Goal: Answer question/provide support

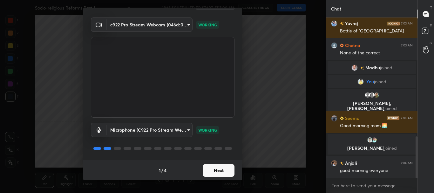
scroll to position [460, 0]
click at [219, 167] on button "Next" at bounding box center [219, 170] width 32 height 13
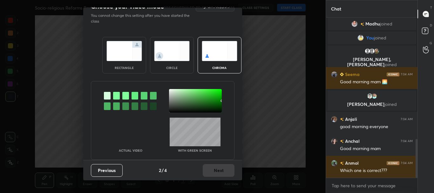
scroll to position [526, 0]
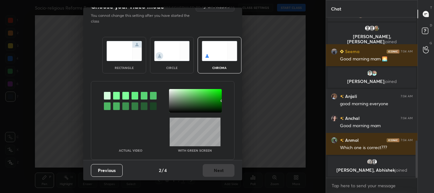
click at [135, 58] on img at bounding box center [124, 51] width 36 height 20
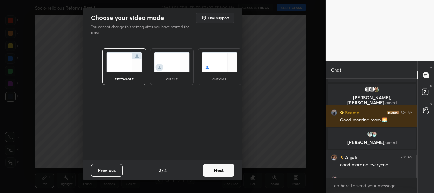
scroll to position [567, 0]
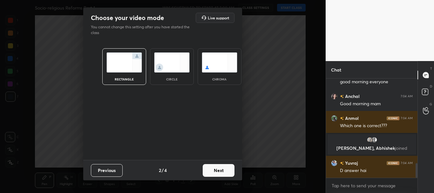
click at [220, 171] on button "Next" at bounding box center [219, 170] width 32 height 13
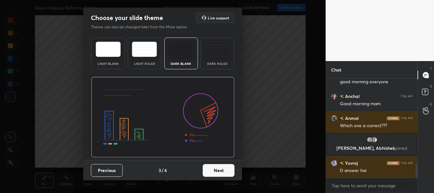
click at [223, 168] on button "Next" at bounding box center [219, 170] width 32 height 13
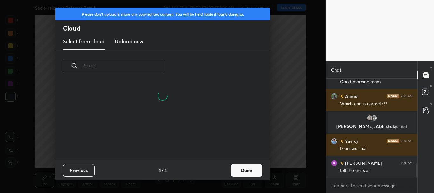
scroll to position [0, 0]
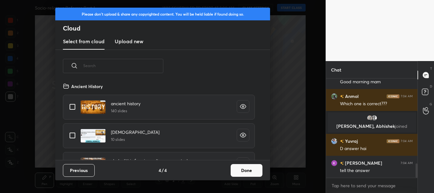
click at [248, 171] on button "Done" at bounding box center [246, 170] width 32 height 13
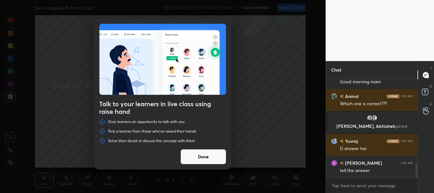
click at [217, 155] on button "Done" at bounding box center [203, 156] width 46 height 15
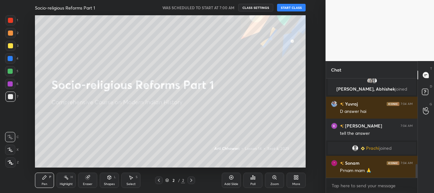
click at [296, 8] on button "START CLASS" at bounding box center [291, 8] width 29 height 8
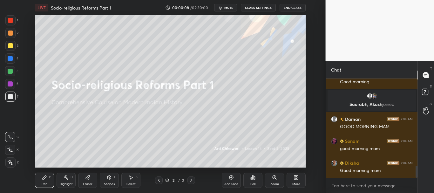
click at [232, 177] on icon at bounding box center [231, 177] width 5 height 5
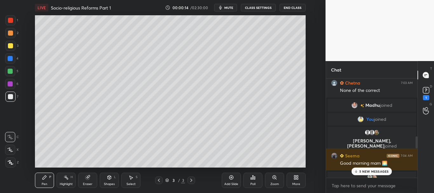
drag, startPoint x: 417, startPoint y: 172, endPoint x: 419, endPoint y: 136, distance: 36.6
click at [419, 137] on div "Chat Sushant 7:03 AM A HOGA Daman 7:03 AM A [PERSON_NAME] 7:03 AM B Sushant 7:0…" at bounding box center [379, 127] width 109 height 132
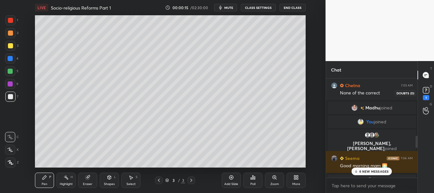
click at [424, 90] on rect at bounding box center [426, 90] width 6 height 6
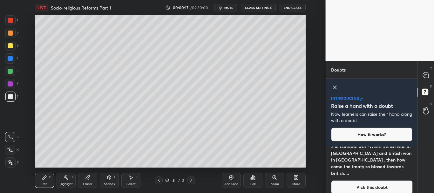
click at [332, 87] on icon at bounding box center [335, 87] width 8 height 8
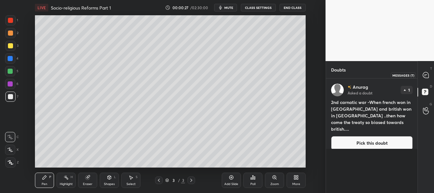
click at [425, 75] on icon at bounding box center [425, 75] width 7 height 7
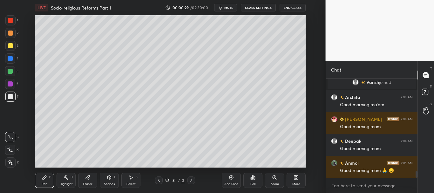
drag, startPoint x: 416, startPoint y: 175, endPoint x: 416, endPoint y: 179, distance: 4.1
click at [416, 179] on div "Vani 7:04 AM good morning mam [PERSON_NAME] joined [PERSON_NAME] 7:04 AM Good m…" at bounding box center [372, 135] width 92 height 114
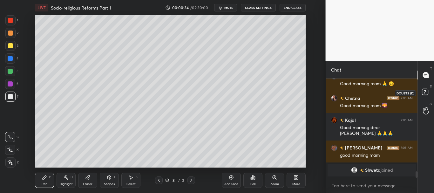
click at [426, 90] on rect at bounding box center [425, 92] width 6 height 6
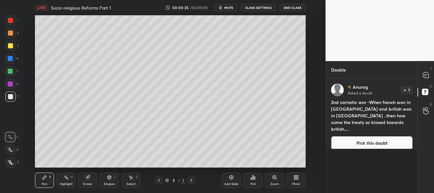
click at [380, 136] on button "Pick this doubt" at bounding box center [372, 143] width 82 height 14
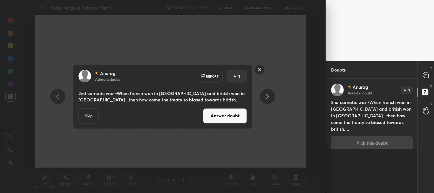
click at [233, 113] on button "Answer doubt" at bounding box center [225, 115] width 44 height 15
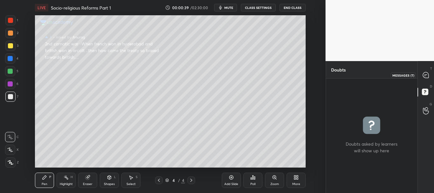
click at [424, 74] on icon at bounding box center [426, 75] width 6 height 6
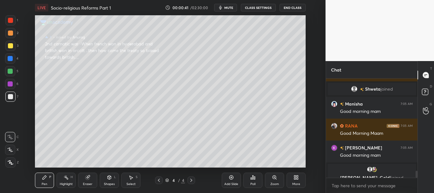
drag, startPoint x: 417, startPoint y: 172, endPoint x: 417, endPoint y: 180, distance: 8.3
click at [417, 180] on div "Kajal 7:05 AM Good morning dear [PERSON_NAME] 🙏🙏🙏 [PERSON_NAME] 7:05 AM good mo…" at bounding box center [372, 135] width 92 height 114
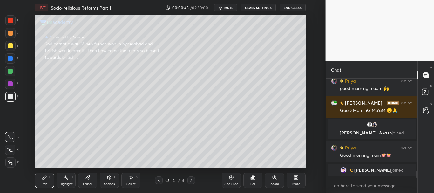
click at [9, 44] on div at bounding box center [10, 45] width 5 height 5
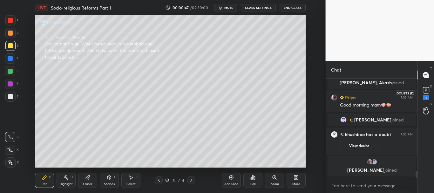
click at [425, 91] on rect at bounding box center [426, 90] width 6 height 6
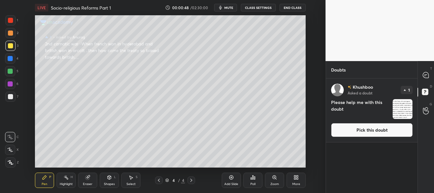
click at [389, 127] on button "Pick this doubt" at bounding box center [372, 130] width 82 height 14
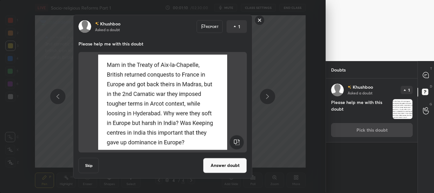
drag, startPoint x: 222, startPoint y: 167, endPoint x: 254, endPoint y: 154, distance: 34.9
click at [222, 167] on button "Answer doubt" at bounding box center [225, 164] width 44 height 15
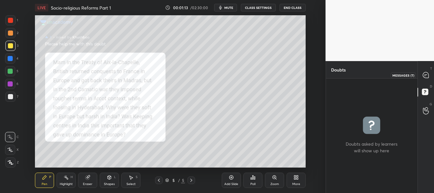
click at [425, 75] on icon at bounding box center [425, 75] width 3 height 0
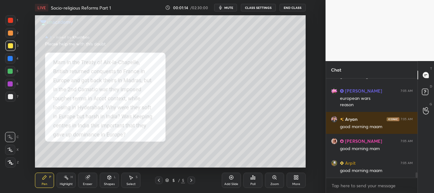
scroll to position [1667, 0]
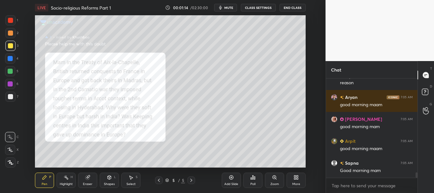
drag, startPoint x: 416, startPoint y: 173, endPoint x: 415, endPoint y: 179, distance: 6.4
click at [415, 179] on div "[PERSON_NAME] 7:05 AM good morning mam [PERSON_NAME] 7:05 AM european wars reas…" at bounding box center [372, 135] width 92 height 114
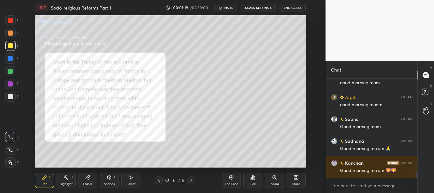
scroll to position [1733, 0]
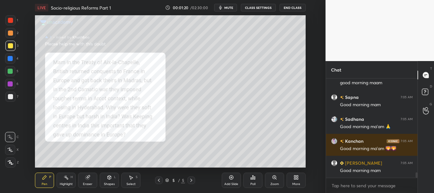
click at [300, 178] on div "More" at bounding box center [295, 179] width 19 height 15
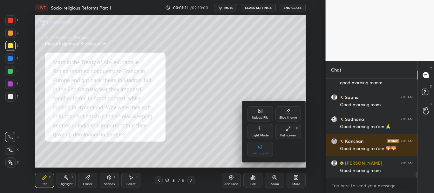
click at [264, 114] on div "Upload File" at bounding box center [259, 113] width 25 height 15
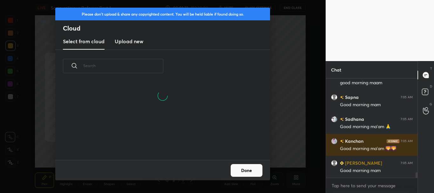
click at [138, 40] on h3 "Upload new" at bounding box center [129, 41] width 29 height 8
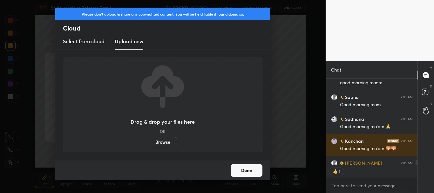
scroll to position [84, 90]
click at [161, 140] on label "Browse" at bounding box center [163, 142] width 28 height 10
click at [149, 140] on input "Browse" at bounding box center [149, 142] width 0 height 10
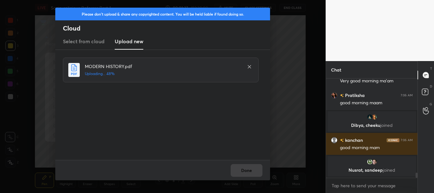
scroll to position [1802, 0]
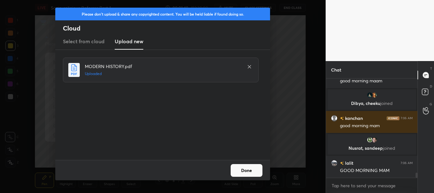
click at [254, 168] on button "Done" at bounding box center [246, 170] width 32 height 13
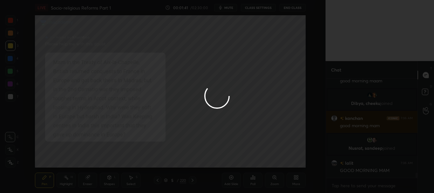
scroll to position [1817, 0]
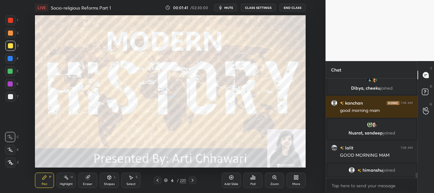
click at [157, 180] on icon at bounding box center [157, 179] width 5 height 5
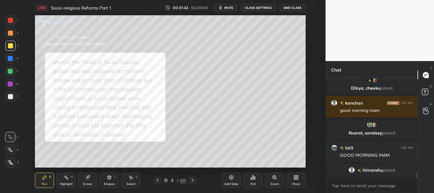
click at [168, 180] on div "5 / 220" at bounding box center [175, 180] width 22 height 6
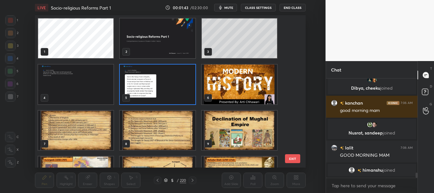
scroll to position [1825, 0]
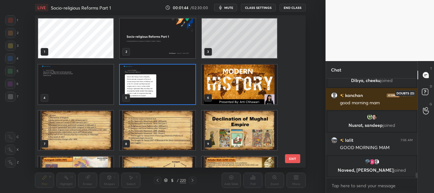
click at [425, 91] on icon at bounding box center [425, 91] width 2 height 3
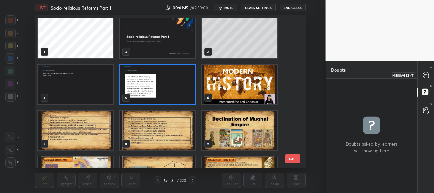
click at [427, 72] on icon at bounding box center [426, 75] width 6 height 6
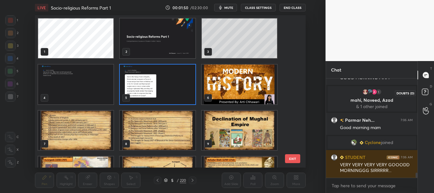
scroll to position [1898, 0]
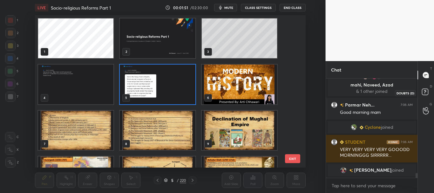
click at [426, 92] on rect at bounding box center [425, 92] width 6 height 6
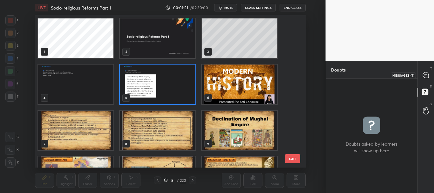
click at [426, 77] on icon at bounding box center [426, 75] width 6 height 6
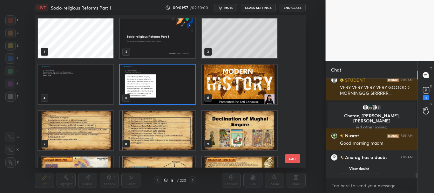
click at [164, 80] on img "grid" at bounding box center [157, 84] width 75 height 40
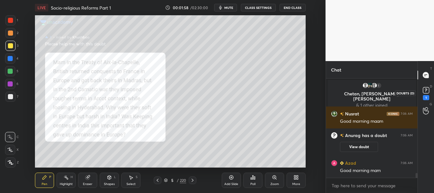
click at [426, 92] on rect at bounding box center [426, 90] width 6 height 6
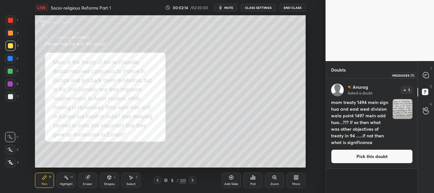
click at [426, 76] on icon at bounding box center [426, 75] width 6 height 6
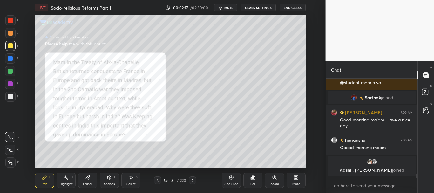
click at [9, 43] on div at bounding box center [10, 46] width 10 height 10
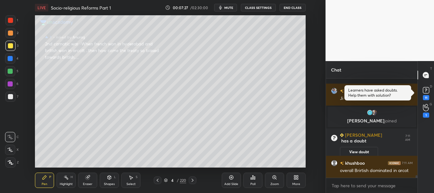
scroll to position [3554, 0]
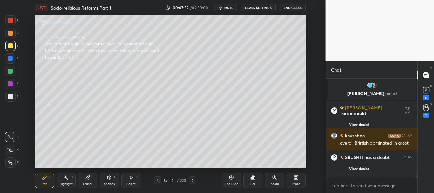
drag, startPoint x: 416, startPoint y: 176, endPoint x: 416, endPoint y: 180, distance: 4.8
click at [416, 180] on div "[PERSON_NAME] 7:11 AM [PERSON_NAME], [PERSON_NAME] joined [PERSON_NAME] has a d…" at bounding box center [372, 135] width 92 height 114
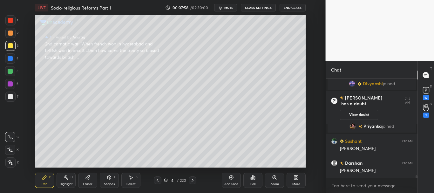
scroll to position [3641, 0]
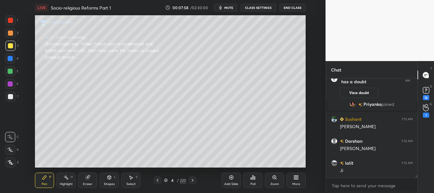
click at [10, 20] on div at bounding box center [10, 20] width 5 height 5
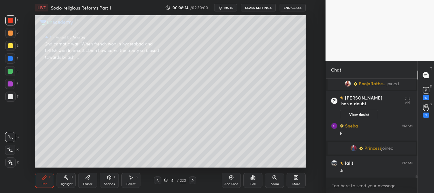
scroll to position [3782, 0]
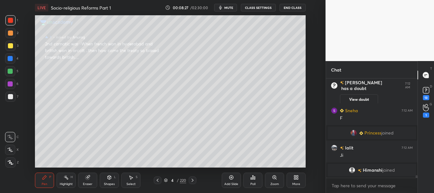
click at [10, 82] on div at bounding box center [10, 83] width 5 height 5
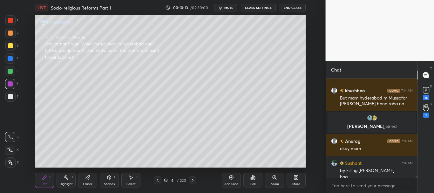
scroll to position [4228, 0]
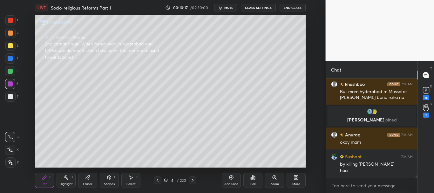
click at [7, 59] on div at bounding box center [10, 58] width 10 height 10
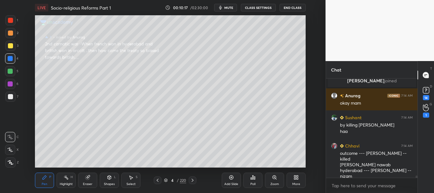
drag, startPoint x: 8, startPoint y: 150, endPoint x: 10, endPoint y: 146, distance: 3.8
click at [8, 150] on icon at bounding box center [10, 149] width 6 height 4
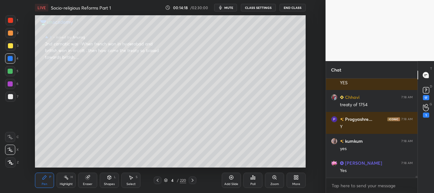
scroll to position [5210, 0]
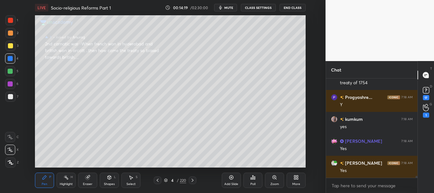
click at [9, 68] on div at bounding box center [10, 71] width 10 height 10
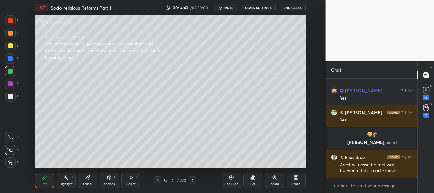
scroll to position [5223, 0]
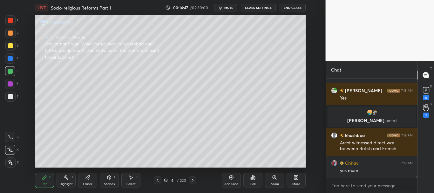
click at [228, 177] on div "Add Slide" at bounding box center [231, 179] width 19 height 15
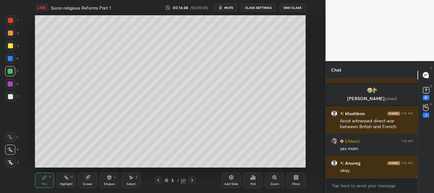
click at [8, 96] on div at bounding box center [10, 96] width 5 height 5
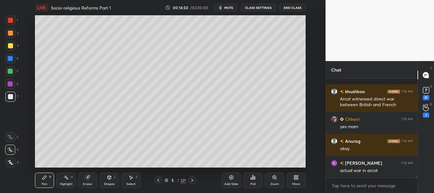
scroll to position [5312, 0]
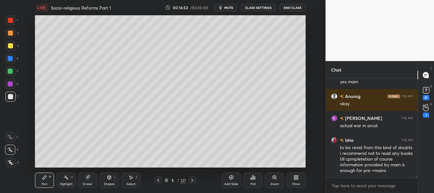
click at [12, 98] on div at bounding box center [10, 96] width 5 height 5
click at [428, 91] on rect at bounding box center [426, 90] width 6 height 6
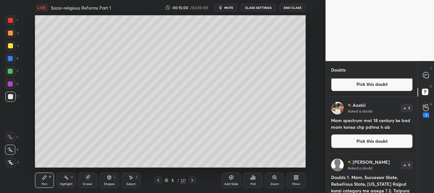
scroll to position [98, 0]
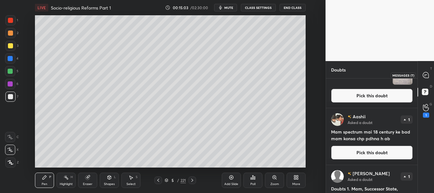
click at [424, 75] on icon at bounding box center [426, 75] width 6 height 6
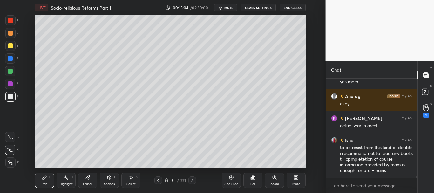
scroll to position [5433, 0]
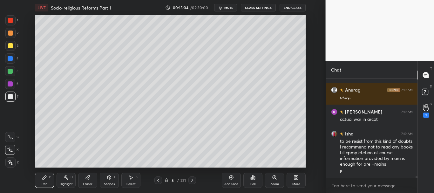
click at [110, 177] on icon at bounding box center [109, 177] width 3 height 4
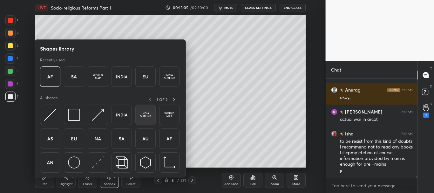
click at [149, 115] on img at bounding box center [145, 115] width 12 height 12
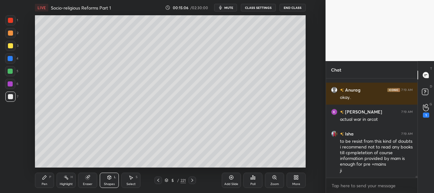
scroll to position [5455, 0]
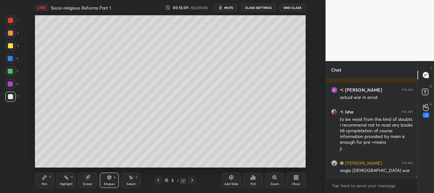
click at [50, 180] on div "Pen P" at bounding box center [44, 179] width 19 height 15
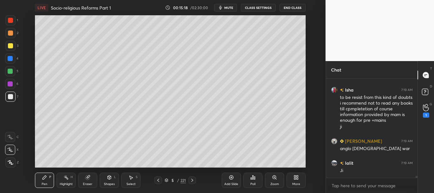
click at [9, 45] on div at bounding box center [10, 45] width 5 height 5
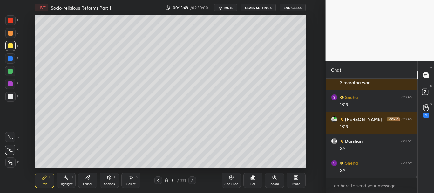
scroll to position [5504, 0]
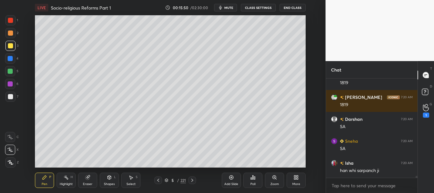
click at [10, 23] on div at bounding box center [10, 20] width 5 height 5
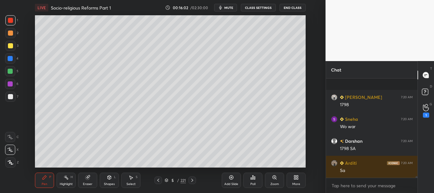
scroll to position [5657, 0]
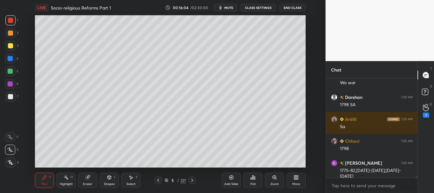
click at [10, 94] on div at bounding box center [10, 96] width 5 height 5
click at [10, 71] on div at bounding box center [10, 71] width 5 height 5
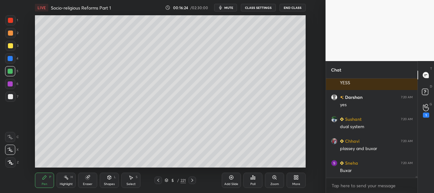
scroll to position [5854, 0]
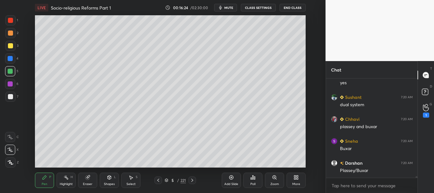
drag, startPoint x: 10, startPoint y: 58, endPoint x: 29, endPoint y: 53, distance: 19.5
click at [10, 57] on div at bounding box center [10, 58] width 5 height 5
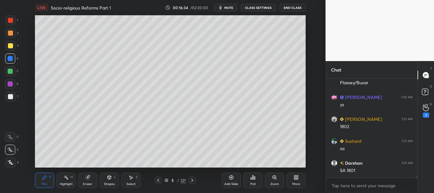
scroll to position [5964, 0]
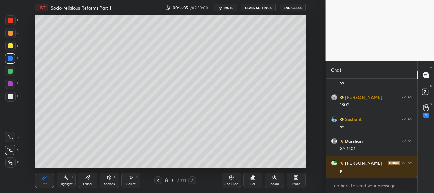
drag, startPoint x: 10, startPoint y: 35, endPoint x: 17, endPoint y: 30, distance: 8.2
click at [10, 35] on div at bounding box center [10, 32] width 5 height 5
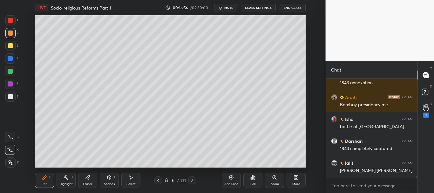
scroll to position [6248, 0]
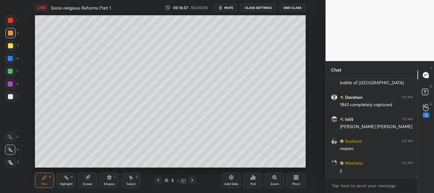
click at [11, 70] on div at bounding box center [10, 71] width 5 height 5
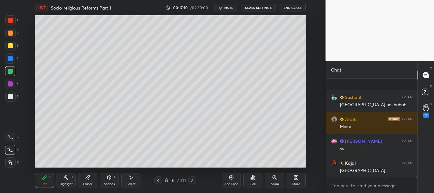
scroll to position [6468, 0]
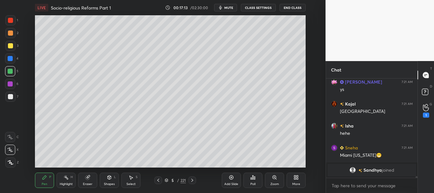
click at [10, 20] on div at bounding box center [10, 20] width 5 height 5
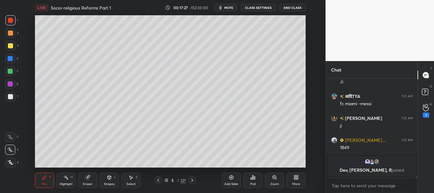
scroll to position [6252, 0]
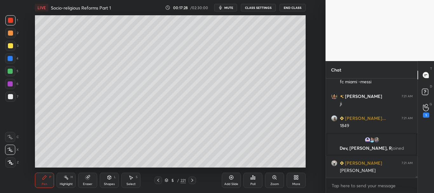
click at [9, 69] on div at bounding box center [10, 71] width 10 height 10
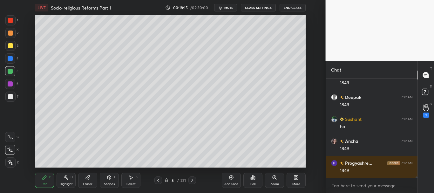
scroll to position [6884, 0]
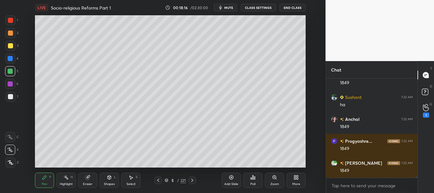
click at [9, 84] on div at bounding box center [10, 83] width 5 height 5
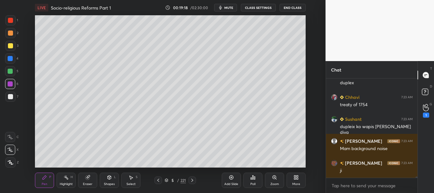
scroll to position [7367, 0]
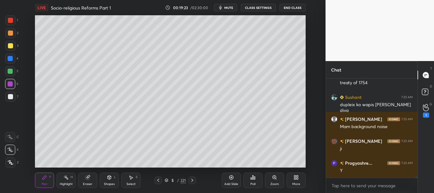
click at [266, 9] on button "CLASS SETTINGS" at bounding box center [258, 8] width 35 height 8
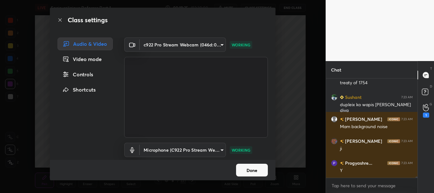
scroll to position [7395, 0]
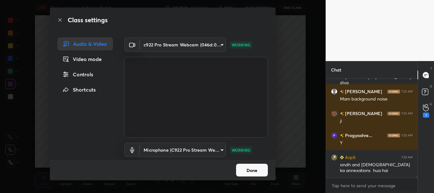
drag, startPoint x: 273, startPoint y: 136, endPoint x: 270, endPoint y: 162, distance: 26.3
click at [274, 160] on div "Class settings Audio & Video Video mode Controls Shortcuts c922 Pro Stream Webc…" at bounding box center [162, 94] width 225 height 172
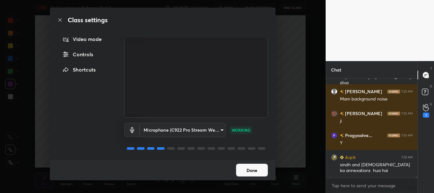
scroll to position [7410, 0]
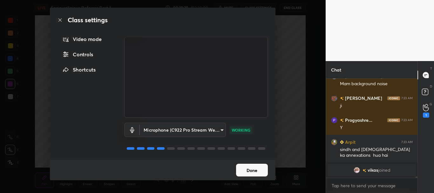
click at [253, 171] on button "Done" at bounding box center [252, 170] width 32 height 13
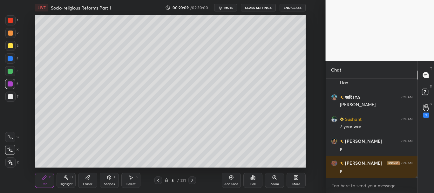
scroll to position [7701, 0]
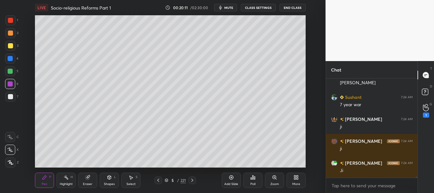
click at [235, 178] on div "Add Slide" at bounding box center [231, 179] width 19 height 15
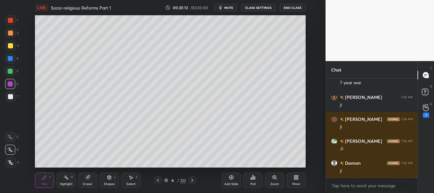
click at [157, 180] on icon at bounding box center [157, 179] width 5 height 5
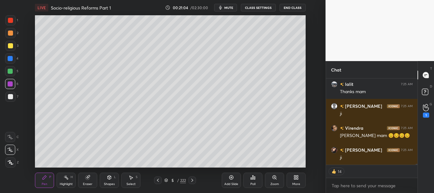
scroll to position [8540, 0]
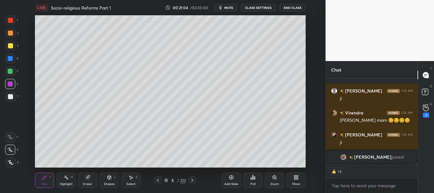
click at [8, 84] on div at bounding box center [10, 83] width 5 height 5
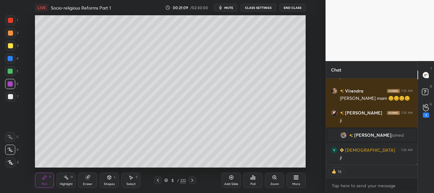
scroll to position [8445, 0]
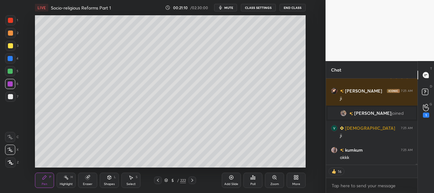
click at [26, 123] on div "Setting up your live class Poll for secs No correct answer Start poll" at bounding box center [170, 91] width 300 height 152
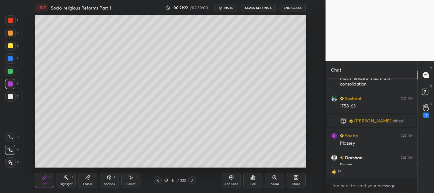
scroll to position [8518, 0]
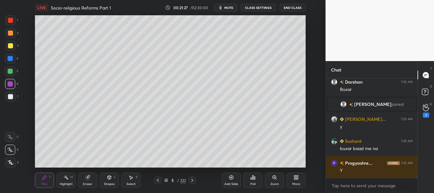
click at [232, 179] on icon at bounding box center [231, 177] width 5 height 5
click at [108, 178] on icon at bounding box center [109, 177] width 3 height 4
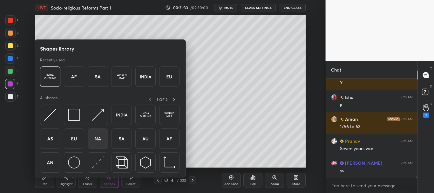
click at [99, 136] on img at bounding box center [98, 138] width 12 height 12
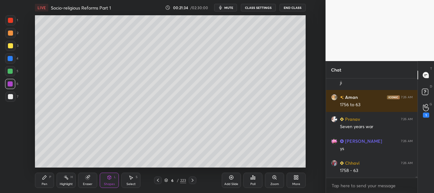
click at [10, 97] on div at bounding box center [10, 96] width 5 height 5
click at [46, 178] on icon at bounding box center [44, 177] width 5 height 5
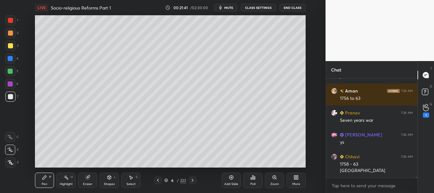
click at [130, 178] on icon at bounding box center [130, 177] width 5 height 5
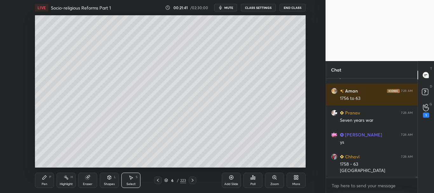
scroll to position [8711, 0]
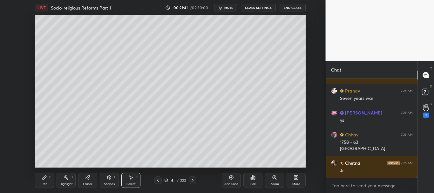
click at [173, 117] on div "0 ° Undo Copy Duplicate Duplicate to new slide Delete" at bounding box center [170, 91] width 271 height 152
drag, startPoint x: 149, startPoint y: 109, endPoint x: 124, endPoint y: 94, distance: 29.1
click at [125, 94] on div "0 ° Undo Copy Duplicate Duplicate to new slide Delete" at bounding box center [170, 91] width 271 height 152
drag, startPoint x: 182, startPoint y: 131, endPoint x: 218, endPoint y: 160, distance: 46.3
click at [219, 162] on div at bounding box center [219, 162] width 3 height 3
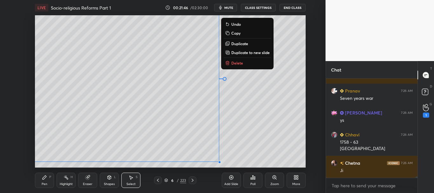
click at [44, 181] on div "Pen P" at bounding box center [44, 179] width 19 height 15
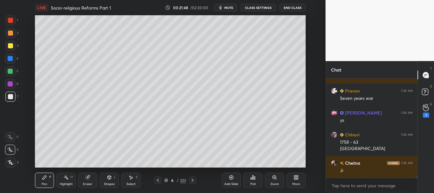
click at [10, 51] on div "3" at bounding box center [11, 47] width 13 height 13
drag, startPoint x: 10, startPoint y: 45, endPoint x: 34, endPoint y: 51, distance: 25.3
click at [10, 45] on div at bounding box center [10, 45] width 5 height 5
click at [6, 19] on div at bounding box center [10, 20] width 10 height 10
drag, startPoint x: 8, startPoint y: 57, endPoint x: 23, endPoint y: 57, distance: 15.6
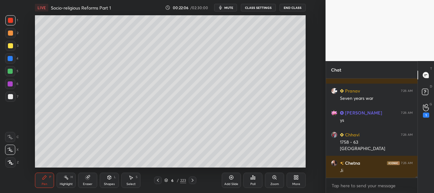
click at [7, 57] on div at bounding box center [10, 58] width 10 height 10
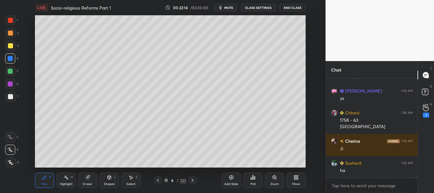
click at [8, 83] on div at bounding box center [10, 83] width 5 height 5
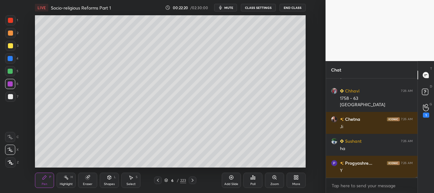
scroll to position [8777, 0]
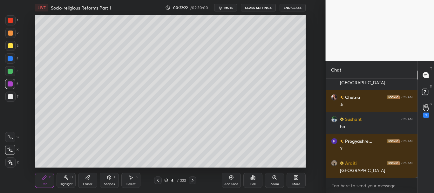
drag, startPoint x: 11, startPoint y: 42, endPoint x: 16, endPoint y: 40, distance: 4.8
click at [11, 41] on div at bounding box center [10, 46] width 10 height 10
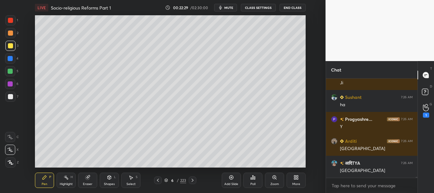
scroll to position [8821, 0]
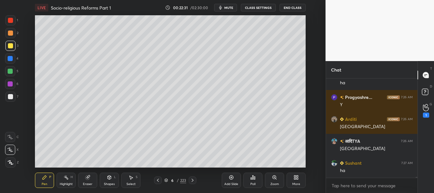
click at [11, 59] on div at bounding box center [10, 58] width 5 height 5
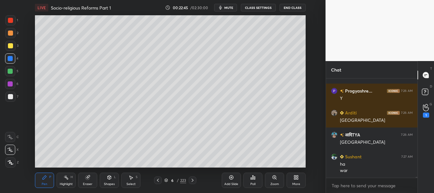
click at [10, 21] on div at bounding box center [10, 20] width 5 height 5
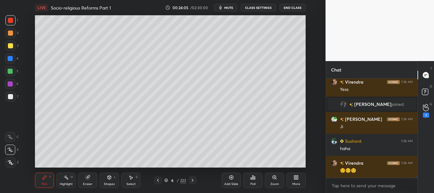
scroll to position [9168, 0]
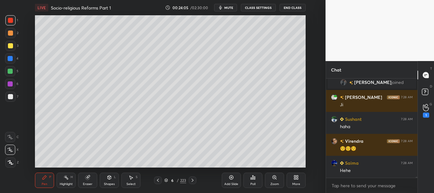
click at [160, 178] on icon at bounding box center [157, 179] width 5 height 5
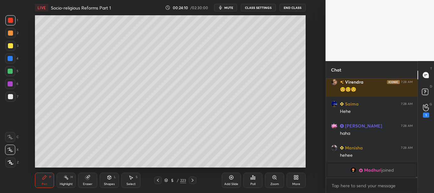
scroll to position [9207, 0]
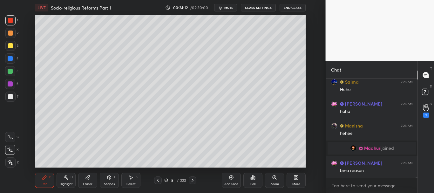
click at [194, 179] on icon at bounding box center [192, 179] width 5 height 5
click at [10, 83] on div at bounding box center [10, 83] width 5 height 5
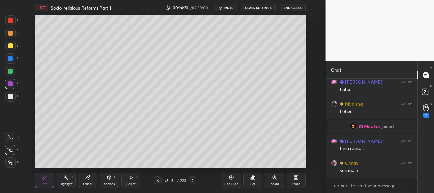
click at [89, 177] on icon at bounding box center [87, 177] width 5 height 5
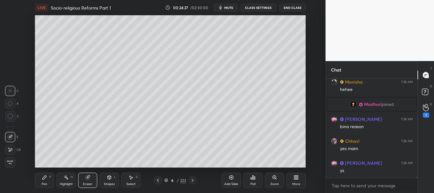
scroll to position [9272, 0]
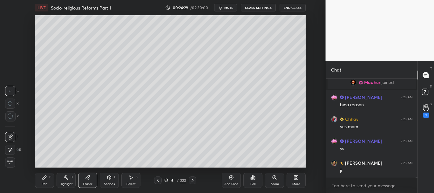
click at [37, 177] on div "Pen P" at bounding box center [44, 179] width 19 height 15
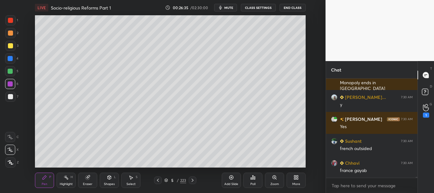
scroll to position [10544, 0]
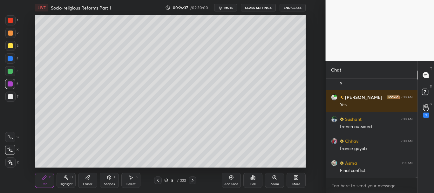
click at [10, 96] on div at bounding box center [10, 96] width 5 height 5
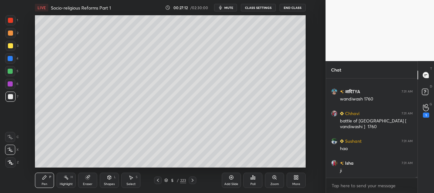
scroll to position [10879, 0]
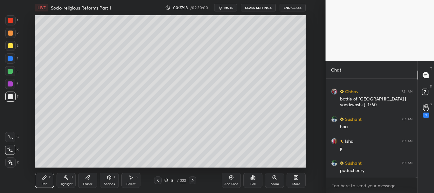
click at [231, 177] on icon at bounding box center [231, 177] width 5 height 5
click at [112, 177] on icon at bounding box center [109, 177] width 5 height 5
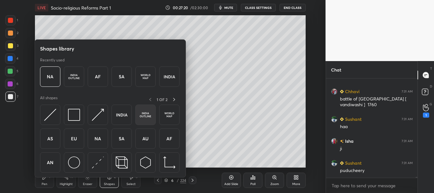
click at [147, 114] on img at bounding box center [145, 115] width 12 height 12
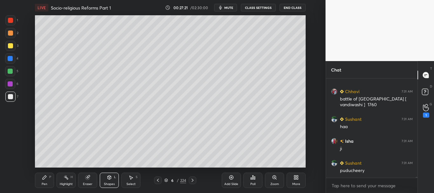
click at [10, 97] on div at bounding box center [10, 96] width 5 height 5
click at [112, 180] on div "Shapes L" at bounding box center [109, 179] width 19 height 15
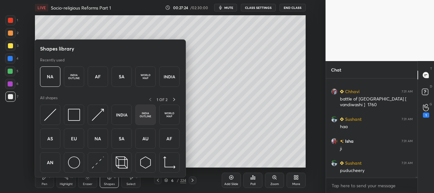
scroll to position [10901, 0]
click at [145, 115] on img at bounding box center [145, 115] width 12 height 12
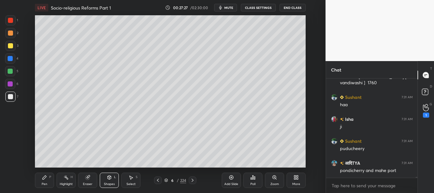
click at [46, 178] on icon at bounding box center [44, 177] width 5 height 5
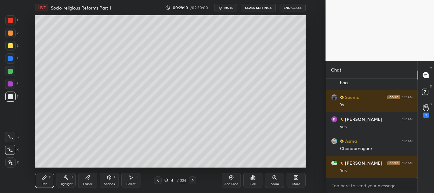
scroll to position [11501, 0]
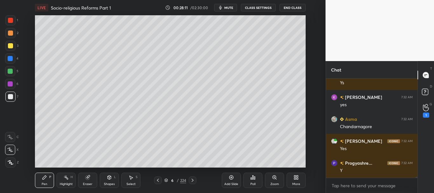
click at [9, 43] on div at bounding box center [10, 45] width 5 height 5
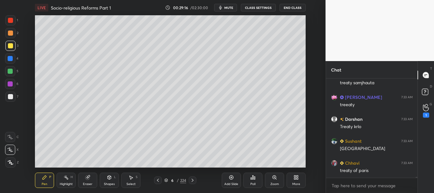
scroll to position [11852, 0]
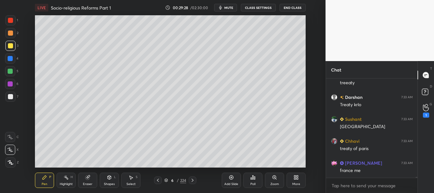
click at [7, 21] on div at bounding box center [10, 20] width 10 height 10
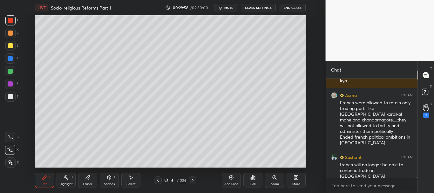
scroll to position [12019, 0]
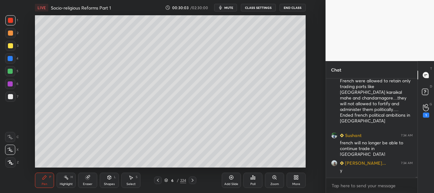
click at [5, 100] on div at bounding box center [10, 96] width 10 height 10
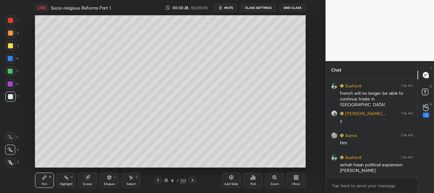
scroll to position [12096, 0]
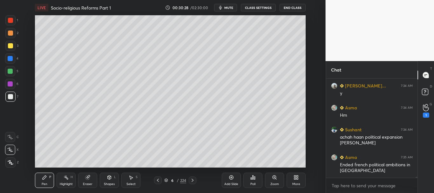
click at [10, 59] on div at bounding box center [10, 58] width 5 height 5
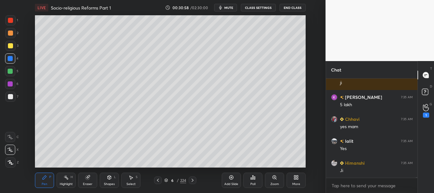
scroll to position [12527, 0]
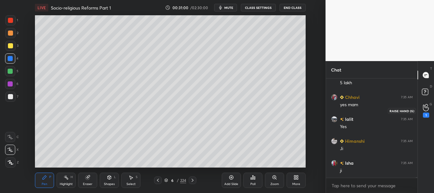
click at [426, 110] on icon at bounding box center [426, 107] width 6 height 7
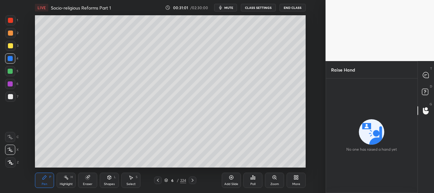
click at [428, 87] on div "D Doubts (D)" at bounding box center [425, 93] width 16 height 18
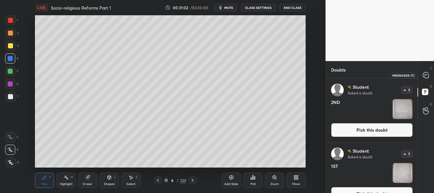
click at [427, 77] on icon at bounding box center [426, 75] width 6 height 6
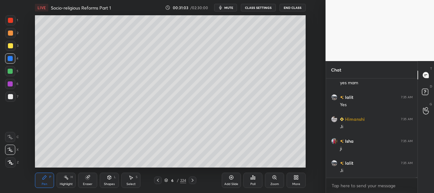
scroll to position [12752, 0]
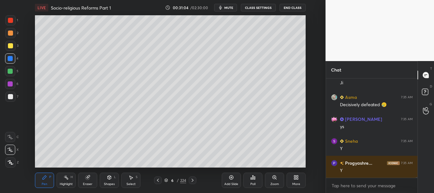
click at [158, 180] on icon at bounding box center [157, 179] width 5 height 5
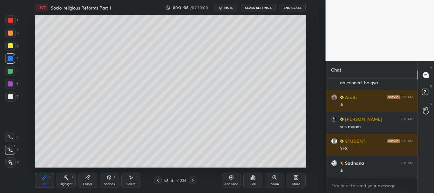
scroll to position [12883, 0]
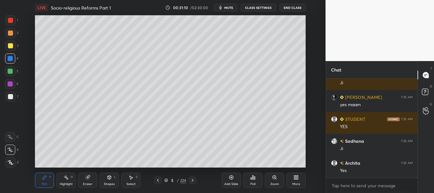
click at [7, 84] on div at bounding box center [10, 84] width 10 height 10
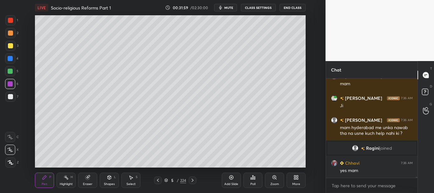
scroll to position [11973, 0]
click at [12, 21] on div at bounding box center [10, 20] width 5 height 5
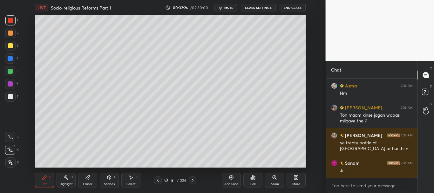
scroll to position [12144, 0]
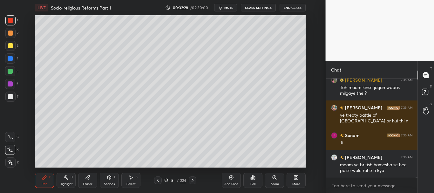
click at [193, 179] on icon at bounding box center [192, 179] width 5 height 5
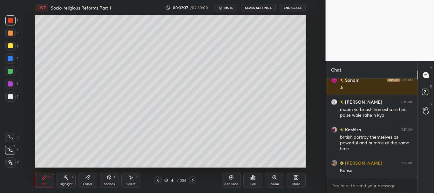
scroll to position [12221, 0]
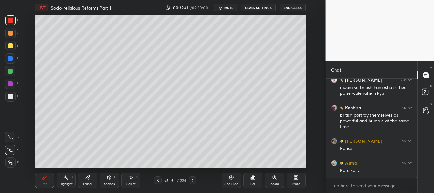
click at [10, 75] on div at bounding box center [10, 71] width 10 height 10
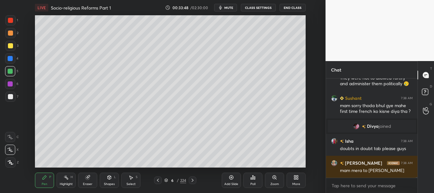
scroll to position [12413, 0]
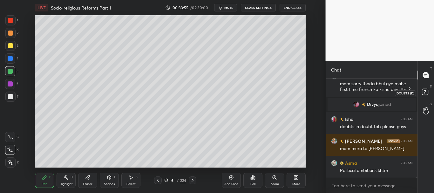
click at [424, 90] on icon at bounding box center [425, 91] width 2 height 3
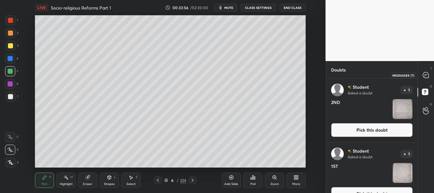
click at [426, 73] on icon at bounding box center [426, 75] width 6 height 6
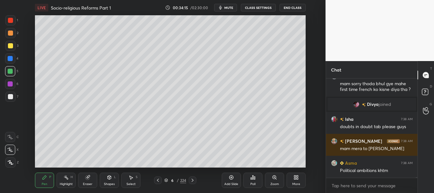
scroll to position [12550, 0]
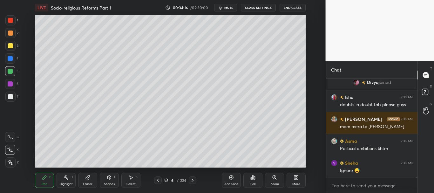
click at [9, 37] on div at bounding box center [10, 33] width 10 height 10
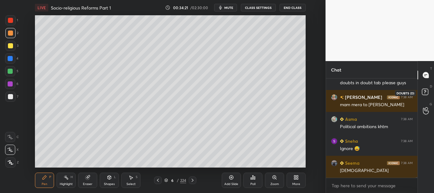
click at [427, 92] on rect at bounding box center [425, 92] width 6 height 6
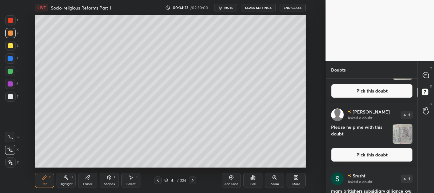
scroll to position [0, 0]
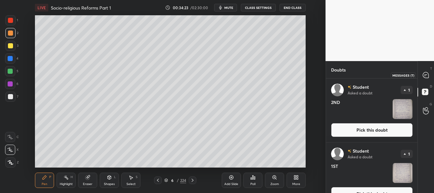
click at [425, 74] on icon at bounding box center [426, 75] width 6 height 6
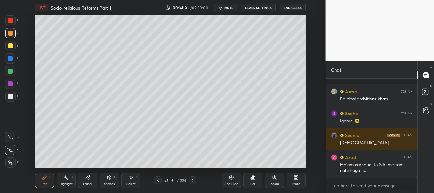
scroll to position [12627, 0]
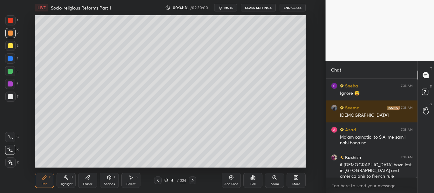
click at [416, 178] on div "Asma 7:38 AM Political ambitions khtm Sneha 7:38 AM Ignore 😅 Seema 7:38 AM Haha…" at bounding box center [372, 135] width 92 height 114
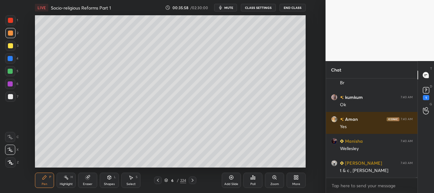
scroll to position [13393, 0]
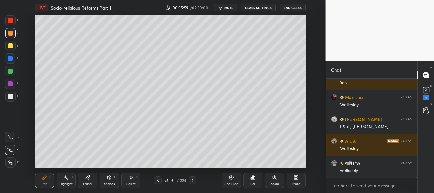
click at [9, 97] on div at bounding box center [10, 96] width 5 height 5
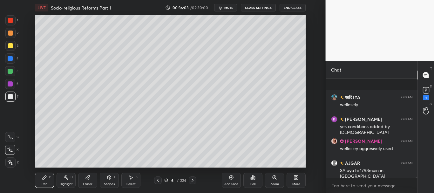
scroll to position [13502, 0]
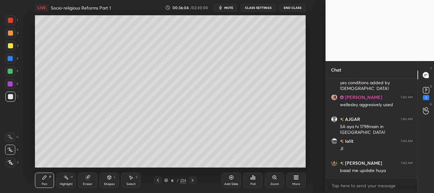
click at [166, 179] on icon at bounding box center [166, 180] width 4 height 4
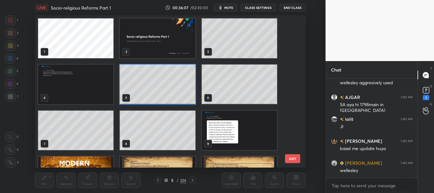
scroll to position [13552, 0]
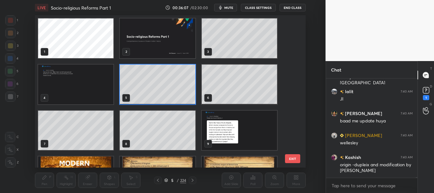
click at [166, 180] on icon at bounding box center [166, 180] width 4 height 4
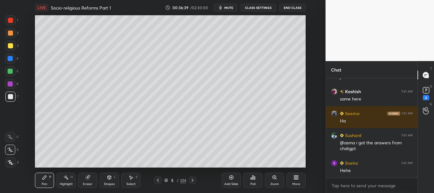
scroll to position [13486, 0]
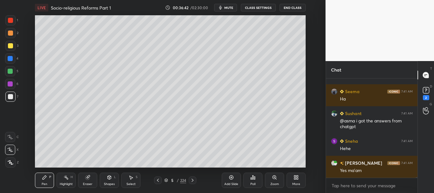
click at [10, 32] on div at bounding box center [10, 32] width 5 height 5
click at [11, 19] on div at bounding box center [10, 20] width 5 height 5
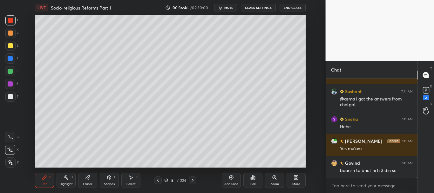
scroll to position [13529, 0]
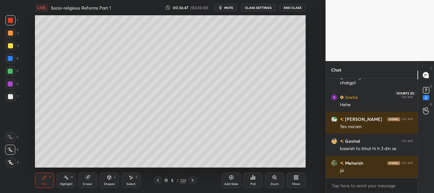
click at [428, 93] on icon at bounding box center [426, 90] width 10 height 10
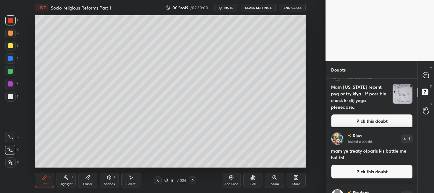
scroll to position [0, 0]
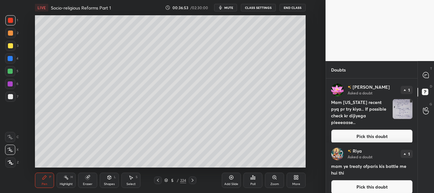
click at [379, 184] on button "Pick this doubt" at bounding box center [372, 187] width 82 height 14
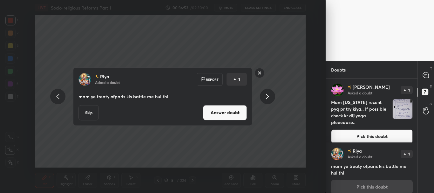
scroll to position [6, 0]
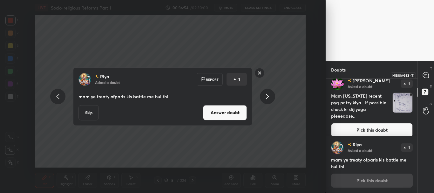
click at [425, 77] on icon at bounding box center [426, 75] width 6 height 6
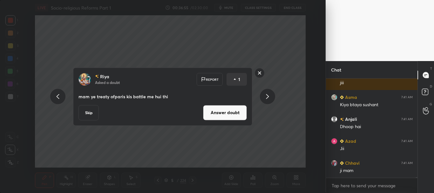
scroll to position [13754, 0]
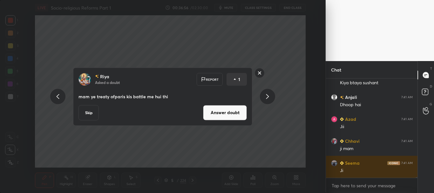
click at [226, 112] on button "Answer doubt" at bounding box center [225, 112] width 44 height 15
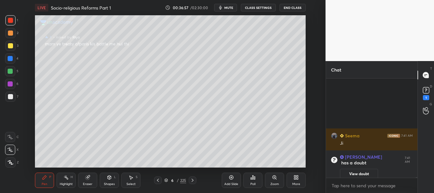
scroll to position [13594, 0]
click at [10, 45] on div at bounding box center [10, 45] width 5 height 5
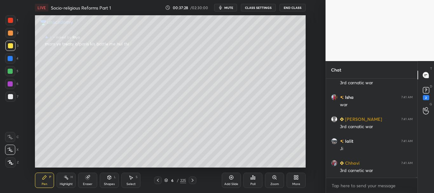
scroll to position [13859, 0]
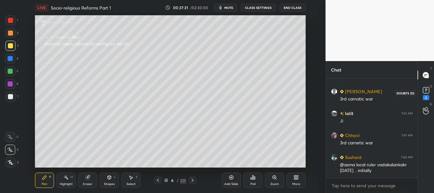
click at [425, 89] on rect at bounding box center [426, 90] width 6 height 6
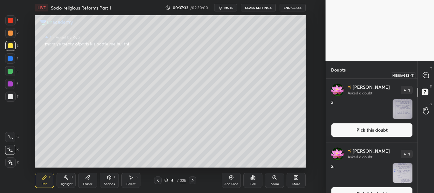
click at [426, 75] on icon at bounding box center [425, 75] width 3 height 0
type textarea "x"
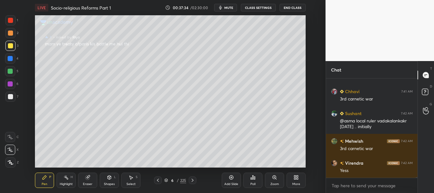
scroll to position [14040, 0]
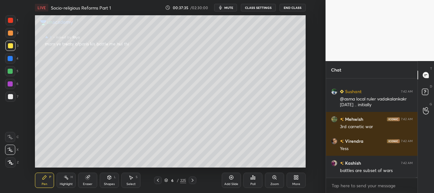
click at [158, 178] on icon at bounding box center [157, 179] width 5 height 5
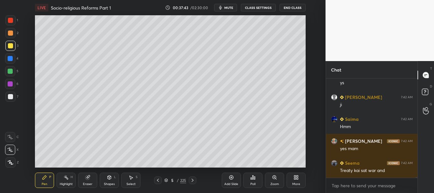
scroll to position [14193, 0]
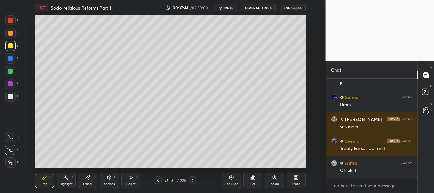
click at [9, 33] on div at bounding box center [10, 32] width 5 height 5
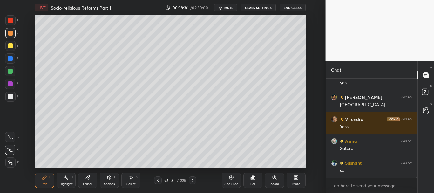
scroll to position [14653, 0]
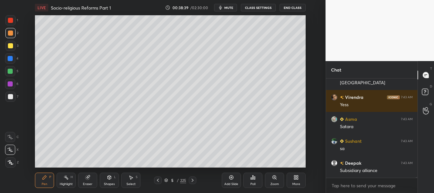
click at [9, 33] on div at bounding box center [10, 32] width 5 height 5
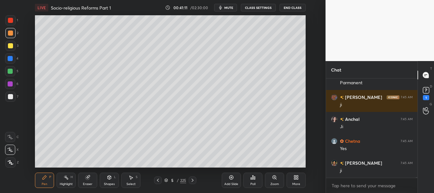
scroll to position [15653, 0]
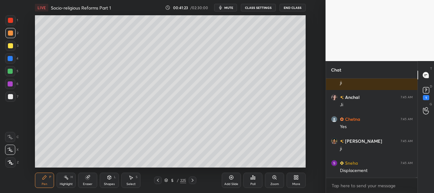
drag, startPoint x: 10, startPoint y: 95, endPoint x: 25, endPoint y: 92, distance: 15.5
click at [10, 95] on div at bounding box center [10, 96] width 5 height 5
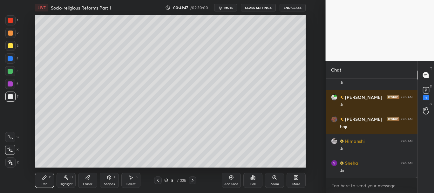
scroll to position [15835, 0]
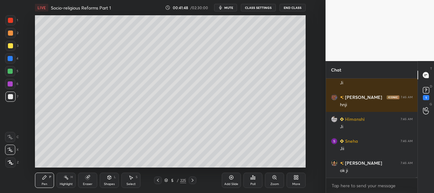
click at [231, 179] on icon at bounding box center [231, 177] width 5 height 5
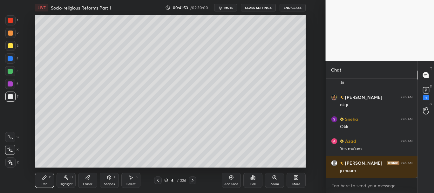
scroll to position [15923, 0]
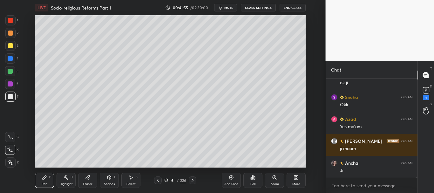
click at [26, 43] on div "Setting up your live class Poll for secs No correct answer Start poll" at bounding box center [170, 91] width 300 height 152
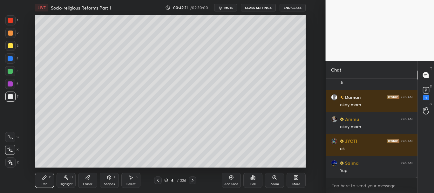
scroll to position [16410, 0]
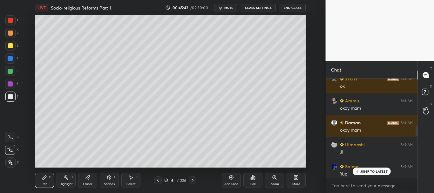
scroll to position [341, 0]
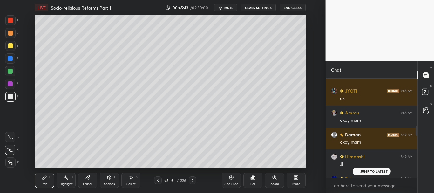
drag, startPoint x: 416, startPoint y: 174, endPoint x: 418, endPoint y: 121, distance: 53.7
click at [418, 121] on div "Chat cheeku 7:46 AM Ok mam JASANPREET 7:46 AM hnji Vijay 7:46 AM ji Paritosh 7:…" at bounding box center [379, 127] width 109 height 132
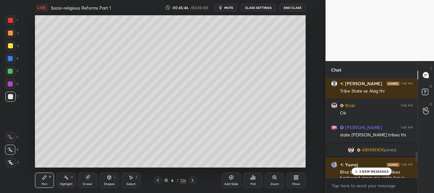
drag, startPoint x: 416, startPoint y: 127, endPoint x: 412, endPoint y: 166, distance: 39.3
click at [412, 183] on div "Renuka has a doubt 7:47 AM View doubt Tejaram 7:48 AM Tribe State se Alag thi R…" at bounding box center [372, 135] width 92 height 114
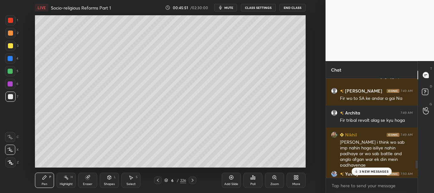
scroll to position [1027, 0]
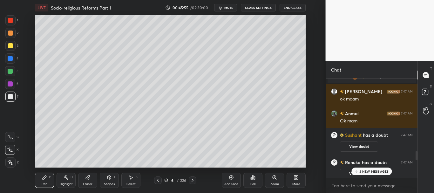
drag, startPoint x: 416, startPoint y: 155, endPoint x: 423, endPoint y: 143, distance: 14.1
click at [421, 145] on div "Chat Sadhana 7:46 AM Ok mam aastha 7:46 AM ok maam Anchal 7:46 AM Okay singhbro…" at bounding box center [379, 127] width 109 height 132
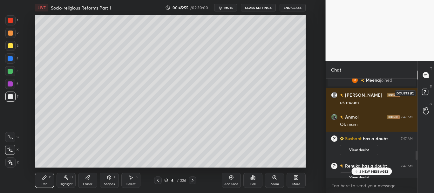
click at [426, 92] on rect at bounding box center [425, 92] width 6 height 6
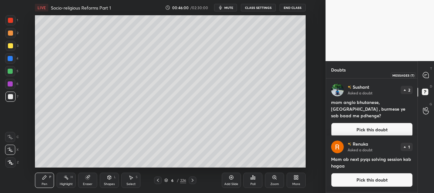
click at [426, 75] on icon at bounding box center [425, 75] width 3 height 0
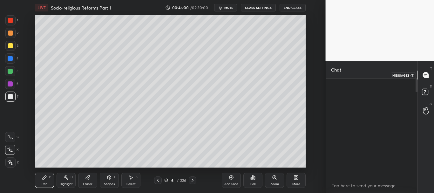
scroll to position [97, 90]
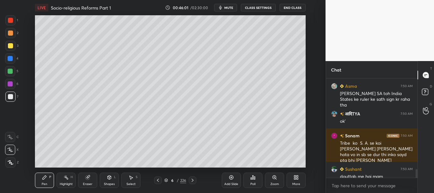
click at [415, 171] on div at bounding box center [416, 176] width 2 height 14
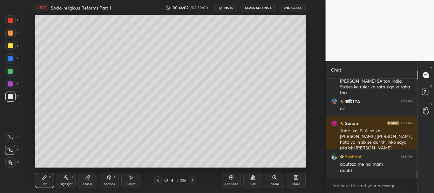
drag, startPoint x: 417, startPoint y: 176, endPoint x: 417, endPoint y: 184, distance: 7.6
click at [417, 184] on div "Chat आदिTYA 7:50 AM yes Asma 7:50 AM Tejaram vo SA toh India States ke ruler ke…" at bounding box center [379, 127] width 109 height 132
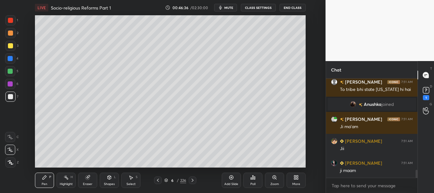
scroll to position [1131, 0]
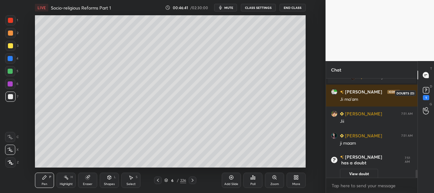
click at [426, 92] on rect at bounding box center [426, 90] width 6 height 6
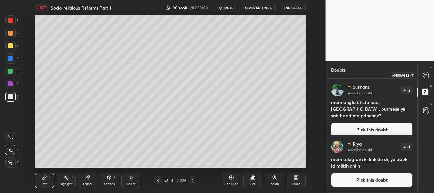
click at [426, 73] on icon at bounding box center [426, 75] width 6 height 6
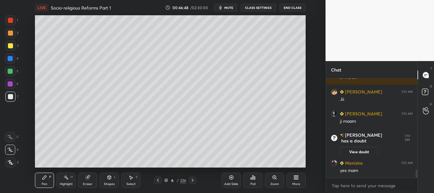
scroll to position [1147, 0]
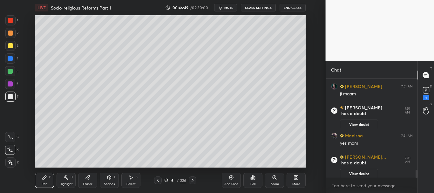
click at [11, 46] on div at bounding box center [10, 45] width 5 height 5
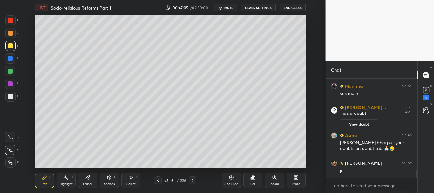
scroll to position [1182, 0]
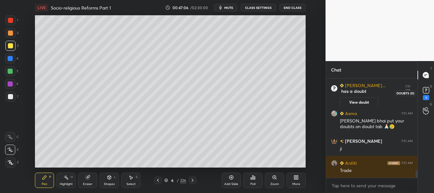
click at [424, 90] on rect at bounding box center [426, 90] width 6 height 6
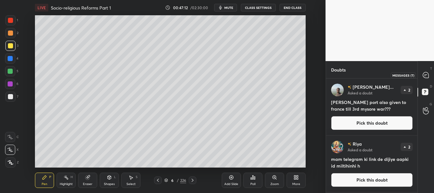
click at [425, 75] on icon at bounding box center [426, 75] width 6 height 6
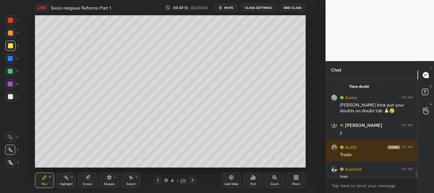
scroll to position [1334, 0]
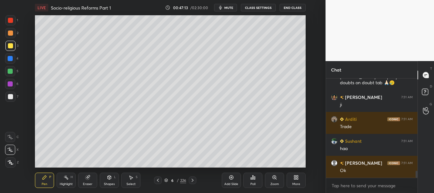
click at [11, 85] on div at bounding box center [10, 83] width 5 height 5
click at [12, 20] on div at bounding box center [10, 20] width 5 height 5
click at [11, 96] on div at bounding box center [10, 96] width 5 height 5
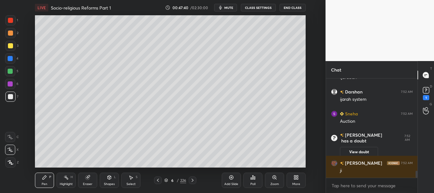
scroll to position [1317, 0]
click at [428, 89] on rect at bounding box center [426, 90] width 6 height 6
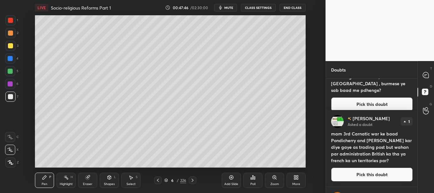
scroll to position [144, 0]
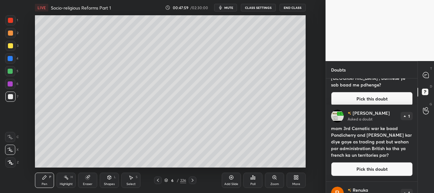
click at [371, 167] on button "Pick this doubt" at bounding box center [372, 169] width 82 height 14
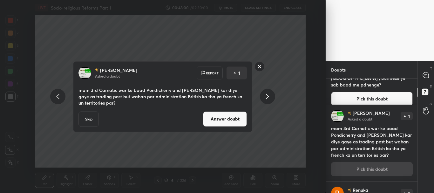
click at [211, 124] on button "Answer doubt" at bounding box center [225, 118] width 44 height 15
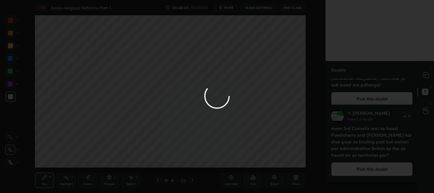
scroll to position [0, 0]
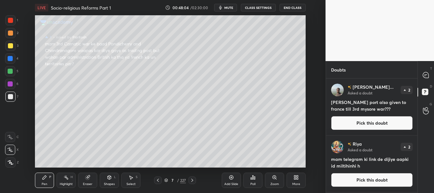
click at [11, 20] on div at bounding box center [10, 20] width 5 height 5
click at [424, 77] on icon at bounding box center [426, 75] width 6 height 6
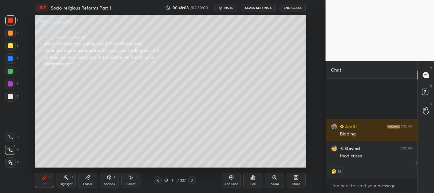
scroll to position [1787, 0]
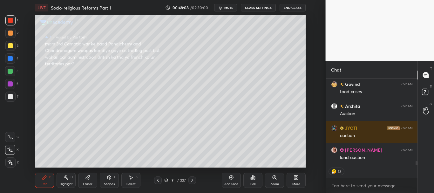
drag, startPoint x: 416, startPoint y: 162, endPoint x: 416, endPoint y: 168, distance: 6.0
click at [416, 168] on div "Arditi 7:52 AM Bidding Govind 7:52 AM food crises Archita 7:52 AM Auction JYOTI…" at bounding box center [372, 135] width 92 height 114
click at [157, 179] on icon at bounding box center [157, 179] width 5 height 5
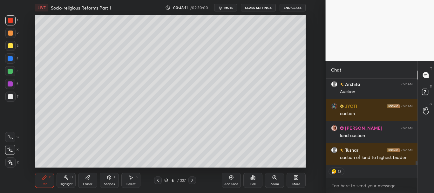
drag, startPoint x: 7, startPoint y: 94, endPoint x: 6, endPoint y: 87, distance: 7.0
click at [7, 94] on div at bounding box center [10, 96] width 10 height 10
type textarea "x"
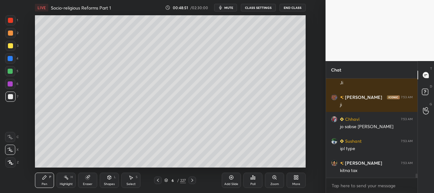
scroll to position [2255, 0]
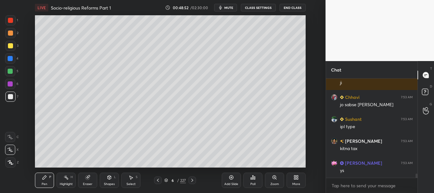
click at [10, 45] on div at bounding box center [10, 45] width 5 height 5
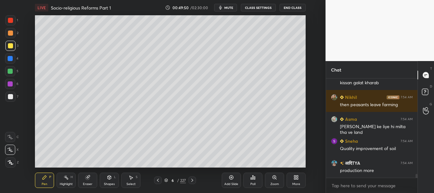
scroll to position [2515, 0]
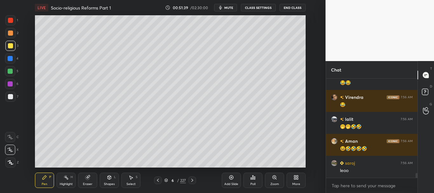
click at [10, 83] on div at bounding box center [10, 83] width 5 height 5
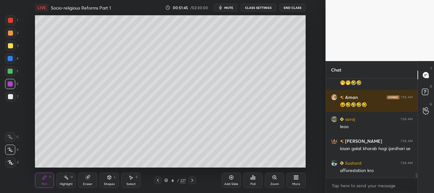
click at [12, 60] on div at bounding box center [10, 58] width 10 height 10
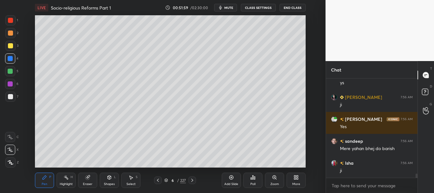
click at [10, 21] on div at bounding box center [10, 20] width 5 height 5
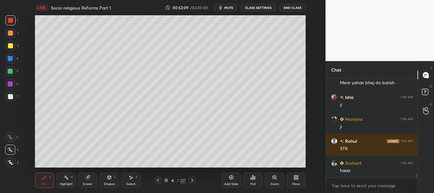
scroll to position [2287, 0]
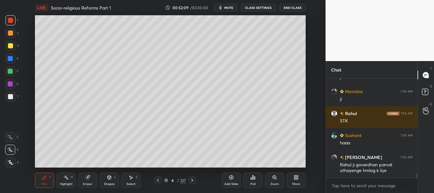
click at [10, 70] on div at bounding box center [10, 71] width 5 height 5
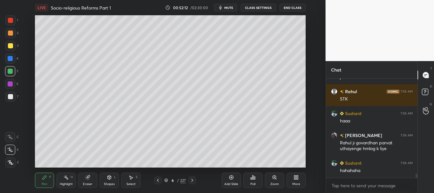
click at [10, 97] on div at bounding box center [10, 96] width 5 height 5
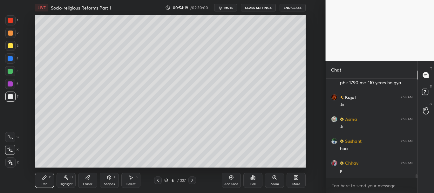
scroll to position [2714, 0]
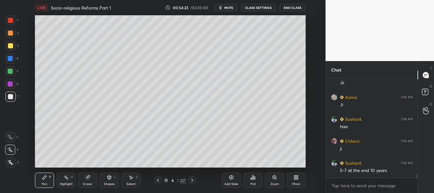
click at [230, 178] on icon at bounding box center [231, 177] width 5 height 5
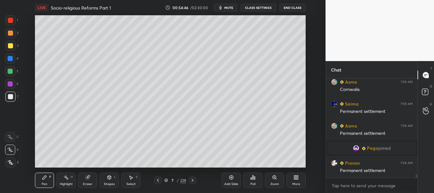
scroll to position [2676, 0]
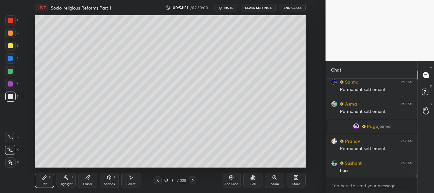
click at [11, 46] on div at bounding box center [10, 45] width 5 height 5
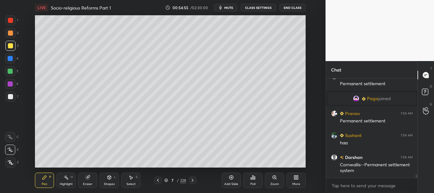
click at [158, 180] on icon at bounding box center [157, 179] width 5 height 5
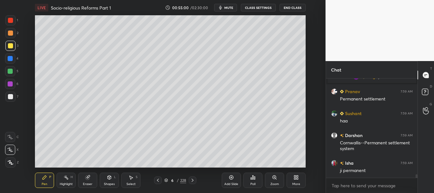
click at [192, 179] on icon at bounding box center [192, 179] width 5 height 5
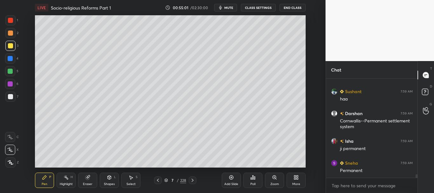
click at [7, 58] on div at bounding box center [10, 58] width 10 height 10
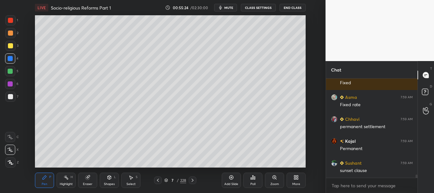
scroll to position [2901, 0]
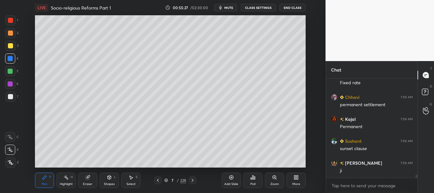
click at [9, 95] on div at bounding box center [10, 96] width 5 height 5
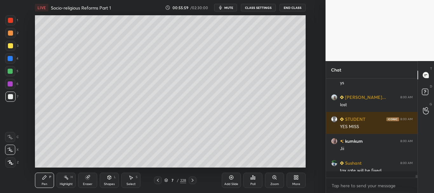
scroll to position [2, 2]
click at [9, 97] on div at bounding box center [10, 96] width 5 height 5
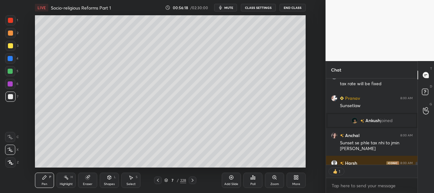
scroll to position [84, 90]
drag, startPoint x: 417, startPoint y: 161, endPoint x: 416, endPoint y: 164, distance: 3.8
click at [416, 164] on div "kumkum 8:00 AM Jii Sushant 8:00 AM tax rate will be fixed Pranav 8:00 AM Sunset…" at bounding box center [372, 135] width 92 height 114
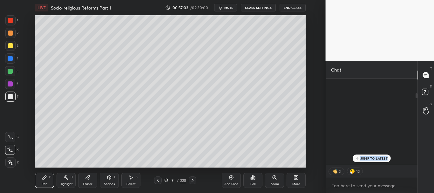
scroll to position [0, 0]
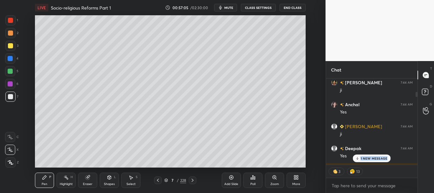
click at [10, 46] on div at bounding box center [10, 45] width 5 height 5
click at [384, 158] on p "2 NEW MESSAGES" at bounding box center [373, 158] width 29 height 4
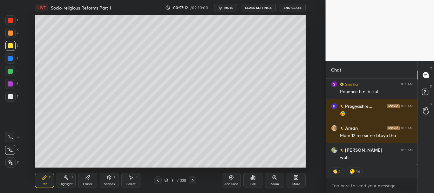
scroll to position [7558, 0]
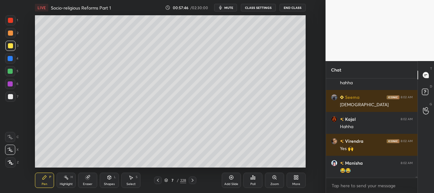
click at [10, 22] on div at bounding box center [10, 20] width 5 height 5
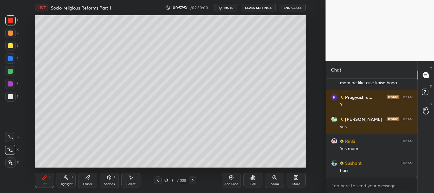
click at [11, 82] on div at bounding box center [10, 83] width 5 height 5
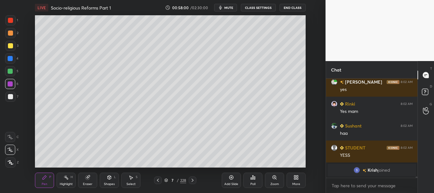
click at [10, 83] on div at bounding box center [10, 83] width 5 height 5
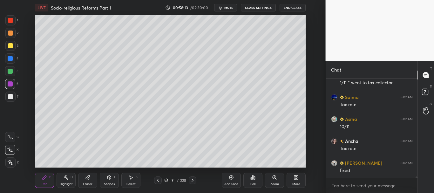
scroll to position [7988, 0]
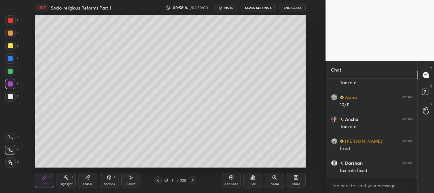
click at [9, 97] on div at bounding box center [10, 96] width 5 height 5
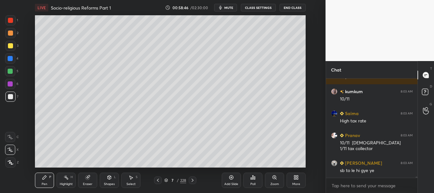
scroll to position [8124, 0]
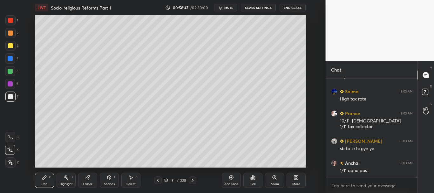
click at [10, 44] on div at bounding box center [10, 45] width 5 height 5
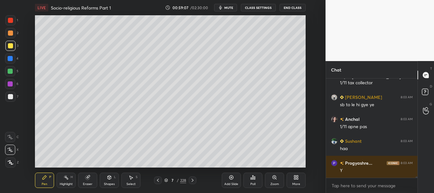
scroll to position [8189, 0]
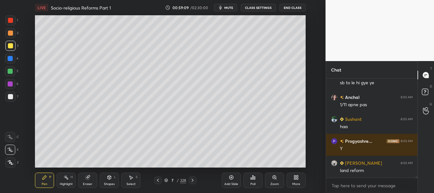
click at [232, 176] on icon at bounding box center [231, 177] width 4 height 4
click at [13, 98] on div at bounding box center [10, 96] width 5 height 5
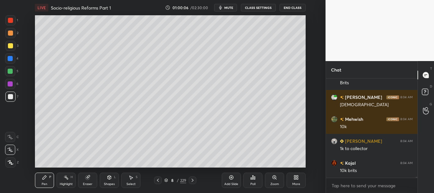
scroll to position [8889, 0]
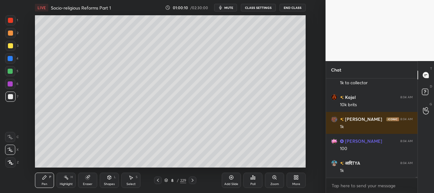
click at [11, 46] on div at bounding box center [10, 45] width 5 height 5
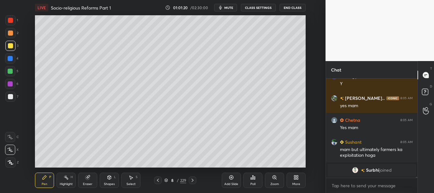
scroll to position [9227, 0]
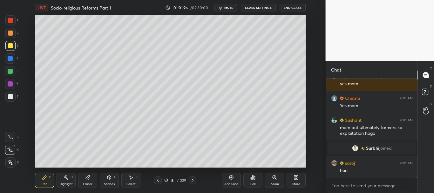
click at [158, 178] on icon at bounding box center [157, 179] width 5 height 5
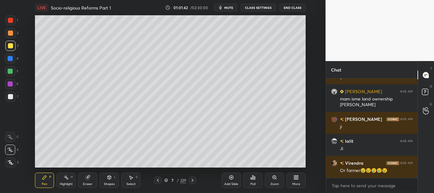
scroll to position [9364, 0]
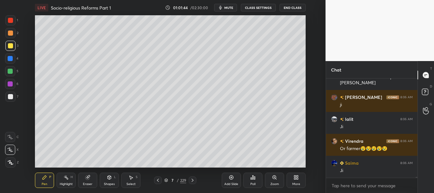
click at [10, 58] on div at bounding box center [10, 58] width 5 height 5
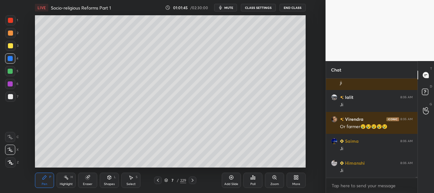
drag, startPoint x: 11, startPoint y: 21, endPoint x: 15, endPoint y: 18, distance: 4.5
click at [10, 20] on div at bounding box center [10, 20] width 5 height 5
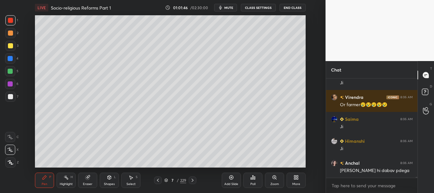
click at [190, 179] on div at bounding box center [193, 180] width 8 height 8
click at [159, 180] on icon at bounding box center [157, 179] width 5 height 5
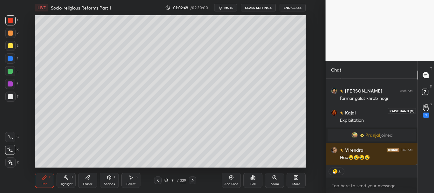
scroll to position [9588, 0]
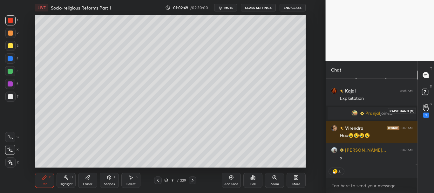
click at [429, 109] on div "1" at bounding box center [426, 111] width 6 height 14
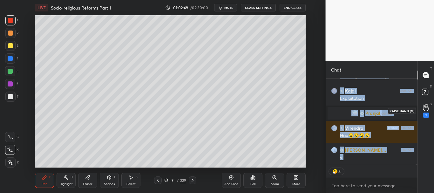
scroll to position [2, 2]
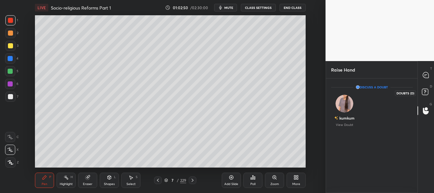
click at [425, 91] on icon at bounding box center [425, 91] width 2 height 3
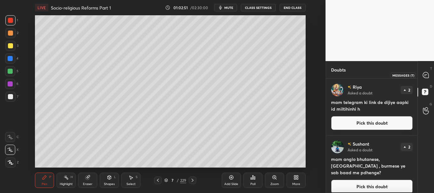
click at [425, 76] on icon at bounding box center [425, 75] width 7 height 7
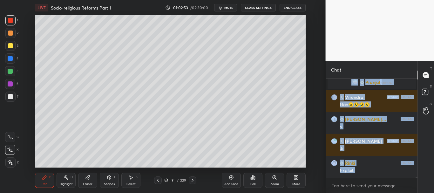
scroll to position [9743, 0]
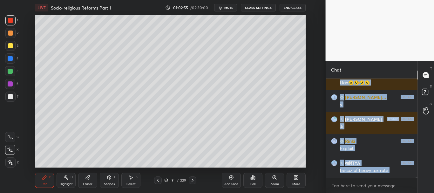
click at [414, 173] on div at bounding box center [415, 127] width 4 height 99
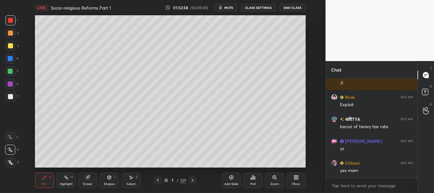
scroll to position [9809, 0]
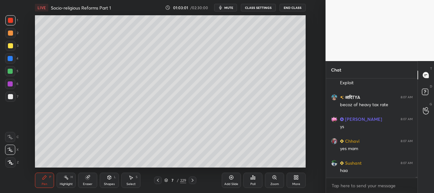
click at [193, 180] on icon at bounding box center [192, 179] width 5 height 5
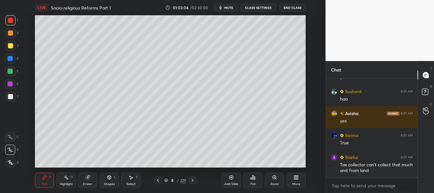
scroll to position [9752, 0]
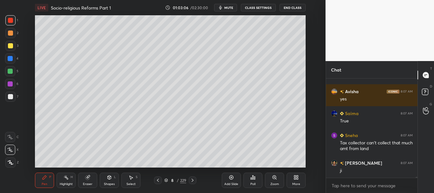
click at [227, 177] on div "Add Slide" at bounding box center [231, 179] width 19 height 15
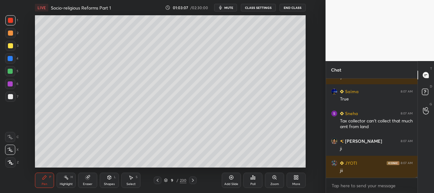
click at [13, 95] on div at bounding box center [10, 96] width 10 height 10
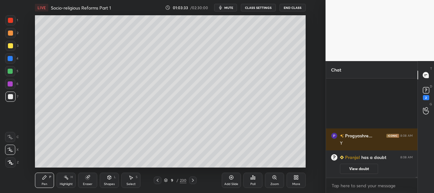
scroll to position [768, 0]
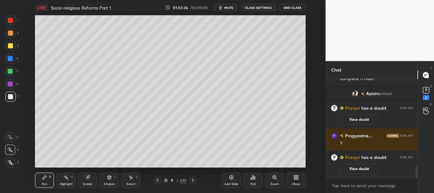
click at [157, 181] on icon at bounding box center [158, 179] width 2 height 3
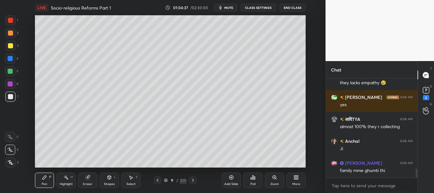
scroll to position [1045, 0]
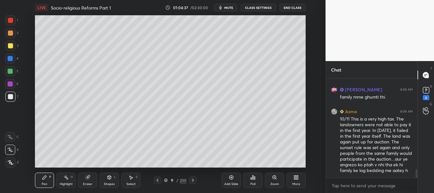
click at [234, 178] on div "Add Slide" at bounding box center [231, 179] width 19 height 15
click at [10, 98] on div at bounding box center [10, 96] width 5 height 5
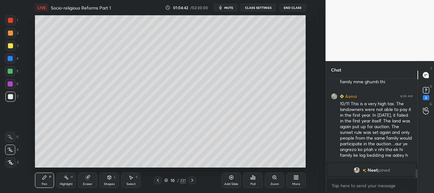
click at [10, 47] on div at bounding box center [10, 45] width 5 height 5
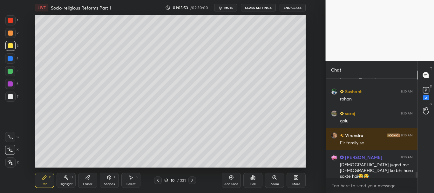
scroll to position [1493, 0]
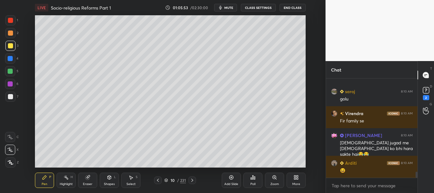
click at [9, 56] on div at bounding box center [10, 58] width 5 height 5
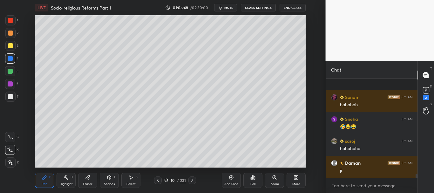
scroll to position [2495, 0]
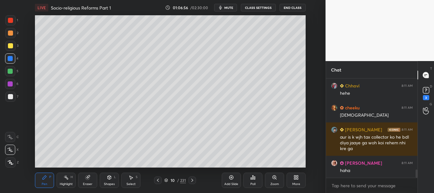
click at [9, 33] on div at bounding box center [10, 32] width 5 height 5
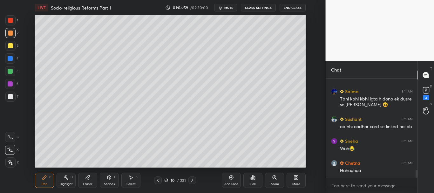
click at [158, 177] on div at bounding box center [158, 180] width 8 height 8
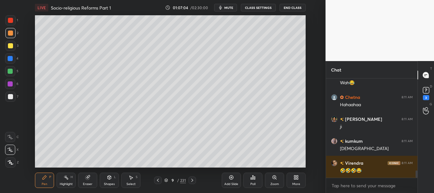
click at [10, 94] on div at bounding box center [10, 96] width 10 height 10
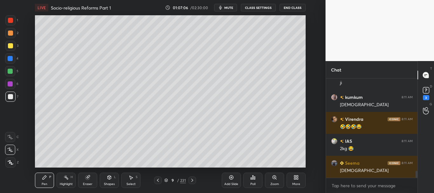
click at [157, 180] on icon at bounding box center [157, 179] width 5 height 5
click at [158, 182] on icon at bounding box center [157, 179] width 5 height 5
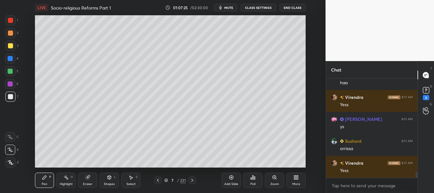
click at [167, 178] on icon at bounding box center [166, 180] width 4 height 4
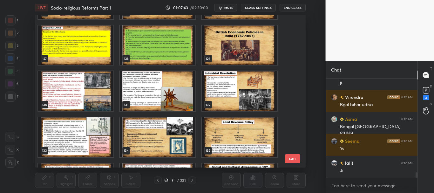
click at [247, 127] on img "grid" at bounding box center [239, 137] width 75 height 40
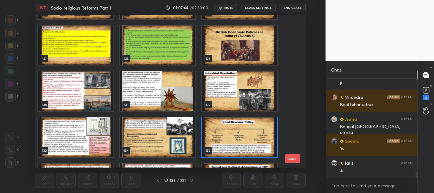
click at [166, 180] on icon at bounding box center [166, 180] width 4 height 4
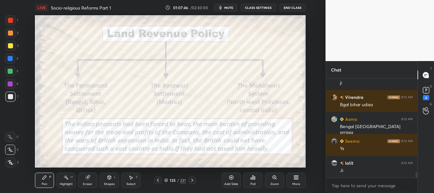
click at [11, 18] on div at bounding box center [10, 20] width 5 height 5
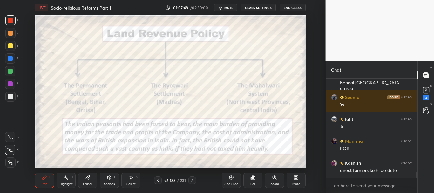
drag, startPoint x: 9, startPoint y: 160, endPoint x: 24, endPoint y: 142, distance: 23.0
click at [9, 160] on div at bounding box center [10, 162] width 10 height 10
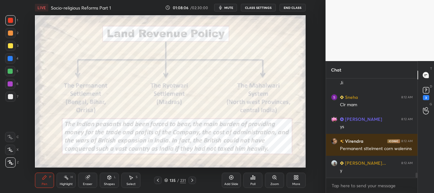
click at [11, 17] on div at bounding box center [10, 20] width 10 height 10
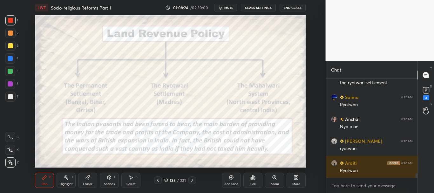
drag, startPoint x: 230, startPoint y: 178, endPoint x: 230, endPoint y: 182, distance: 3.8
click at [230, 178] on icon at bounding box center [231, 177] width 4 height 4
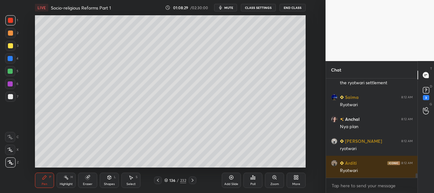
click at [11, 96] on div at bounding box center [10, 96] width 5 height 5
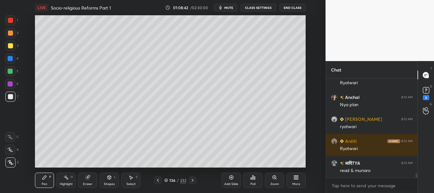
click at [6, 93] on div at bounding box center [10, 96] width 10 height 10
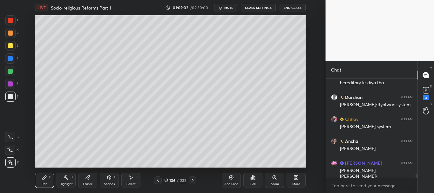
scroll to position [2234, 0]
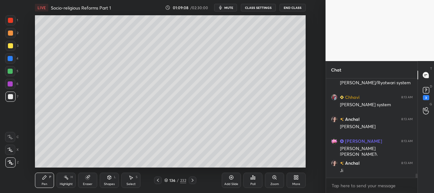
click at [6, 48] on div at bounding box center [10, 46] width 10 height 10
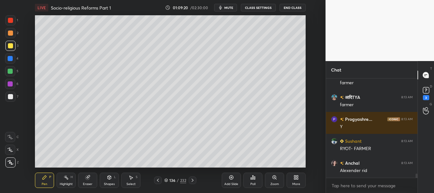
scroll to position [2387, 0]
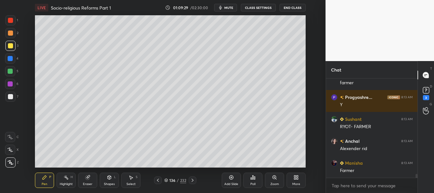
click at [8, 59] on div at bounding box center [10, 58] width 5 height 5
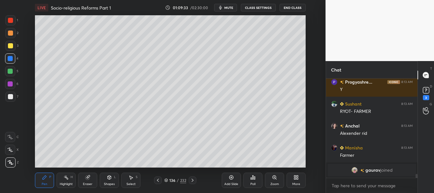
scroll to position [1957, 0]
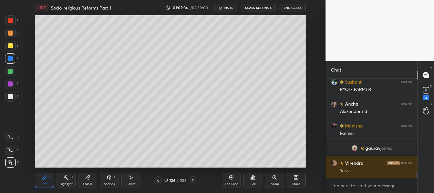
click at [10, 22] on div at bounding box center [10, 20] width 5 height 5
click at [10, 95] on div at bounding box center [10, 96] width 5 height 5
click at [9, 70] on div at bounding box center [10, 71] width 5 height 5
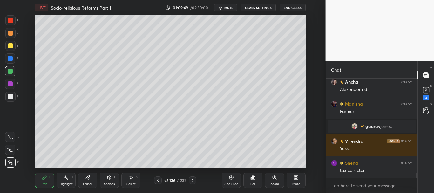
scroll to position [2001, 0]
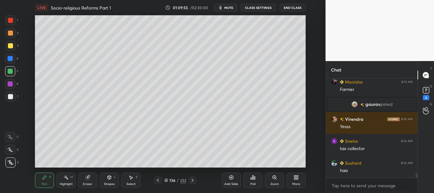
click at [10, 20] on div at bounding box center [10, 20] width 5 height 5
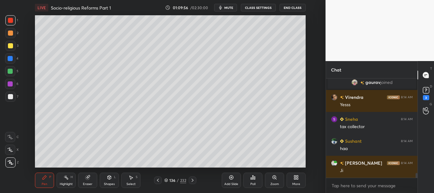
click at [88, 180] on div "Eraser" at bounding box center [87, 179] width 19 height 15
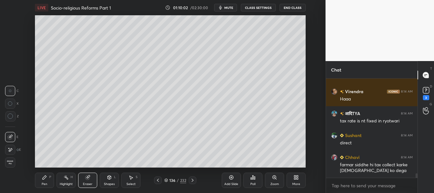
scroll to position [2138, 0]
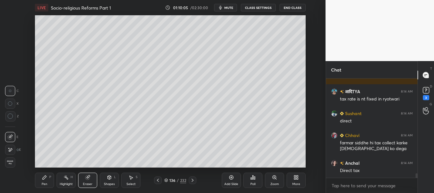
click at [39, 178] on div "Pen P" at bounding box center [44, 179] width 19 height 15
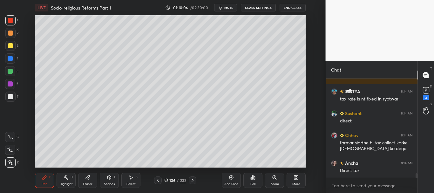
scroll to position [2160, 0]
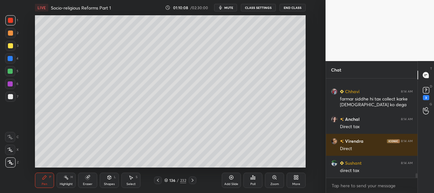
drag, startPoint x: 10, startPoint y: 21, endPoint x: 20, endPoint y: 25, distance: 10.7
click at [10, 21] on div at bounding box center [10, 20] width 5 height 5
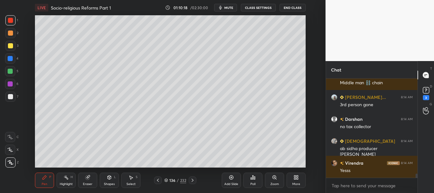
scroll to position [2313, 0]
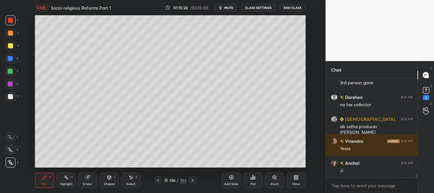
click at [10, 55] on div at bounding box center [10, 58] width 10 height 10
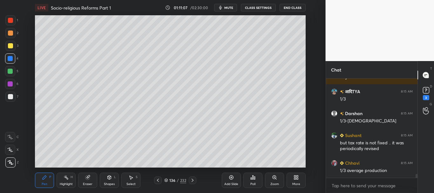
scroll to position [2457, 0]
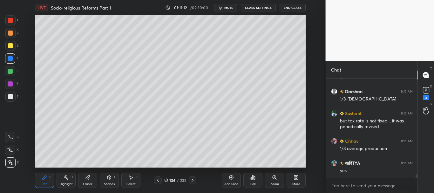
click at [11, 69] on div at bounding box center [10, 71] width 5 height 5
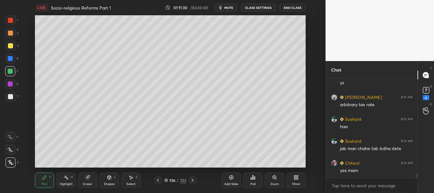
scroll to position [2594, 0]
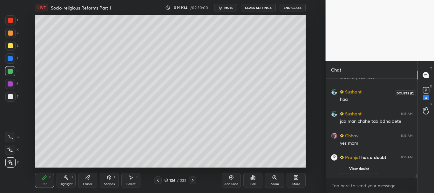
click at [426, 90] on icon at bounding box center [425, 90] width 2 height 3
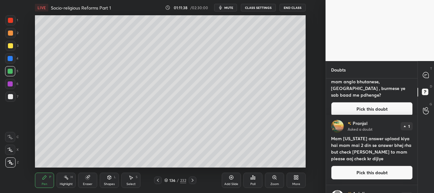
scroll to position [0, 0]
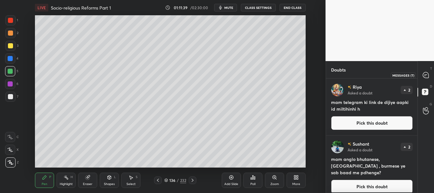
click at [426, 75] on icon at bounding box center [426, 75] width 6 height 6
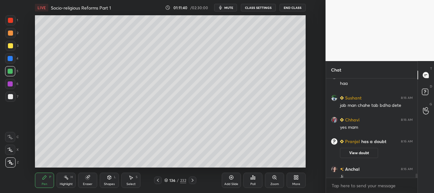
scroll to position [2460, 0]
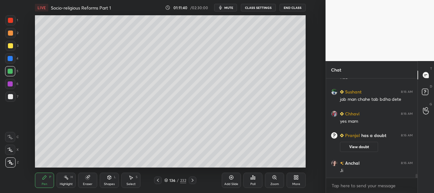
drag, startPoint x: 416, startPoint y: 176, endPoint x: 418, endPoint y: 184, distance: 8.5
click at [417, 184] on div "Aditya Raj 8:15 AM arbitrary tax rate Sushant 8:15 AM haa Sushant 8:16 AM jab m…" at bounding box center [372, 135] width 92 height 114
click at [167, 180] on icon at bounding box center [166, 180] width 4 height 4
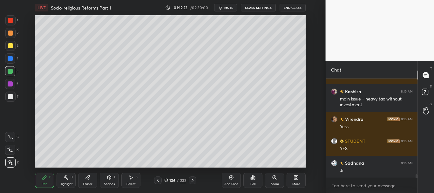
scroll to position [2630, 0]
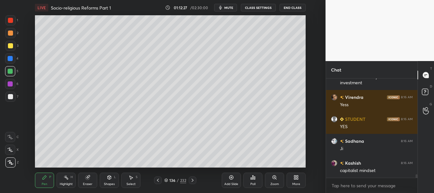
click at [158, 182] on icon at bounding box center [157, 179] width 5 height 5
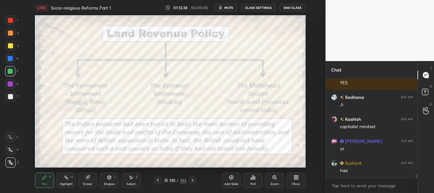
scroll to position [2696, 0]
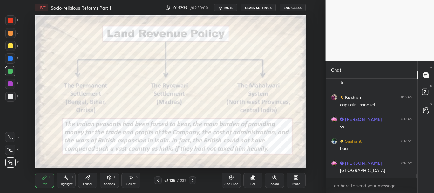
click at [193, 180] on icon at bounding box center [192, 179] width 5 height 5
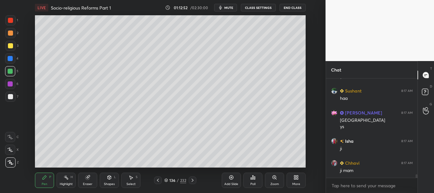
scroll to position [2768, 0]
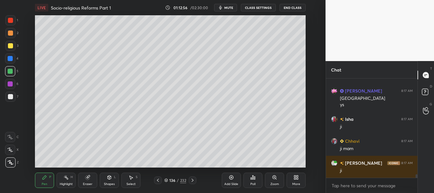
click at [232, 177] on icon at bounding box center [231, 177] width 5 height 5
click at [9, 94] on div at bounding box center [10, 96] width 5 height 5
click at [14, 20] on div at bounding box center [10, 20] width 10 height 10
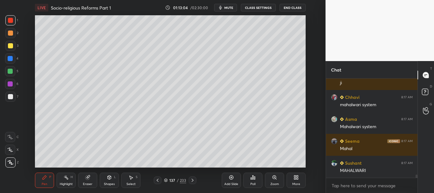
scroll to position [2878, 0]
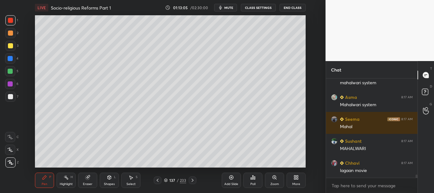
click at [10, 96] on div at bounding box center [10, 96] width 5 height 5
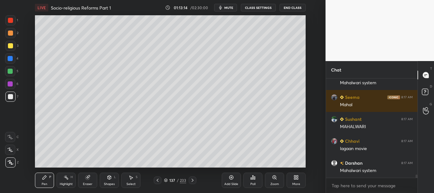
scroll to position [2922, 0]
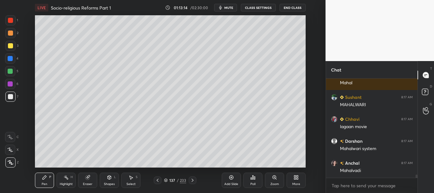
click at [6, 46] on div at bounding box center [10, 46] width 10 height 10
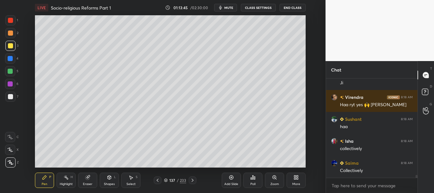
scroll to position [3375, 0]
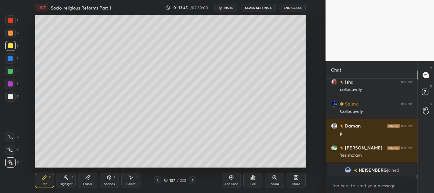
click at [10, 95] on div at bounding box center [10, 96] width 5 height 5
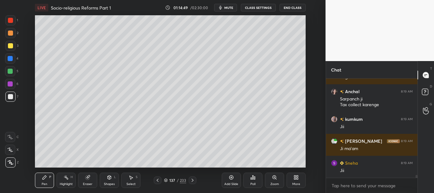
scroll to position [3293, 0]
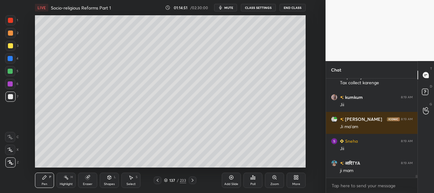
drag, startPoint x: 8, startPoint y: 44, endPoint x: 28, endPoint y: 45, distance: 19.4
click at [9, 44] on div at bounding box center [10, 45] width 5 height 5
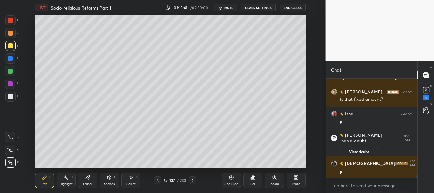
scroll to position [3476, 0]
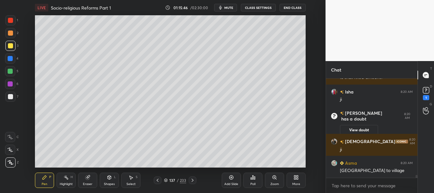
click at [7, 55] on div at bounding box center [10, 58] width 10 height 10
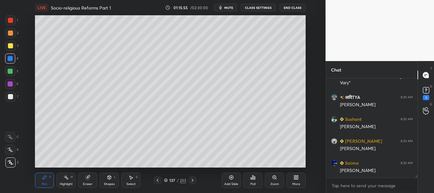
scroll to position [3591, 0]
click at [190, 180] on icon at bounding box center [192, 179] width 5 height 5
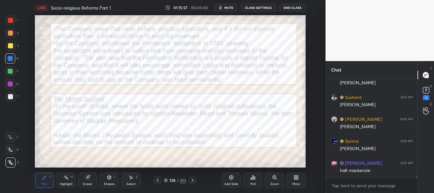
click at [192, 182] on icon at bounding box center [192, 179] width 5 height 5
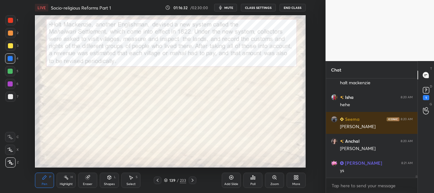
scroll to position [3701, 0]
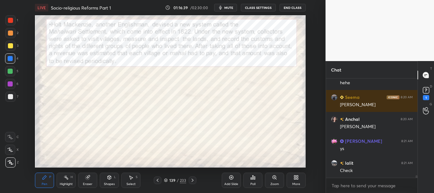
click at [158, 180] on icon at bounding box center [157, 179] width 5 height 5
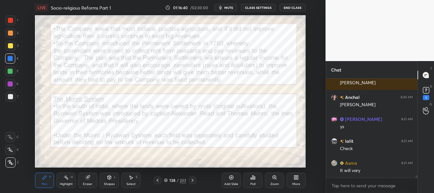
click at [158, 181] on icon at bounding box center [157, 179] width 5 height 5
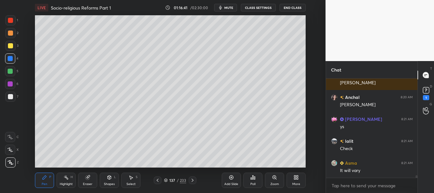
click at [157, 181] on icon at bounding box center [158, 179] width 2 height 3
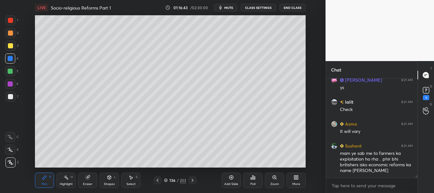
scroll to position [3784, 0]
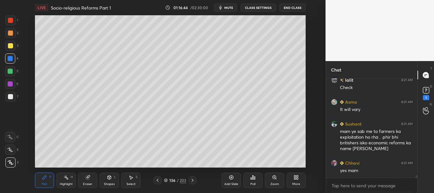
click at [158, 182] on icon at bounding box center [157, 179] width 5 height 5
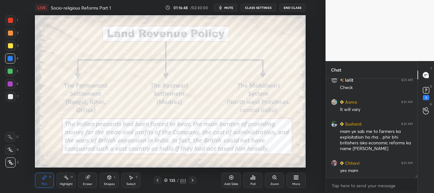
click at [11, 18] on div at bounding box center [10, 20] width 5 height 5
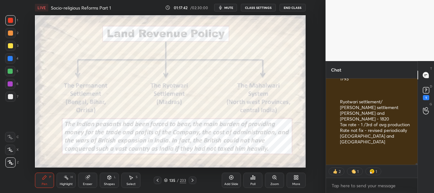
scroll to position [4242, 0]
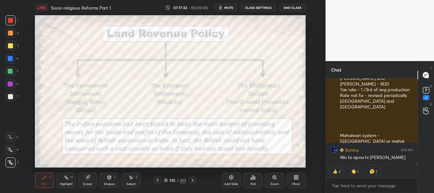
click at [416, 166] on div "Chhavi 8:22 AM exploitation Arditi 8:22 AM Permanent system - Tax rate fix Auct…" at bounding box center [372, 135] width 92 height 114
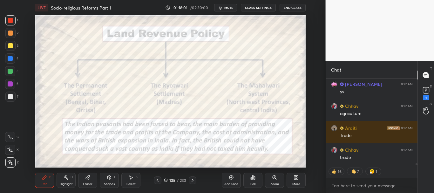
scroll to position [4418, 0]
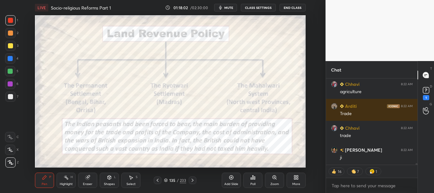
click at [193, 177] on div at bounding box center [193, 180] width 8 height 8
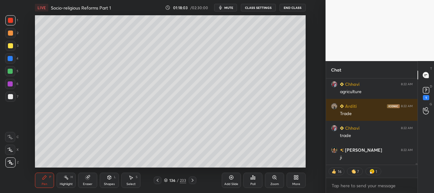
click at [194, 178] on icon at bounding box center [192, 179] width 5 height 5
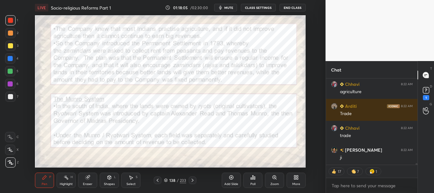
click at [158, 180] on icon at bounding box center [157, 179] width 5 height 5
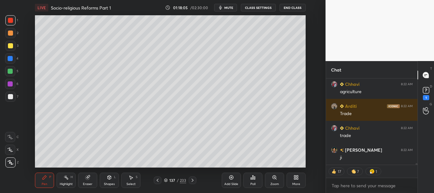
click at [158, 181] on icon at bounding box center [157, 179] width 5 height 5
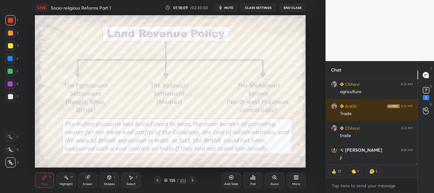
drag, startPoint x: 9, startPoint y: 57, endPoint x: 27, endPoint y: 53, distance: 18.7
click at [9, 57] on div at bounding box center [10, 58] width 5 height 5
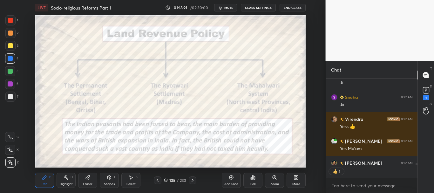
scroll to position [84, 90]
click at [230, 177] on icon at bounding box center [231, 177] width 5 height 5
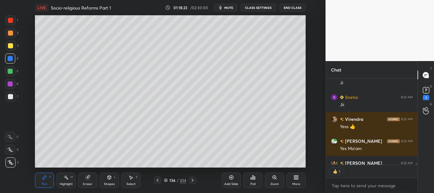
click at [10, 97] on div at bounding box center [10, 96] width 5 height 5
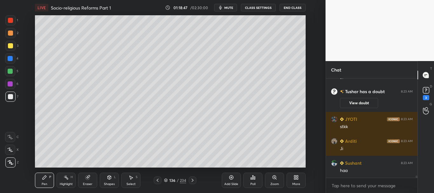
scroll to position [4281, 0]
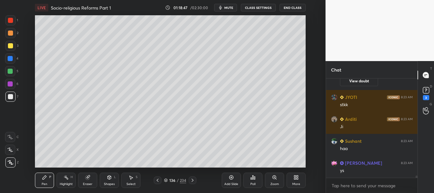
drag, startPoint x: 11, startPoint y: 47, endPoint x: 34, endPoint y: 42, distance: 23.4
click at [11, 47] on div at bounding box center [10, 45] width 5 height 5
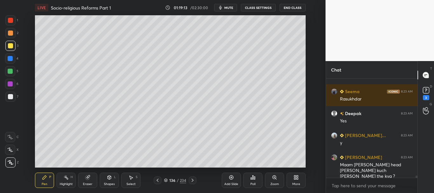
scroll to position [4462, 0]
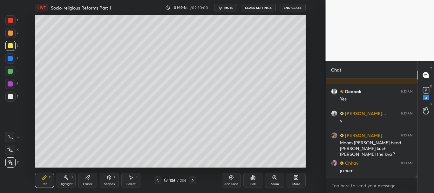
click at [10, 57] on div at bounding box center [10, 58] width 5 height 5
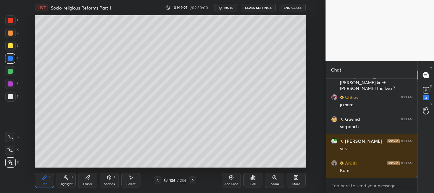
scroll to position [4549, 0]
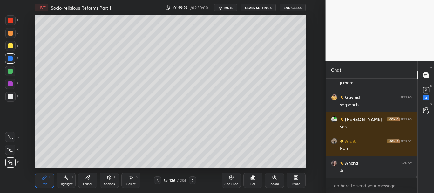
drag, startPoint x: 9, startPoint y: 17, endPoint x: 22, endPoint y: 20, distance: 13.6
click at [9, 17] on div at bounding box center [10, 20] width 10 height 10
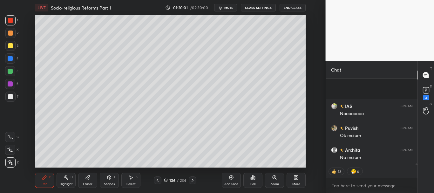
scroll to position [5412, 0]
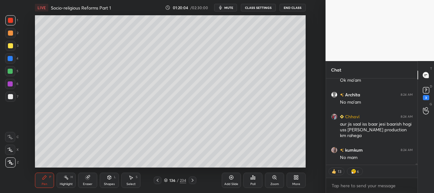
click at [10, 22] on div at bounding box center [10, 20] width 5 height 5
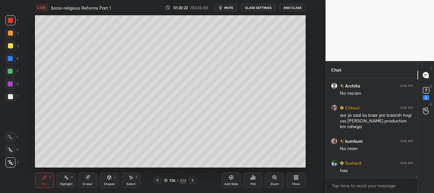
scroll to position [5443, 0]
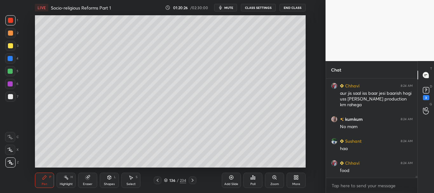
click at [10, 72] on div at bounding box center [10, 71] width 5 height 5
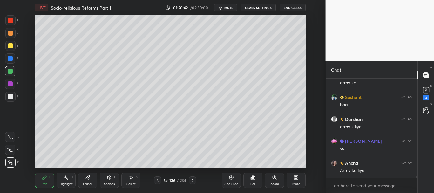
scroll to position [5646, 0]
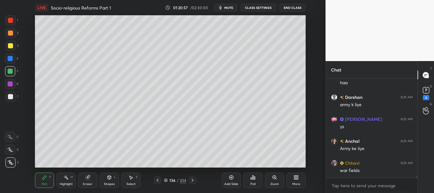
click at [10, 71] on div at bounding box center [10, 71] width 5 height 5
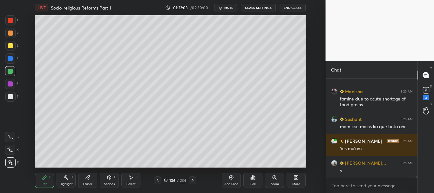
scroll to position [6155, 0]
click at [231, 179] on icon at bounding box center [231, 177] width 5 height 5
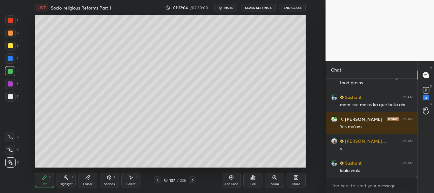
drag, startPoint x: 10, startPoint y: 95, endPoint x: 20, endPoint y: 85, distance: 14.4
click at [10, 96] on div at bounding box center [10, 96] width 5 height 5
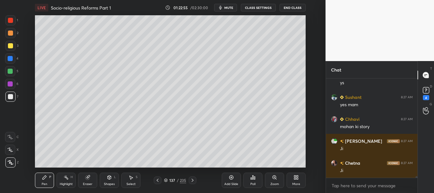
scroll to position [5832, 0]
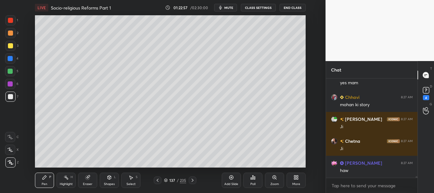
click at [10, 83] on div at bounding box center [10, 83] width 5 height 5
click at [10, 46] on div at bounding box center [10, 45] width 5 height 5
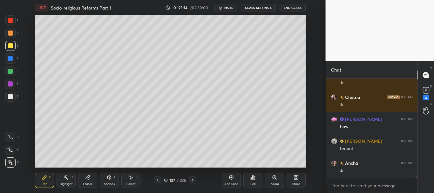
scroll to position [5897, 0]
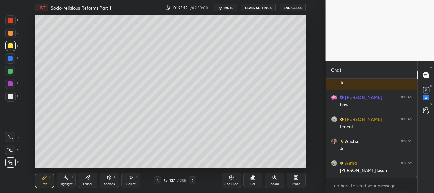
click at [10, 57] on div at bounding box center [10, 58] width 5 height 5
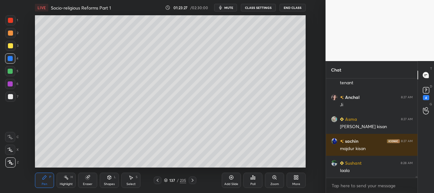
scroll to position [5963, 0]
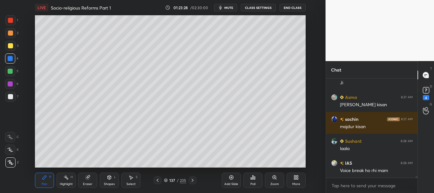
click at [10, 47] on div at bounding box center [10, 45] width 5 height 5
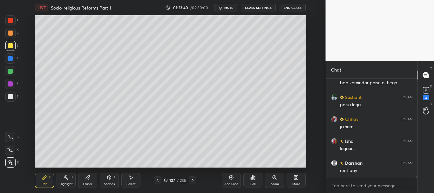
scroll to position [6138, 0]
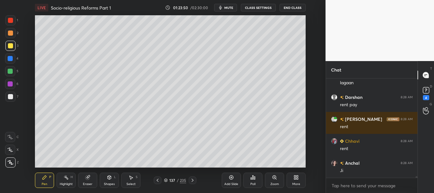
click at [9, 30] on div at bounding box center [10, 33] width 10 height 10
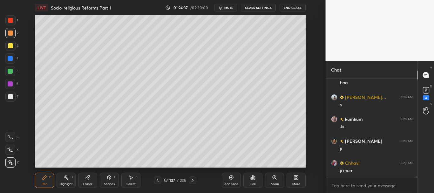
scroll to position [6489, 0]
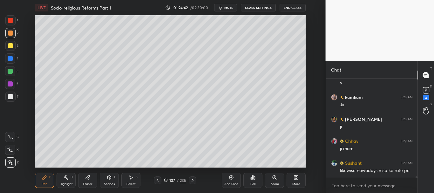
click at [284, 163] on div "LIVE Socio-religious Reforms Part 1 01:24:42 / 02:30:00 mute CLASS SETTINGS End…" at bounding box center [170, 96] width 300 height 193
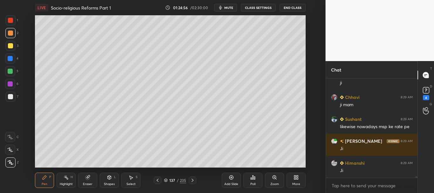
scroll to position [6555, 0]
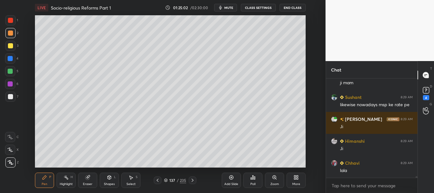
click at [9, 58] on div at bounding box center [10, 58] width 5 height 5
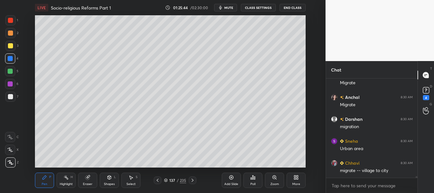
scroll to position [6774, 0]
click at [10, 46] on div at bounding box center [10, 45] width 5 height 5
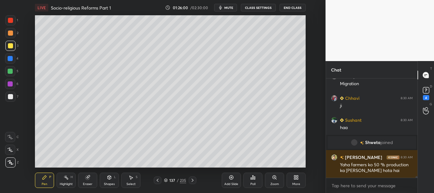
scroll to position [6539, 0]
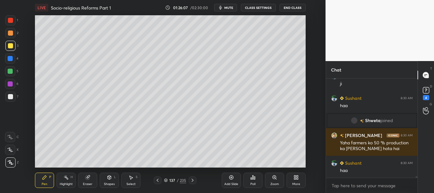
click at [10, 97] on div at bounding box center [10, 96] width 5 height 5
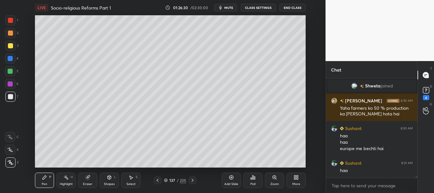
scroll to position [6617, 0]
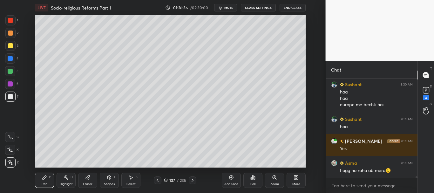
click at [9, 72] on div at bounding box center [10, 71] width 5 height 5
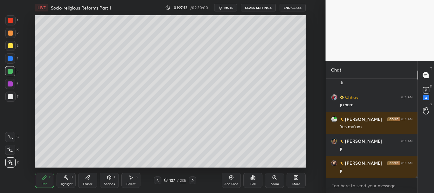
scroll to position [6946, 0]
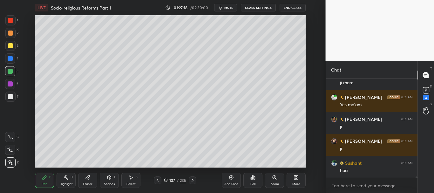
click at [231, 178] on icon at bounding box center [231, 177] width 5 height 5
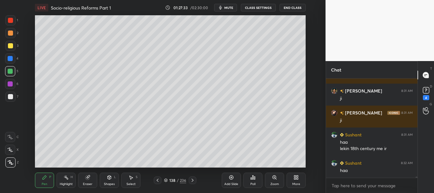
scroll to position [6996, 0]
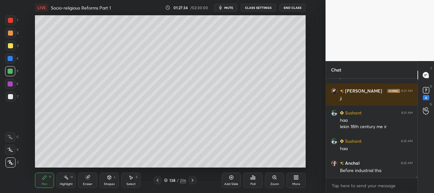
click at [11, 97] on div at bounding box center [10, 96] width 5 height 5
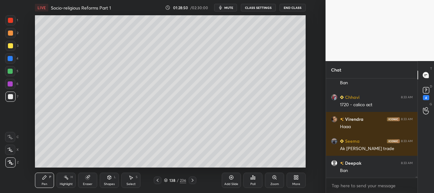
scroll to position [7550, 0]
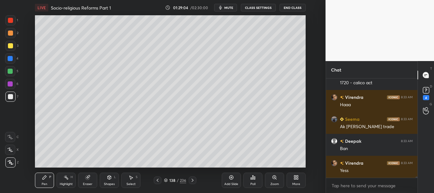
click at [156, 178] on icon at bounding box center [157, 179] width 5 height 5
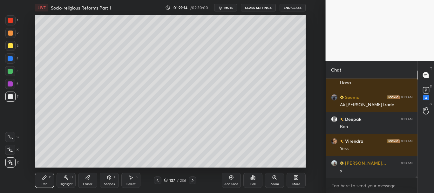
scroll to position [7594, 0]
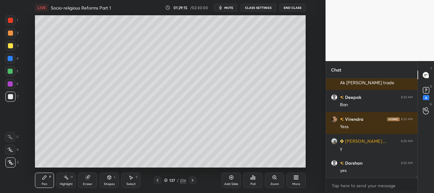
click at [192, 179] on icon at bounding box center [192, 179] width 2 height 3
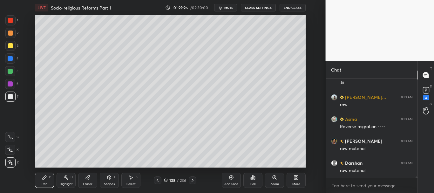
scroll to position [7725, 0]
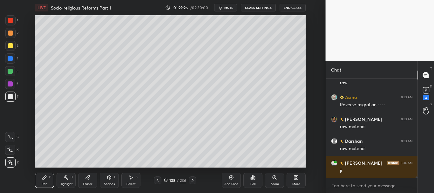
click at [157, 179] on icon at bounding box center [157, 179] width 5 height 5
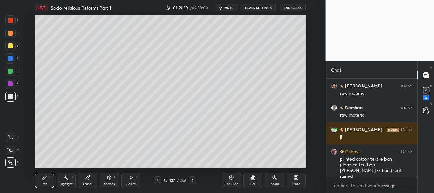
scroll to position [7781, 0]
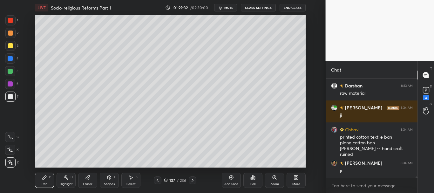
click at [11, 23] on div at bounding box center [10, 20] width 10 height 10
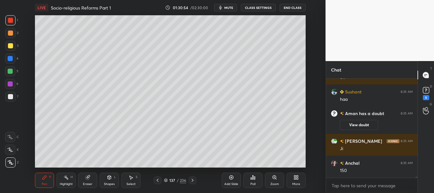
scroll to position [7958, 0]
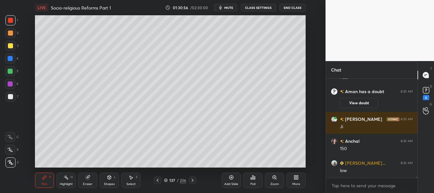
click at [193, 180] on icon at bounding box center [192, 179] width 2 height 3
click at [156, 179] on icon at bounding box center [157, 179] width 5 height 5
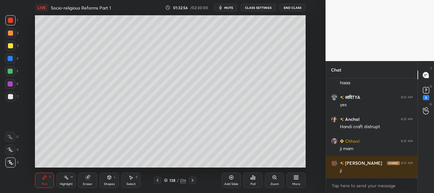
scroll to position [8914, 0]
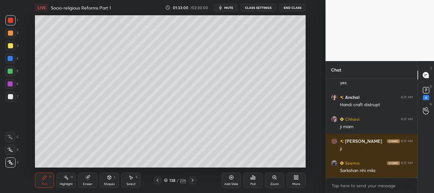
click at [238, 177] on div "Add Slide" at bounding box center [231, 179] width 19 height 15
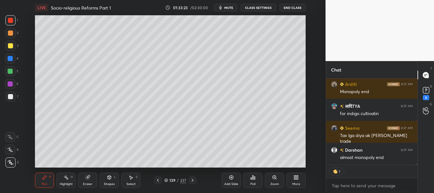
scroll to position [9189, 0]
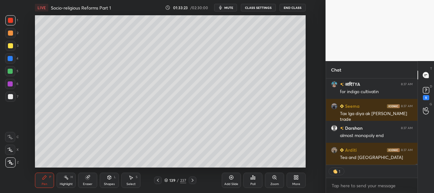
click at [9, 98] on div at bounding box center [10, 96] width 5 height 5
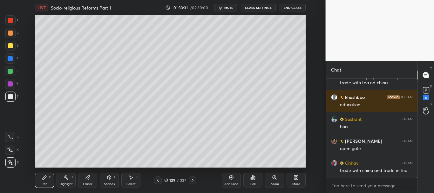
scroll to position [9363, 0]
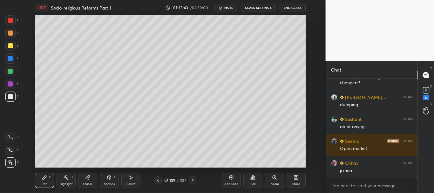
click at [11, 59] on div at bounding box center [10, 58] width 5 height 5
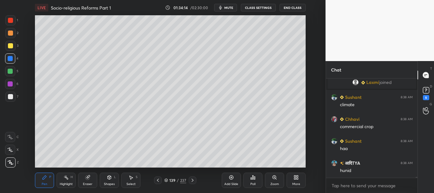
scroll to position [9345, 0]
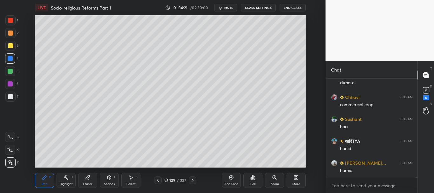
click at [159, 180] on icon at bounding box center [157, 179] width 5 height 5
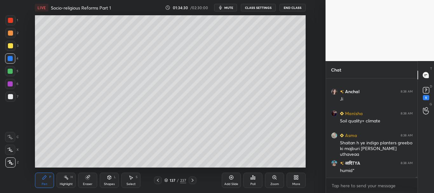
scroll to position [9461, 0]
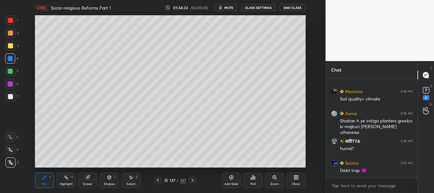
click at [229, 178] on icon at bounding box center [231, 177] width 5 height 5
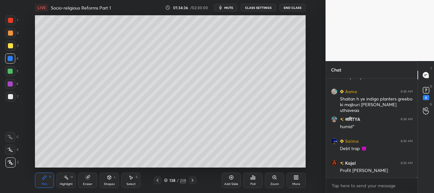
click at [110, 178] on div "Shapes L" at bounding box center [109, 179] width 19 height 15
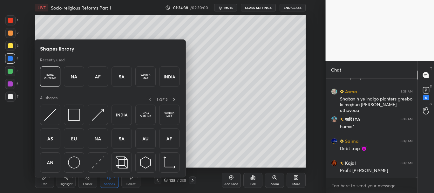
click at [87, 180] on div "Eraser" at bounding box center [87, 179] width 19 height 15
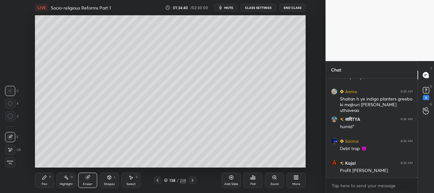
click at [44, 178] on icon at bounding box center [45, 177] width 4 height 4
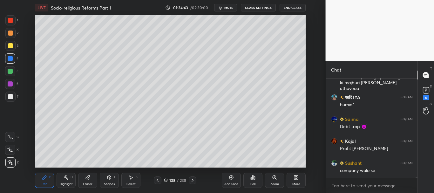
scroll to position [9526, 0]
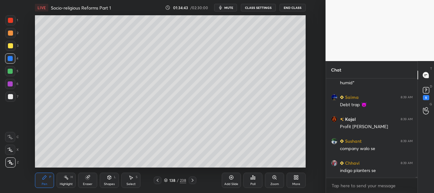
click at [10, 96] on div at bounding box center [10, 96] width 5 height 5
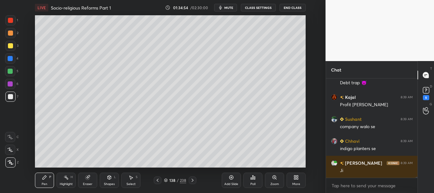
click at [11, 47] on div at bounding box center [10, 45] width 5 height 5
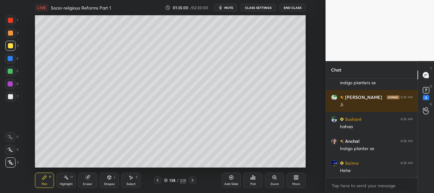
scroll to position [9629, 0]
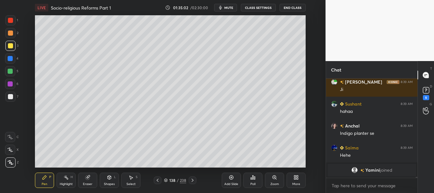
click at [7, 82] on div at bounding box center [10, 84] width 10 height 10
drag, startPoint x: 10, startPoint y: 97, endPoint x: 28, endPoint y: 97, distance: 17.8
click at [10, 97] on div at bounding box center [10, 96] width 5 height 5
click at [10, 83] on div at bounding box center [10, 83] width 5 height 5
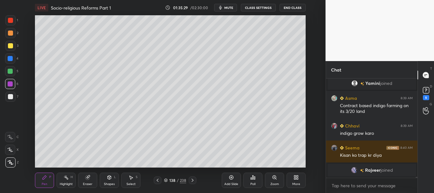
scroll to position [9612, 0]
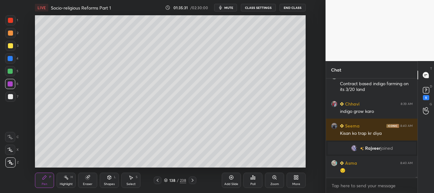
click at [13, 48] on div at bounding box center [10, 46] width 10 height 10
click at [11, 31] on div at bounding box center [10, 32] width 5 height 5
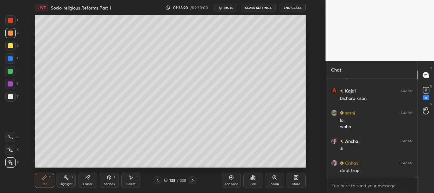
scroll to position [10651, 0]
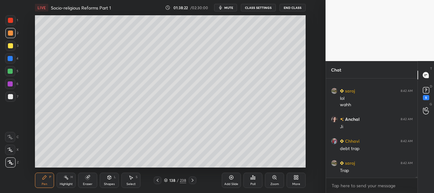
click at [12, 95] on div at bounding box center [10, 96] width 5 height 5
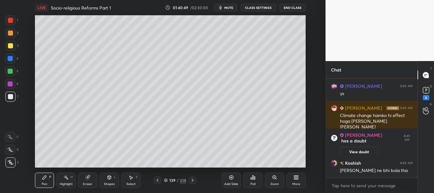
scroll to position [11525, 0]
click at [10, 33] on div at bounding box center [10, 32] width 5 height 5
click at [193, 179] on icon at bounding box center [192, 179] width 5 height 5
click at [193, 180] on icon at bounding box center [192, 179] width 2 height 3
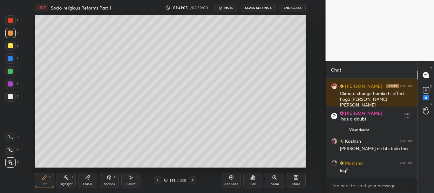
scroll to position [11569, 0]
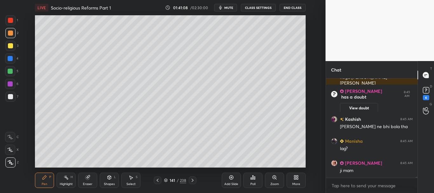
click at [192, 179] on icon at bounding box center [192, 179] width 5 height 5
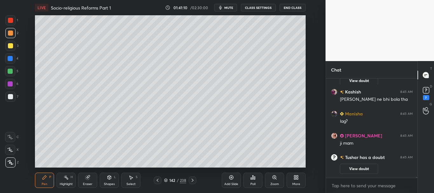
scroll to position [11600, 0]
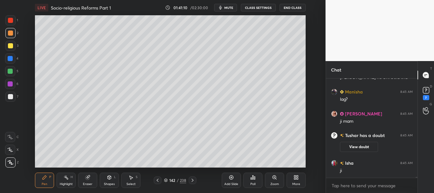
click at [193, 180] on icon at bounding box center [192, 179] width 5 height 5
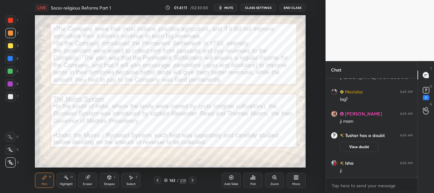
click at [153, 180] on div "143 / 238" at bounding box center [174, 180] width 93 height 8
click at [156, 179] on icon at bounding box center [157, 179] width 5 height 5
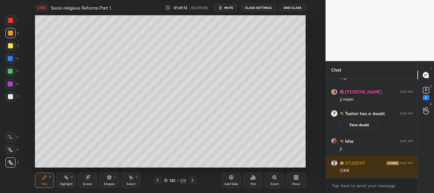
click at [157, 181] on icon at bounding box center [157, 179] width 5 height 5
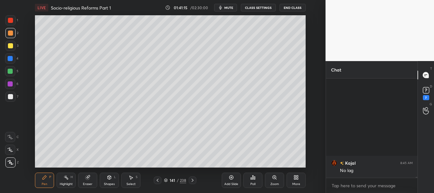
scroll to position [11797, 0]
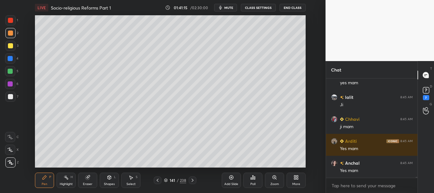
click at [156, 179] on icon at bounding box center [157, 179] width 5 height 5
click at [159, 178] on icon at bounding box center [157, 179] width 5 height 5
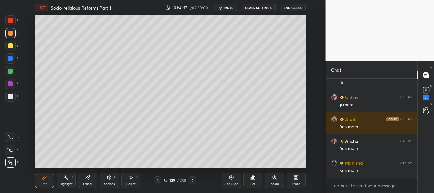
click at [194, 177] on div at bounding box center [193, 180] width 8 height 8
click at [195, 177] on icon at bounding box center [192, 179] width 5 height 5
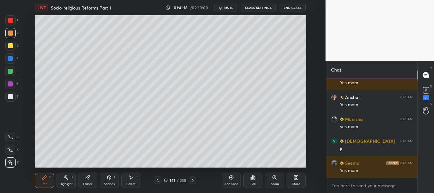
click at [195, 178] on icon at bounding box center [192, 179] width 5 height 5
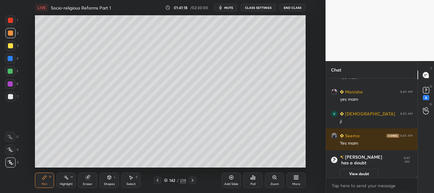
click at [194, 179] on icon at bounding box center [192, 179] width 5 height 5
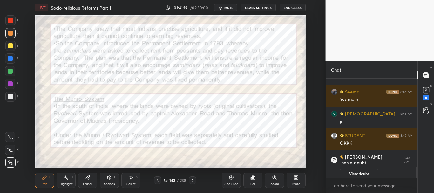
scroll to position [842, 0]
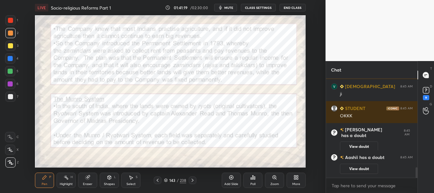
click at [156, 178] on icon at bounding box center [157, 179] width 5 height 5
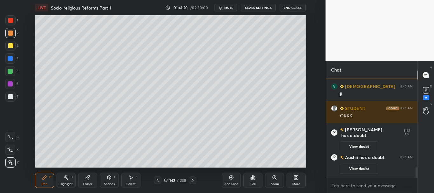
scroll to position [840, 0]
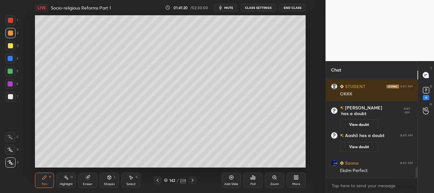
click at [192, 178] on icon at bounding box center [192, 179] width 5 height 5
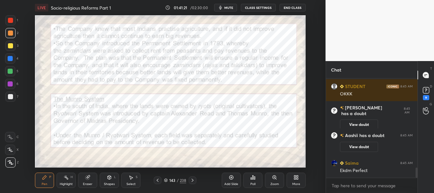
scroll to position [862, 0]
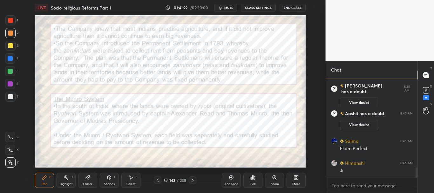
click at [231, 178] on icon at bounding box center [231, 177] width 5 height 5
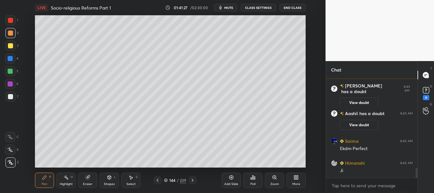
scroll to position [884, 0]
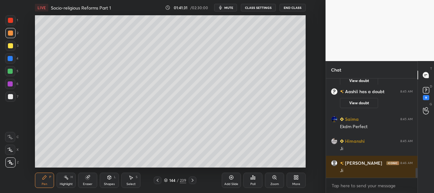
click at [10, 96] on div at bounding box center [10, 96] width 5 height 5
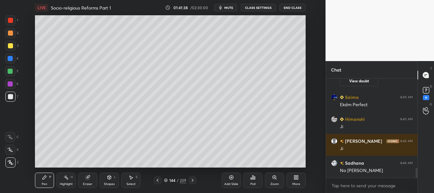
click at [8, 46] on div at bounding box center [10, 45] width 5 height 5
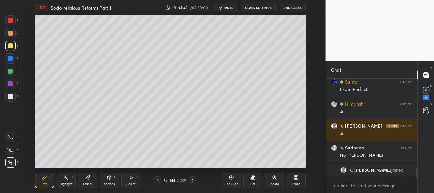
click at [11, 58] on div at bounding box center [10, 58] width 5 height 5
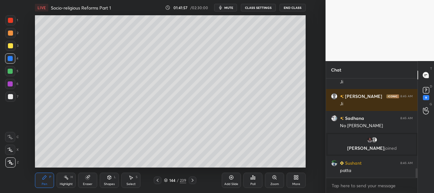
scroll to position [926, 0]
click at [9, 70] on div at bounding box center [10, 71] width 5 height 5
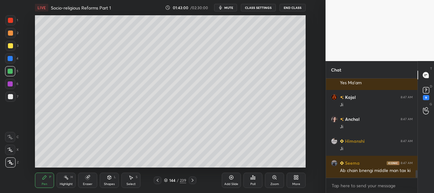
scroll to position [1189, 0]
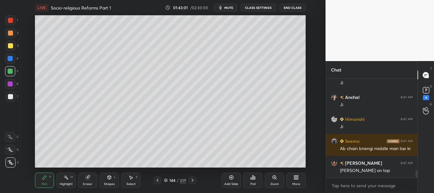
click at [110, 179] on icon at bounding box center [109, 177] width 5 height 5
click at [90, 183] on div "Eraser" at bounding box center [88, 183] width 10 height 3
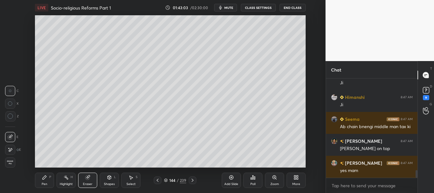
scroll to position [1233, 0]
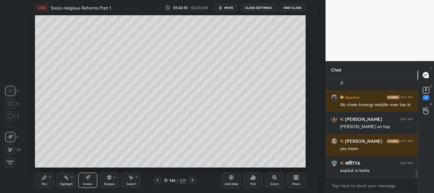
click at [45, 184] on div "Pen" at bounding box center [45, 183] width 6 height 3
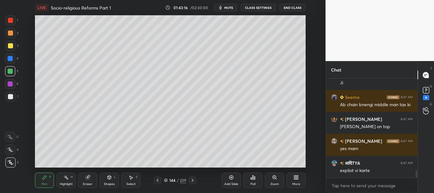
click at [9, 97] on div at bounding box center [10, 96] width 5 height 5
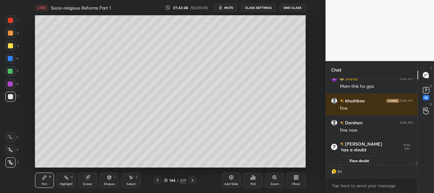
scroll to position [0, 0]
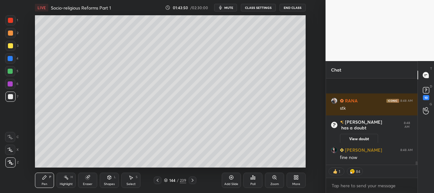
click at [265, 7] on button "CLASS SETTINGS" at bounding box center [258, 8] width 35 height 8
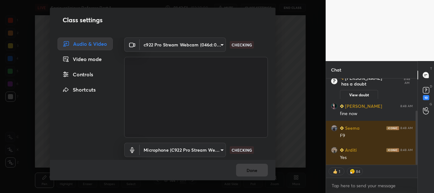
scroll to position [51, 0]
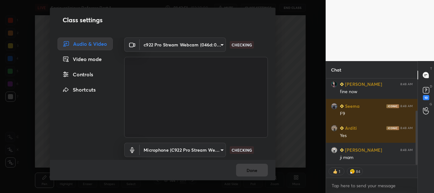
click at [87, 76] on div "Controls" at bounding box center [84, 74] width 55 height 13
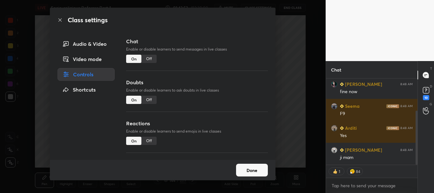
click at [149, 99] on div "Off" at bounding box center [148, 100] width 15 height 8
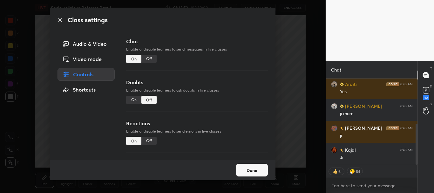
click at [61, 18] on icon at bounding box center [59, 19] width 5 height 5
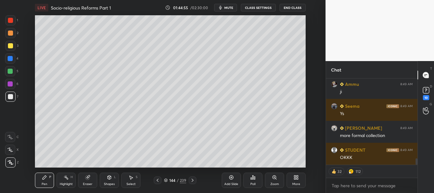
scroll to position [1124, 0]
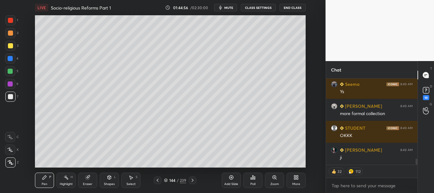
click at [10, 47] on div at bounding box center [10, 45] width 5 height 5
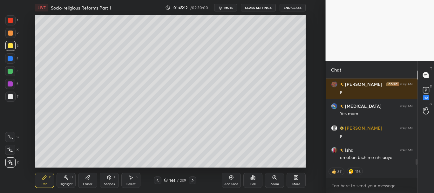
scroll to position [1234, 0]
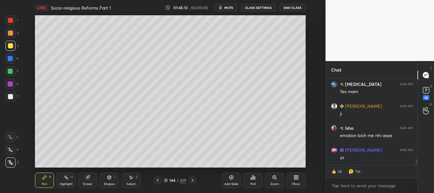
click at [10, 59] on div at bounding box center [10, 58] width 5 height 5
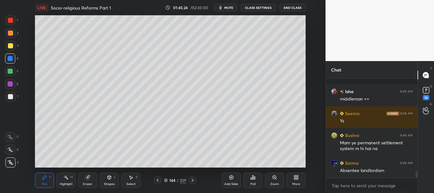
scroll to position [1358, 0]
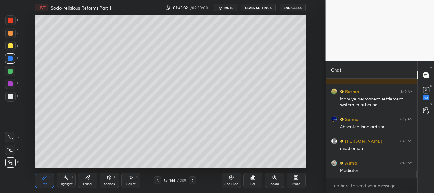
click at [11, 69] on div at bounding box center [10, 71] width 5 height 5
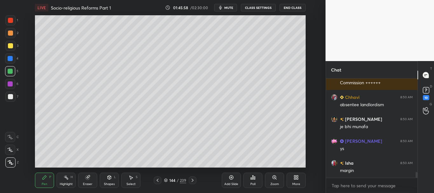
scroll to position [1643, 0]
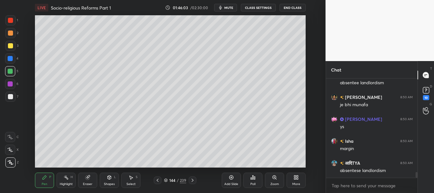
click at [10, 18] on div at bounding box center [10, 20] width 5 height 5
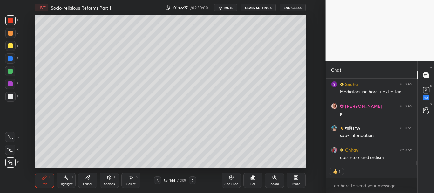
scroll to position [1787, 0]
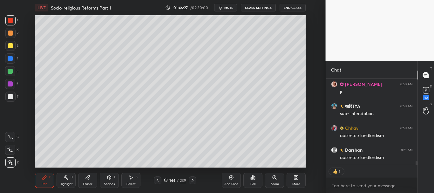
drag, startPoint x: 416, startPoint y: 162, endPoint x: 411, endPoint y: 166, distance: 6.3
click at [416, 166] on div "Sneha 8:50 AM Mediators inc hore + extra tax Shalu 8:50 AM ji आदिTYA 8:50 AM su…" at bounding box center [372, 135] width 92 height 114
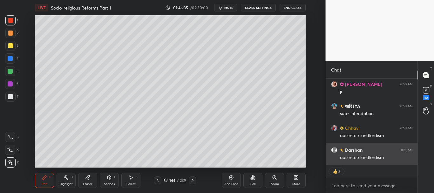
scroll to position [1809, 0]
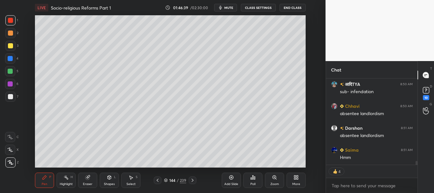
click at [12, 84] on div at bounding box center [10, 83] width 5 height 5
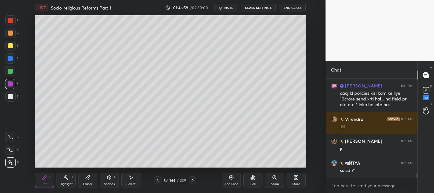
scroll to position [1961, 0]
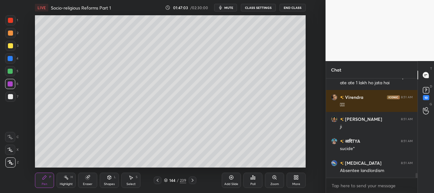
click at [12, 96] on div at bounding box center [10, 96] width 5 height 5
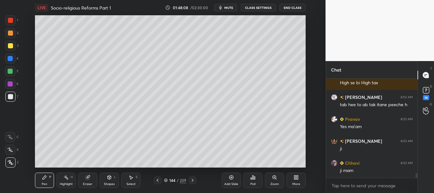
scroll to position [2015, 0]
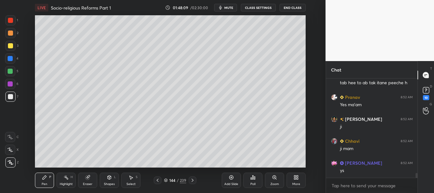
click at [164, 181] on icon at bounding box center [166, 180] width 4 height 4
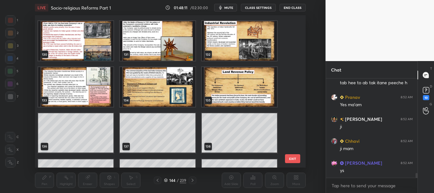
scroll to position [1936, 0]
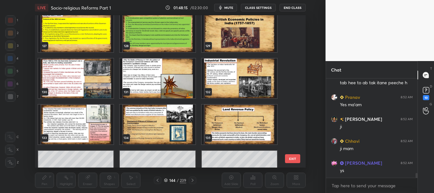
click at [292, 155] on button "EXIT" at bounding box center [292, 158] width 15 height 9
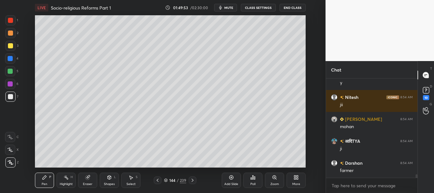
scroll to position [2892, 0]
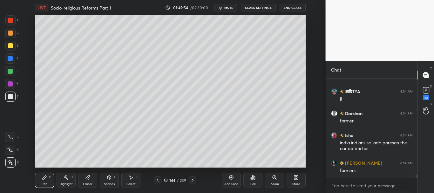
click at [232, 178] on icon at bounding box center [231, 177] width 5 height 5
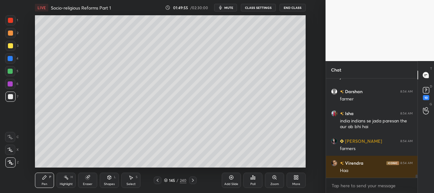
click at [10, 95] on div at bounding box center [10, 96] width 5 height 5
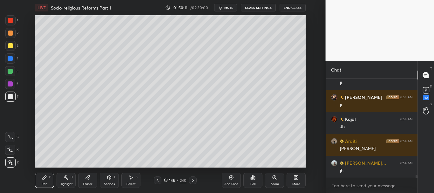
scroll to position [3292, 0]
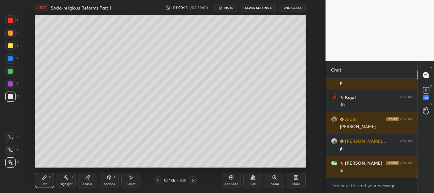
click at [10, 33] on div at bounding box center [10, 32] width 5 height 5
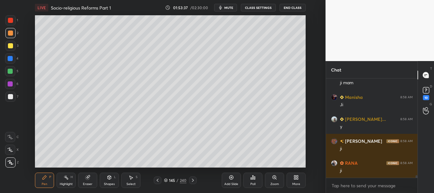
scroll to position [3879, 0]
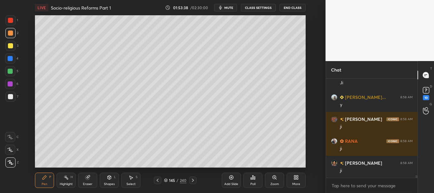
click at [165, 180] on icon at bounding box center [166, 180] width 4 height 4
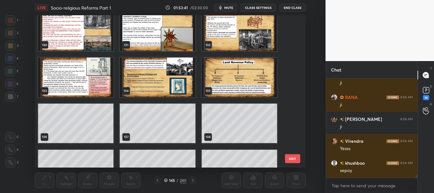
scroll to position [2021, 0]
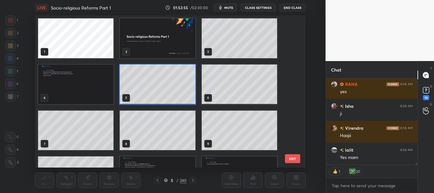
click at [165, 177] on div "5 / 240" at bounding box center [175, 180] width 23 height 6
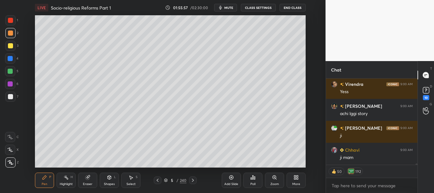
scroll to position [6117, 0]
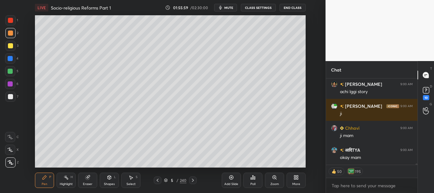
click at [231, 177] on icon at bounding box center [231, 177] width 2 height 2
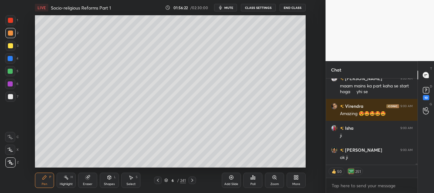
scroll to position [6282, 0]
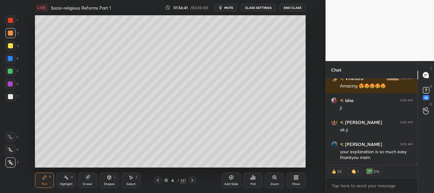
click at [7, 59] on div at bounding box center [10, 58] width 10 height 10
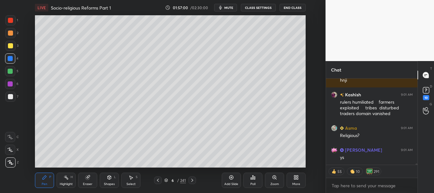
scroll to position [6424, 0]
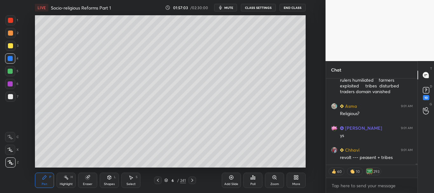
click at [8, 83] on div at bounding box center [10, 83] width 5 height 5
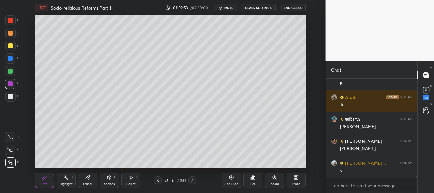
scroll to position [6953, 0]
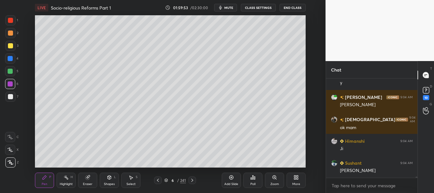
click at [9, 57] on div at bounding box center [10, 58] width 5 height 5
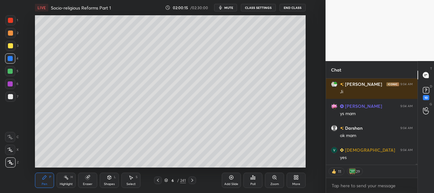
scroll to position [7558, 0]
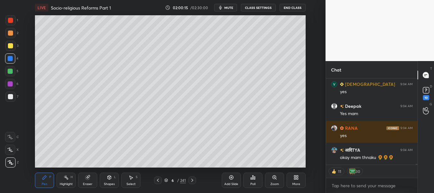
click at [166, 179] on icon at bounding box center [166, 180] width 4 height 4
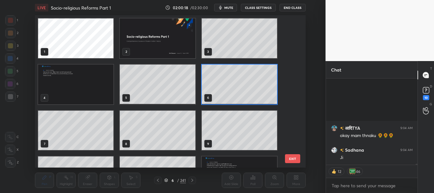
scroll to position [7645, 0]
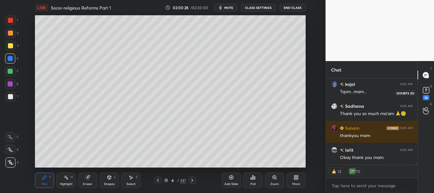
click at [426, 90] on rect at bounding box center [426, 90] width 6 height 6
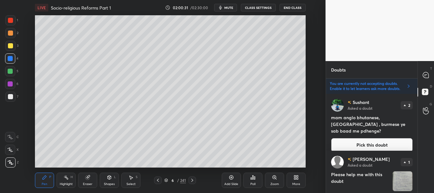
click at [364, 138] on button "Pick this doubt" at bounding box center [372, 145] width 82 height 14
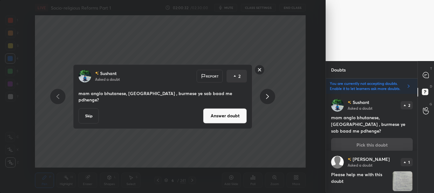
click at [91, 113] on button "Skip" at bounding box center [88, 115] width 20 height 15
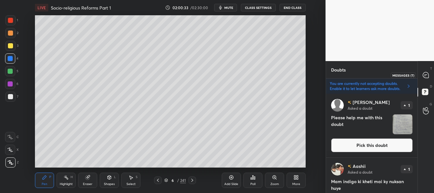
click at [425, 76] on icon at bounding box center [426, 75] width 6 height 6
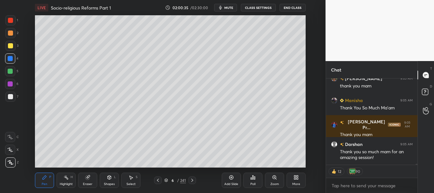
click at [230, 177] on icon at bounding box center [231, 177] width 5 height 5
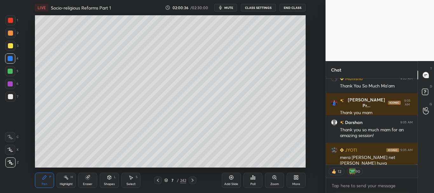
click at [9, 96] on div at bounding box center [10, 96] width 5 height 5
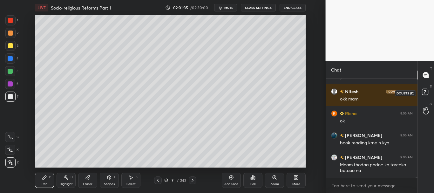
click at [425, 92] on rect at bounding box center [425, 92] width 6 height 6
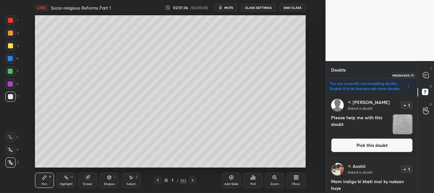
click at [427, 75] on icon at bounding box center [426, 75] width 6 height 6
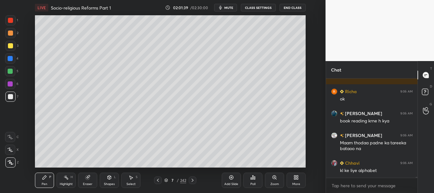
click at [165, 180] on icon at bounding box center [166, 180] width 4 height 4
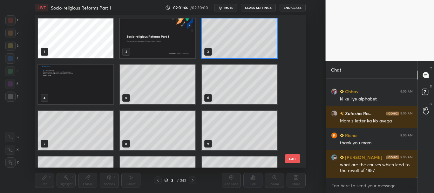
click at [287, 156] on button "EXIT" at bounding box center [292, 158] width 15 height 9
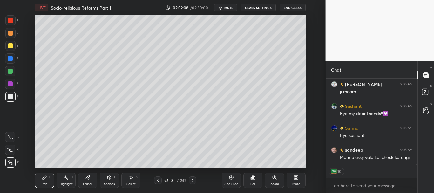
click at [416, 166] on div "Aman 9:06 AM Ma'am answer khud ke hone chahiye ya chhat gpt kar sakte hai Rajmo…" at bounding box center [372, 135] width 92 height 114
click at [9, 45] on div at bounding box center [10, 45] width 5 height 5
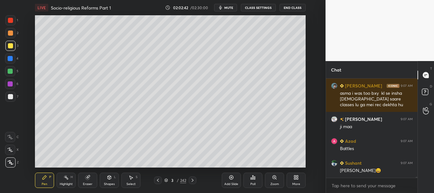
scroll to position [9852, 0]
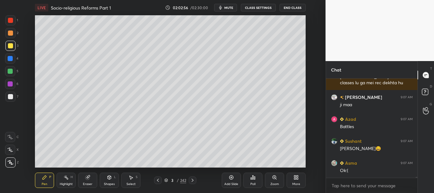
click at [230, 8] on span "mute" at bounding box center [228, 7] width 9 height 4
click at [230, 9] on span "unmute" at bounding box center [228, 7] width 14 height 4
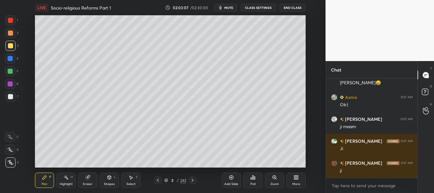
scroll to position [9940, 0]
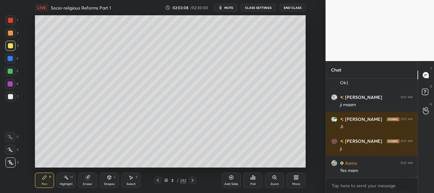
drag, startPoint x: 11, startPoint y: 16, endPoint x: 16, endPoint y: 16, distance: 5.4
click at [10, 17] on div at bounding box center [10, 20] width 10 height 10
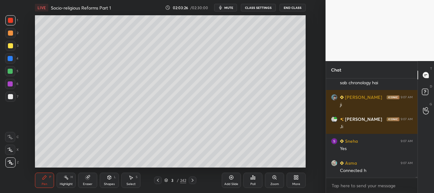
scroll to position [10093, 0]
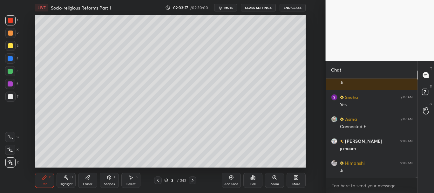
click at [10, 57] on div at bounding box center [10, 58] width 5 height 5
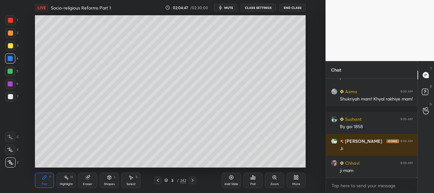
scroll to position [10549, 0]
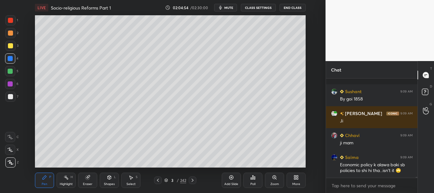
drag, startPoint x: 11, startPoint y: 33, endPoint x: 15, endPoint y: 33, distance: 3.5
click at [11, 34] on div at bounding box center [10, 32] width 5 height 5
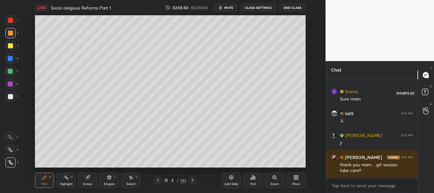
scroll to position [11212, 0]
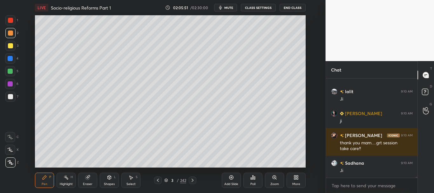
click at [158, 178] on icon at bounding box center [157, 179] width 5 height 5
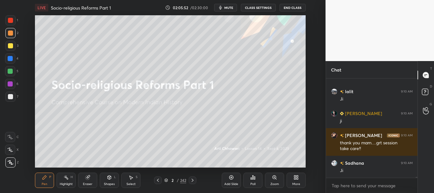
click at [194, 180] on icon at bounding box center [192, 179] width 5 height 5
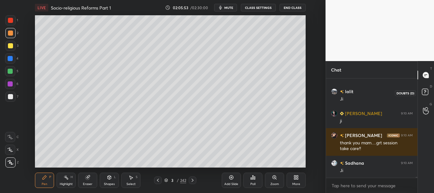
click at [427, 91] on rect at bounding box center [425, 92] width 6 height 6
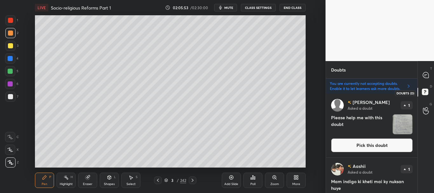
scroll to position [97, 90]
click at [424, 75] on icon at bounding box center [426, 75] width 6 height 6
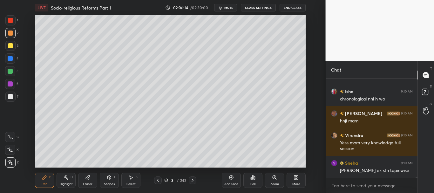
scroll to position [11677, 0]
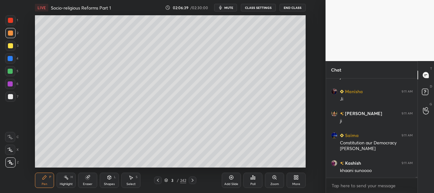
drag, startPoint x: 9, startPoint y: 21, endPoint x: 29, endPoint y: 23, distance: 20.5
click at [9, 21] on div at bounding box center [10, 20] width 5 height 5
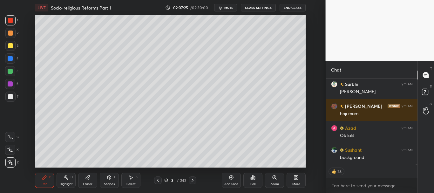
scroll to position [12354, 0]
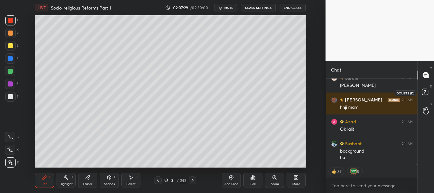
click at [426, 93] on rect at bounding box center [425, 92] width 6 height 6
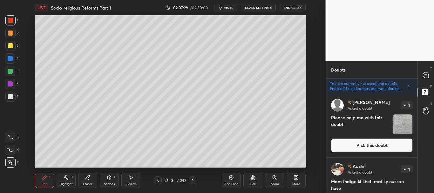
scroll to position [97, 90]
click at [426, 75] on icon at bounding box center [426, 75] width 6 height 6
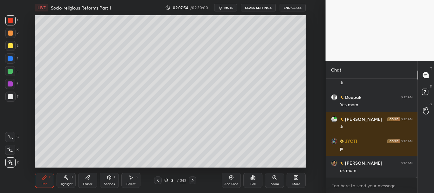
scroll to position [12638, 0]
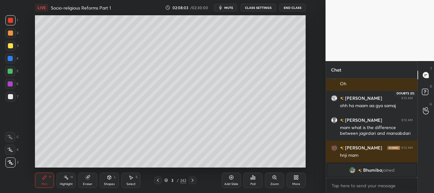
click at [429, 92] on icon at bounding box center [425, 92] width 11 height 11
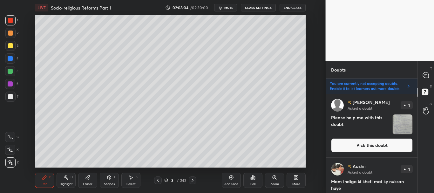
click at [387, 147] on button "Pick this doubt" at bounding box center [372, 145] width 82 height 14
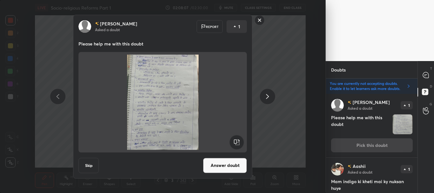
click at [87, 169] on button "Skip" at bounding box center [88, 164] width 20 height 15
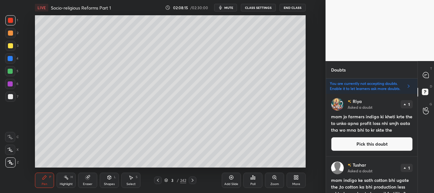
scroll to position [0, 0]
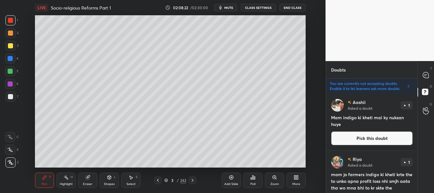
click at [375, 138] on button "Pick this doubt" at bounding box center [372, 138] width 82 height 14
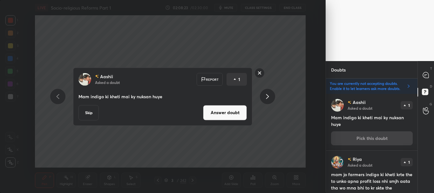
click at [234, 109] on button "Answer doubt" at bounding box center [225, 112] width 44 height 15
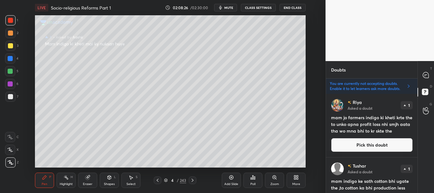
drag, startPoint x: 371, startPoint y: 144, endPoint x: 376, endPoint y: 136, distance: 9.2
click at [371, 144] on button "Pick this doubt" at bounding box center [372, 145] width 82 height 14
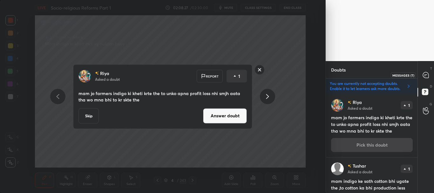
click at [427, 76] on icon at bounding box center [426, 75] width 6 height 6
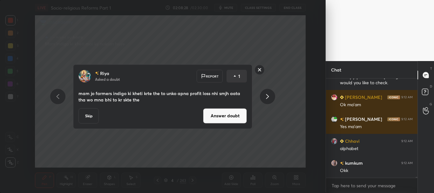
drag, startPoint x: 417, startPoint y: 177, endPoint x: 415, endPoint y: 180, distance: 4.0
click at [415, 180] on div "TEJASH 9:12 AM ys mam shipra 9:12 AM Maam its a different answere a new pyq tha…" at bounding box center [372, 135] width 92 height 114
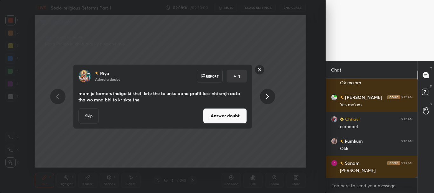
click at [227, 115] on button "Answer doubt" at bounding box center [225, 115] width 44 height 15
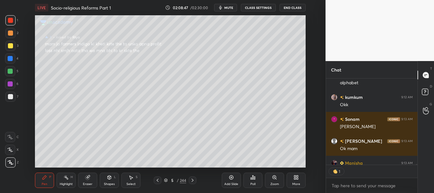
scroll to position [12004, 0]
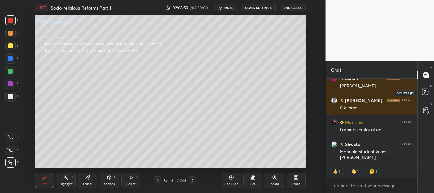
click at [426, 91] on rect at bounding box center [425, 92] width 6 height 6
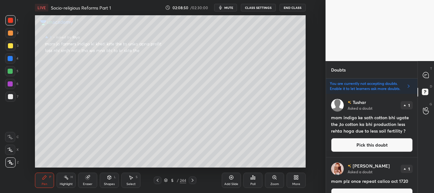
scroll to position [97, 90]
click at [369, 143] on button "Pick this doubt" at bounding box center [372, 145] width 82 height 14
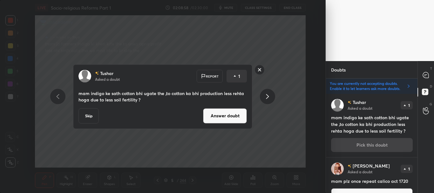
click at [220, 113] on button "Answer doubt" at bounding box center [225, 115] width 44 height 15
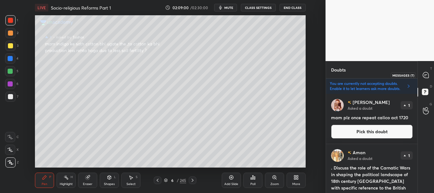
click at [425, 75] on icon at bounding box center [425, 75] width 7 height 7
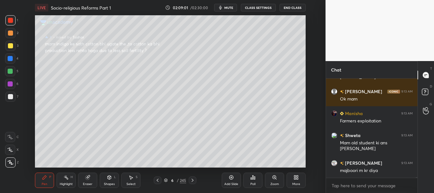
scroll to position [12109, 0]
click at [9, 96] on div at bounding box center [10, 96] width 5 height 5
click at [12, 19] on div at bounding box center [10, 20] width 5 height 5
click at [425, 92] on icon at bounding box center [425, 91] width 2 height 3
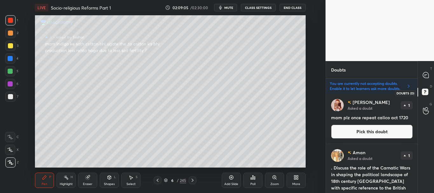
scroll to position [97, 90]
click at [376, 131] on button "Pick this doubt" at bounding box center [372, 131] width 82 height 14
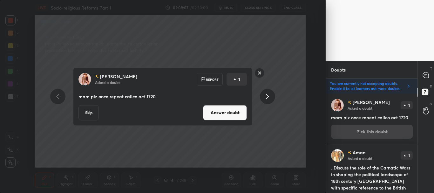
click at [229, 110] on button "Answer doubt" at bounding box center [225, 112] width 44 height 15
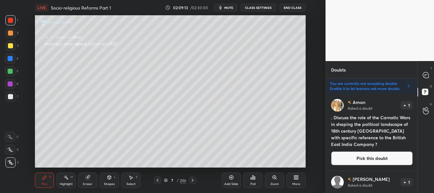
click at [378, 157] on button "Pick this doubt" at bounding box center [372, 158] width 82 height 14
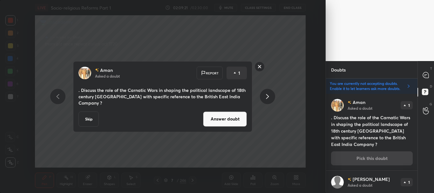
click at [229, 117] on button "Answer doubt" at bounding box center [225, 118] width 44 height 15
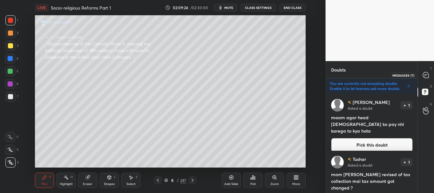
click at [426, 75] on icon at bounding box center [425, 75] width 3 height 0
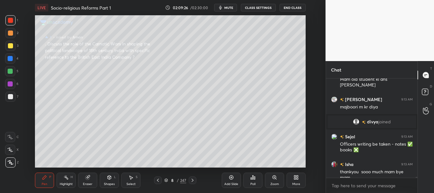
scroll to position [12202, 0]
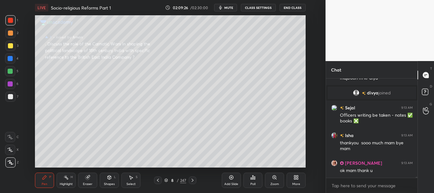
drag, startPoint x: 416, startPoint y: 177, endPoint x: 415, endPoint y: 181, distance: 3.9
click at [415, 181] on div "Shweta 9:13 AM Mam old student ki ans chek karengi Rajmohan 9:13 AM majboori m …" at bounding box center [372, 135] width 92 height 114
click at [427, 93] on rect at bounding box center [425, 92] width 6 height 6
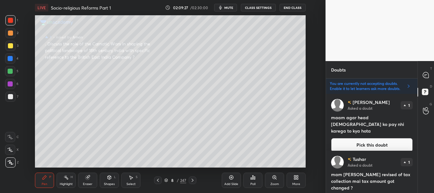
scroll to position [97, 90]
click at [372, 138] on button "Pick this doubt" at bounding box center [372, 145] width 82 height 14
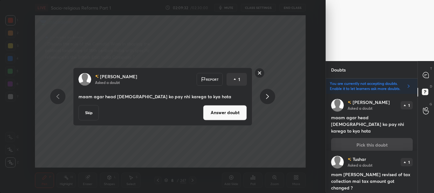
click at [228, 115] on button "Answer doubt" at bounding box center [225, 112] width 44 height 15
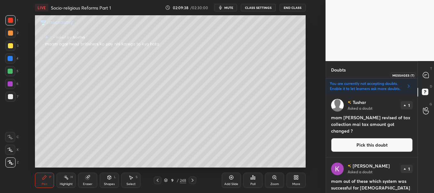
click at [423, 75] on icon at bounding box center [426, 75] width 6 height 6
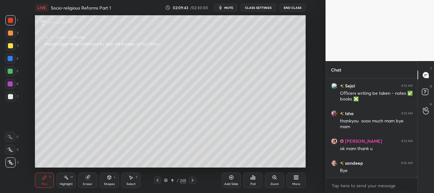
scroll to position [12251, 0]
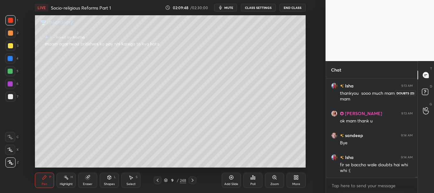
click at [428, 92] on icon at bounding box center [425, 92] width 11 height 11
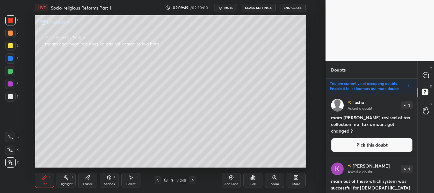
click at [376, 144] on button "Pick this doubt" at bounding box center [372, 145] width 82 height 14
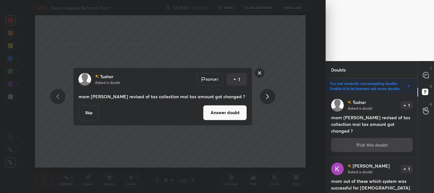
click at [226, 114] on button "Answer doubt" at bounding box center [225, 112] width 44 height 15
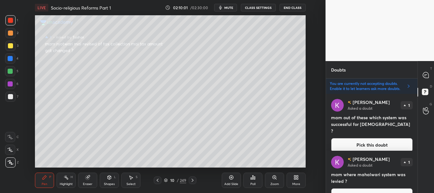
click at [377, 138] on button "Pick this doubt" at bounding box center [372, 145] width 82 height 14
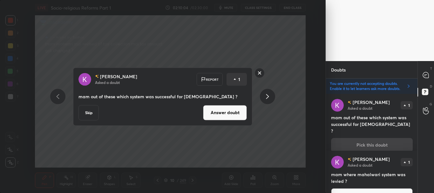
click at [227, 112] on button "Answer doubt" at bounding box center [225, 112] width 44 height 15
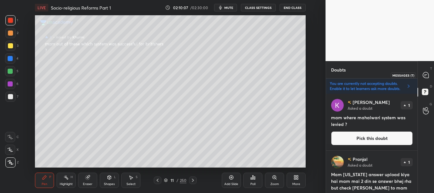
click at [425, 75] on icon at bounding box center [426, 75] width 6 height 6
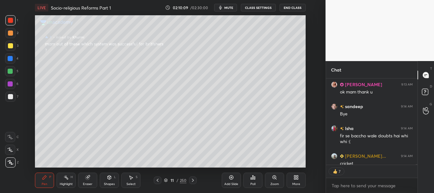
scroll to position [12286, 0]
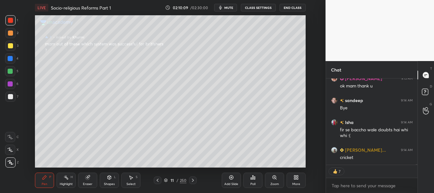
click at [416, 166] on div "Isha 9:13 AM thankyou sooo much mam bye mam Shalu 9:13 AM ok mam thank u sandee…" at bounding box center [372, 135] width 92 height 114
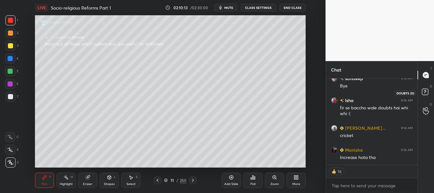
click at [426, 92] on rect at bounding box center [425, 92] width 6 height 6
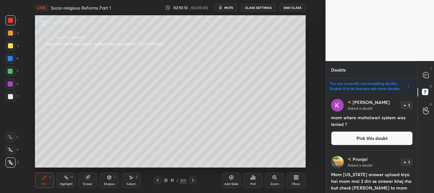
scroll to position [97, 90]
click at [426, 75] on icon at bounding box center [425, 75] width 7 height 7
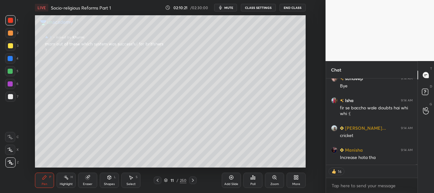
scroll to position [12323, 0]
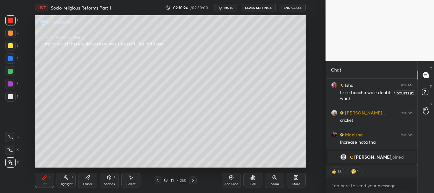
click at [425, 92] on rect at bounding box center [425, 92] width 6 height 6
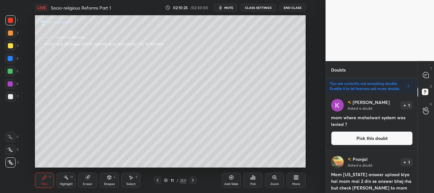
click at [379, 138] on button "Pick this doubt" at bounding box center [372, 138] width 82 height 14
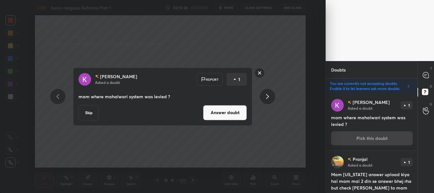
click at [93, 109] on button "Skip" at bounding box center [88, 112] width 20 height 15
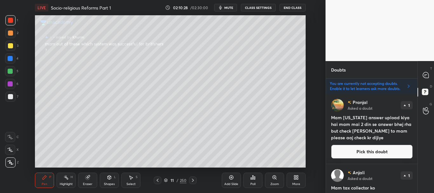
click at [377, 150] on button "Pick this doubt" at bounding box center [372, 151] width 82 height 14
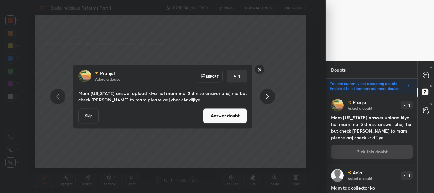
click at [222, 113] on button "Answer doubt" at bounding box center [225, 115] width 44 height 15
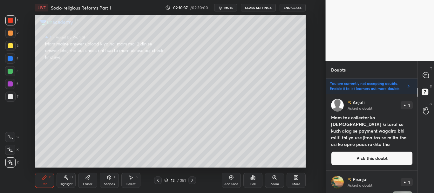
click at [369, 157] on button "Pick this doubt" at bounding box center [372, 158] width 82 height 14
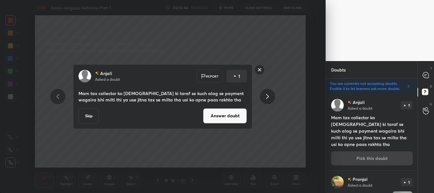
click at [233, 114] on button "Answer doubt" at bounding box center [225, 115] width 44 height 15
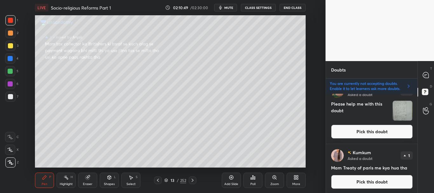
scroll to position [125, 0]
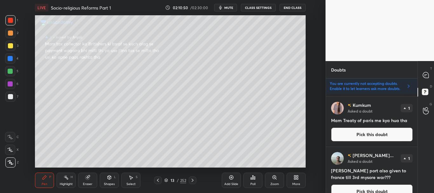
click at [375, 134] on button "Pick this doubt" at bounding box center [372, 134] width 82 height 14
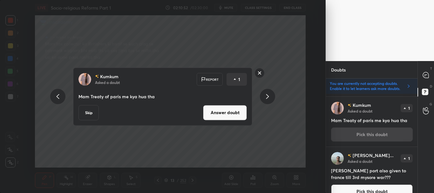
click at [229, 112] on button "Answer doubt" at bounding box center [225, 112] width 44 height 15
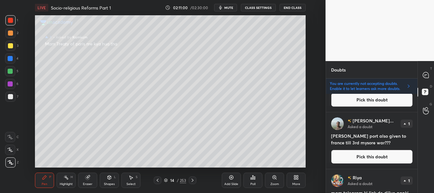
scroll to position [116, 0]
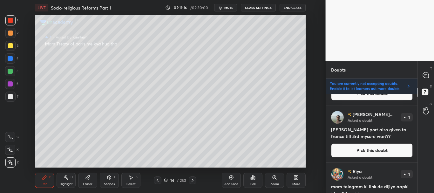
click at [378, 150] on button "Pick this doubt" at bounding box center [372, 150] width 82 height 14
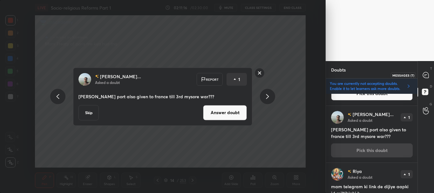
click at [427, 72] on icon at bounding box center [426, 75] width 6 height 6
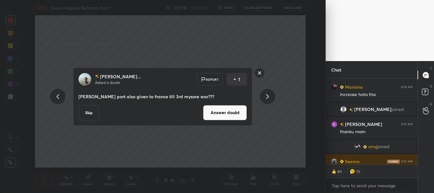
scroll to position [12223, 0]
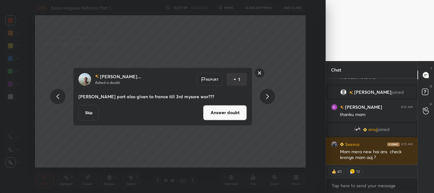
click at [416, 166] on div "Yatish Kum... 9:14 AM cricket Manisha 9:14 AM Increase hota tha Naseer joined K…" at bounding box center [372, 135] width 92 height 114
click at [90, 113] on button "Skip" at bounding box center [88, 112] width 20 height 15
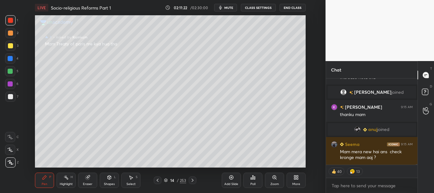
scroll to position [12213, 0]
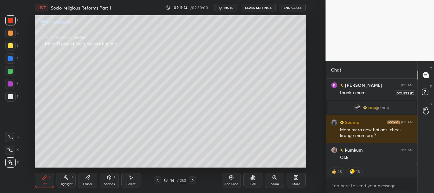
click at [425, 91] on icon at bounding box center [425, 91] width 2 height 3
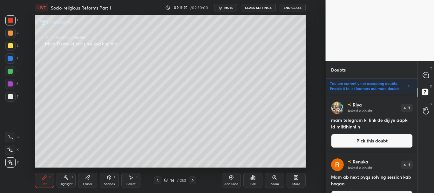
scroll to position [128, 0]
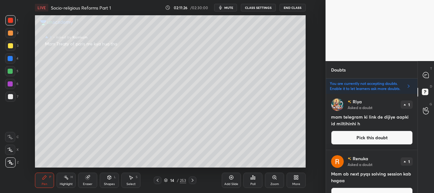
click at [378, 137] on button "Pick this doubt" at bounding box center [372, 137] width 82 height 14
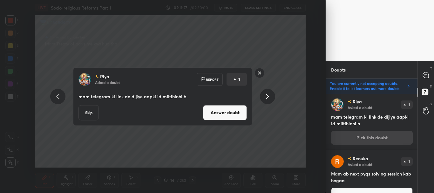
scroll to position [128, 0]
click at [232, 115] on button "Answer doubt" at bounding box center [225, 112] width 44 height 15
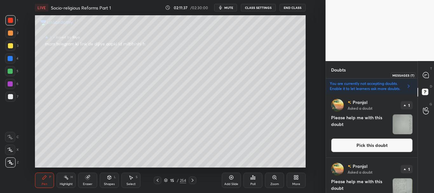
click at [430, 77] on div at bounding box center [425, 74] width 13 height 11
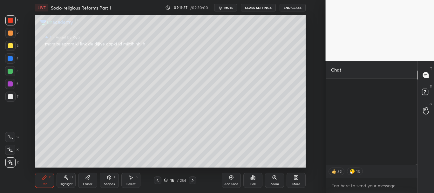
scroll to position [84, 90]
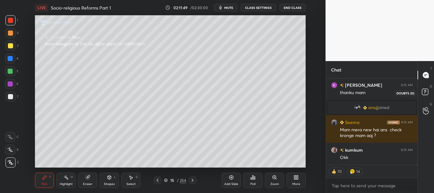
click at [427, 93] on rect at bounding box center [425, 92] width 6 height 6
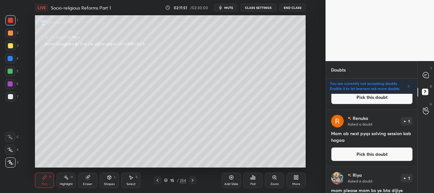
scroll to position [134, 0]
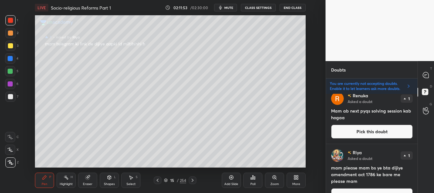
click at [369, 130] on button "Pick this doubt" at bounding box center [372, 131] width 82 height 14
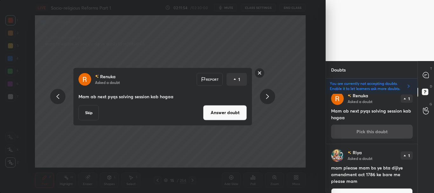
scroll to position [128, 0]
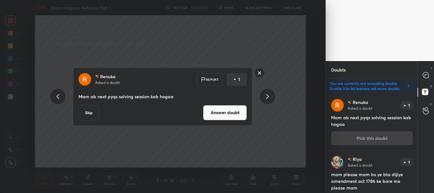
click at [231, 112] on button "Answer doubt" at bounding box center [225, 112] width 44 height 15
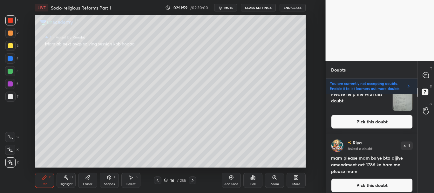
scroll to position [97, 0]
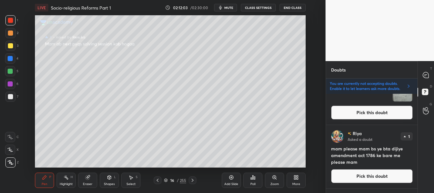
click at [366, 174] on button "Pick this doubt" at bounding box center [372, 176] width 82 height 14
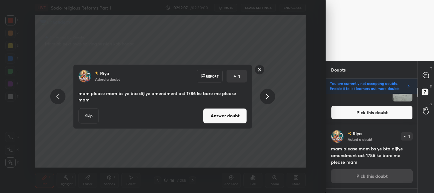
click at [226, 114] on button "Answer doubt" at bounding box center [225, 115] width 44 height 15
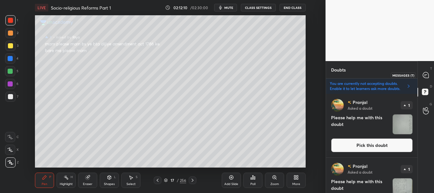
click at [425, 76] on icon at bounding box center [425, 75] width 7 height 7
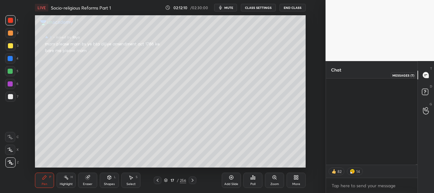
scroll to position [84, 90]
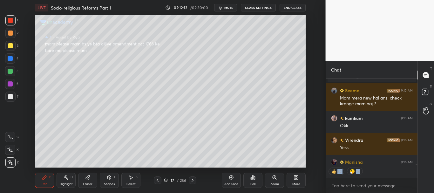
click at [416, 165] on div "KHURMI 9:15 AM thanku mam anuj joined Seema 9:15 AM Mam mera new hai ans check …" at bounding box center [372, 135] width 92 height 114
click at [9, 49] on div at bounding box center [10, 46] width 10 height 10
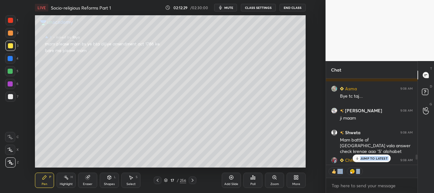
click at [373, 156] on p "JUMP TO LATEST" at bounding box center [373, 158] width 27 height 4
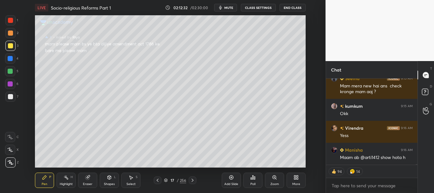
scroll to position [13849, 0]
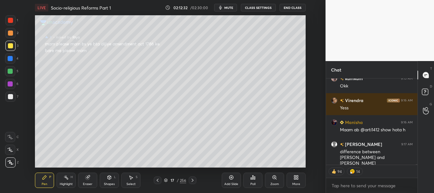
click at [183, 4] on div "02:12:32 / 02:30:00 mute CLASS SETTINGS End Class" at bounding box center [235, 8] width 140 height 8
click at [229, 9] on span "mute" at bounding box center [228, 7] width 9 height 4
click at [229, 8] on span "unmute" at bounding box center [228, 7] width 14 height 4
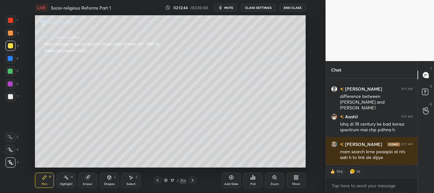
scroll to position [13926, 0]
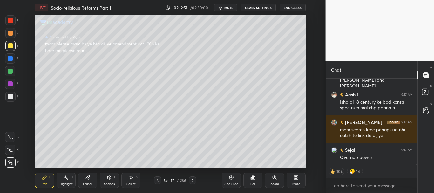
click at [426, 92] on rect at bounding box center [425, 92] width 6 height 6
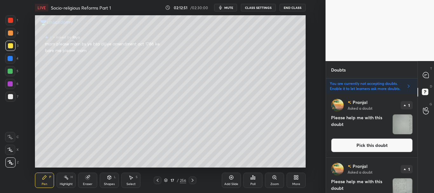
scroll to position [97, 90]
click at [425, 76] on icon at bounding box center [425, 75] width 7 height 7
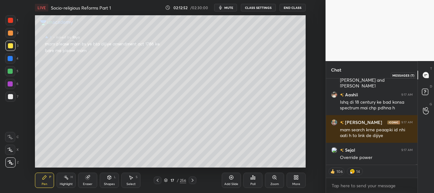
scroll to position [84, 90]
click at [424, 90] on icon at bounding box center [425, 91] width 2 height 3
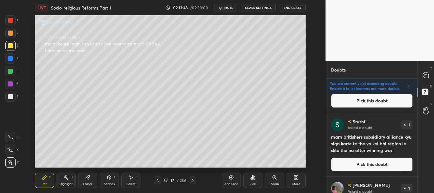
scroll to position [693, 0]
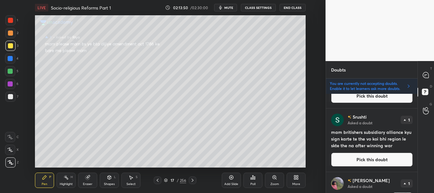
click at [362, 157] on button "Pick this doubt" at bounding box center [372, 159] width 82 height 14
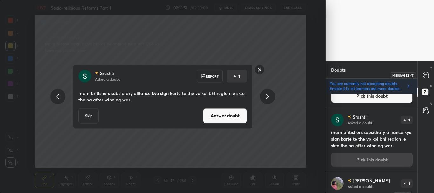
click at [425, 72] on icon at bounding box center [426, 75] width 6 height 6
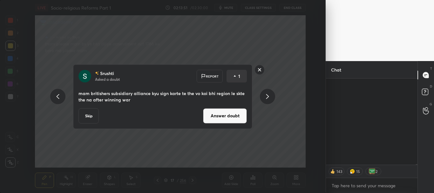
scroll to position [84, 90]
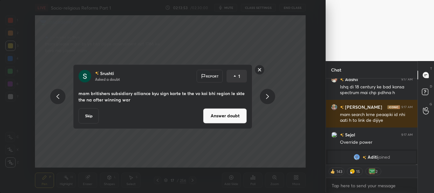
click at [417, 167] on div "Yatish Kum... 9:14 AM cricket Manisha 9:14 AM Increase hota tha Naseer joined K…" at bounding box center [372, 135] width 92 height 114
click at [220, 120] on button "Answer doubt" at bounding box center [225, 115] width 44 height 15
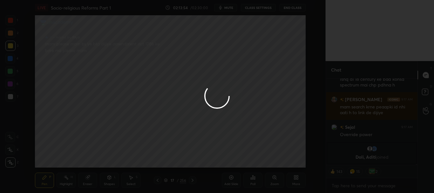
scroll to position [0, 0]
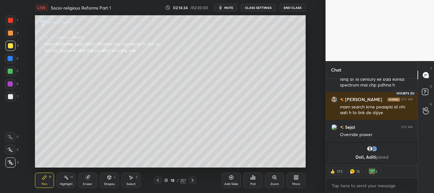
click at [424, 94] on icon at bounding box center [425, 92] width 11 height 11
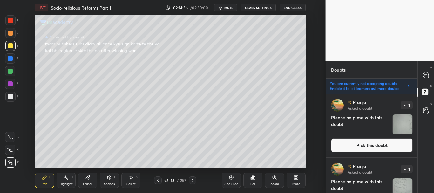
drag, startPoint x: 417, startPoint y: 103, endPoint x: 416, endPoint y: 106, distance: 3.3
click at [416, 110] on div "Doubts 177 15 5 Enable hand raising Enable raise hand to speak to learners. Onc…" at bounding box center [379, 127] width 109 height 132
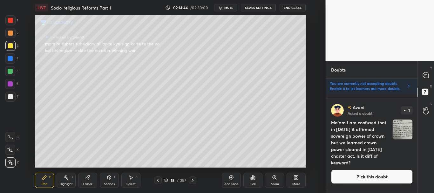
scroll to position [1031, 0]
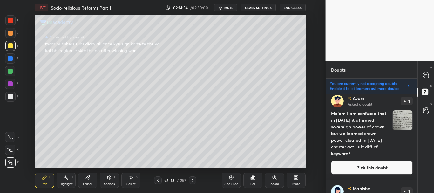
click at [367, 163] on button "Pick this doubt" at bounding box center [372, 167] width 82 height 14
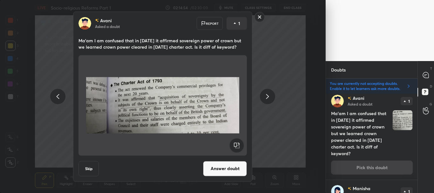
scroll to position [1027, 0]
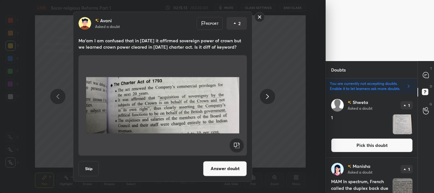
click at [223, 170] on button "Answer doubt" at bounding box center [225, 168] width 44 height 15
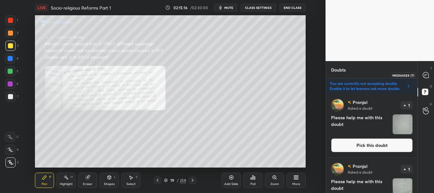
click at [424, 75] on icon at bounding box center [425, 75] width 3 height 0
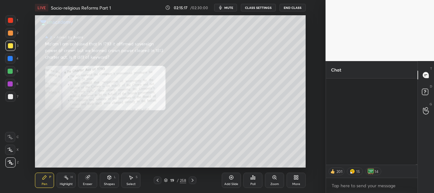
scroll to position [84, 90]
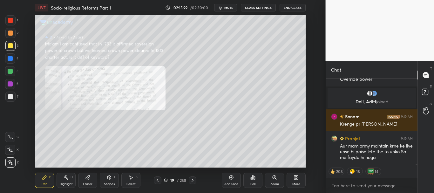
drag, startPoint x: 416, startPoint y: 164, endPoint x: 416, endPoint y: 167, distance: 3.8
click at [416, 167] on div "riya 9:17 AM mam search krne peaapki id nhi aati h to link de dijiye Sejal 9:17…" at bounding box center [372, 135] width 92 height 114
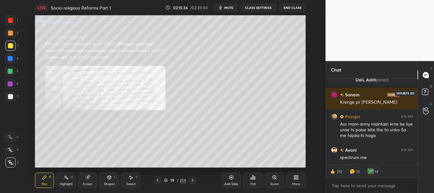
click at [426, 89] on icon at bounding box center [425, 92] width 11 height 11
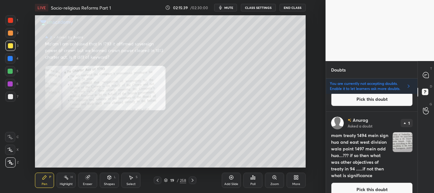
scroll to position [1293, 0]
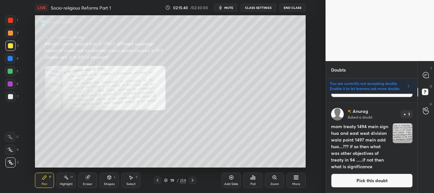
click at [386, 181] on button "Pick this doubt" at bounding box center [372, 180] width 82 height 14
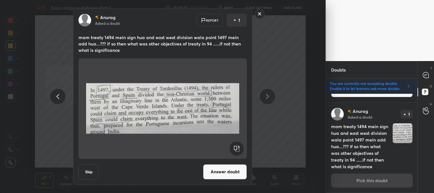
click at [256, 12] on rect at bounding box center [260, 14] width 10 height 10
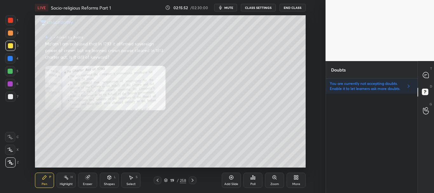
scroll to position [0, 0]
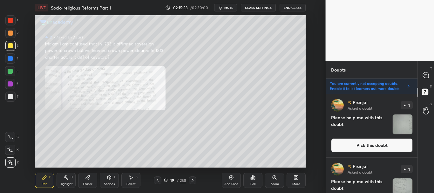
click at [417, 101] on div "T Messages (T) D Doubts (D) G Raise Hand (G)" at bounding box center [425, 127] width 17 height 132
drag, startPoint x: 417, startPoint y: 103, endPoint x: 417, endPoint y: 147, distance: 43.8
click at [418, 150] on div "T Messages (T) D Doubts (D) G Raise Hand (G)" at bounding box center [425, 127] width 17 height 132
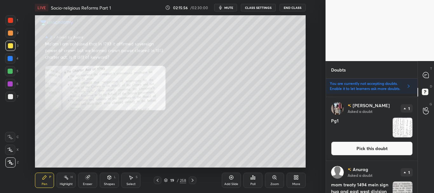
scroll to position [1293, 0]
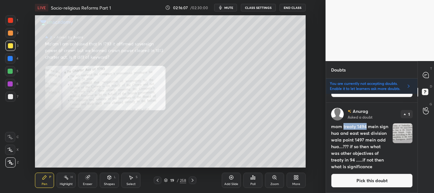
drag, startPoint x: 343, startPoint y: 126, endPoint x: 366, endPoint y: 127, distance: 22.9
click at [366, 127] on h4 "mam treaty 1494 mein sign hua and east west division wala point 1497 mein add h…" at bounding box center [360, 146] width 59 height 47
drag, startPoint x: 376, startPoint y: 179, endPoint x: 378, endPoint y: 176, distance: 3.6
click at [376, 179] on button "Pick this doubt" at bounding box center [372, 180] width 82 height 14
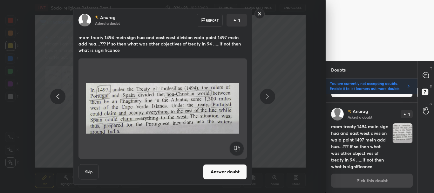
click at [212, 168] on button "Answer doubt" at bounding box center [225, 171] width 44 height 15
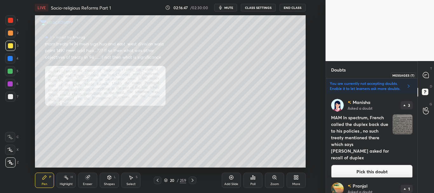
click at [431, 73] on div at bounding box center [425, 74] width 13 height 11
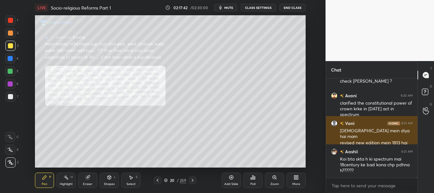
scroll to position [12588, 0]
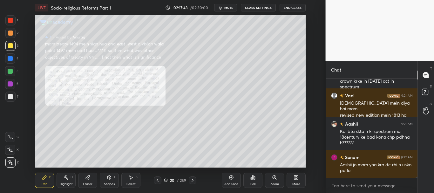
click at [417, 177] on div "Chat TEJASH 9:20 AM mam latest pyq try kiya tha wo check kr dege ? Avani 9:20 A…" at bounding box center [379, 127] width 109 height 132
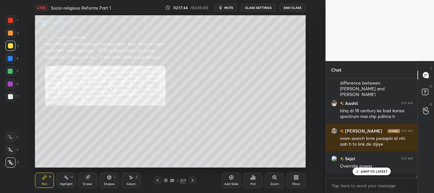
scroll to position [12344, 0]
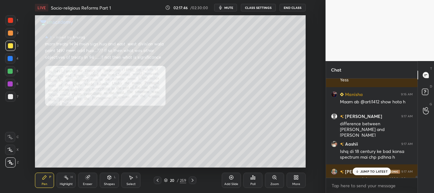
click at [416, 175] on div at bounding box center [415, 127] width 4 height 99
click at [229, 177] on icon at bounding box center [231, 177] width 5 height 5
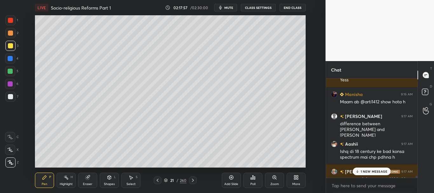
click at [369, 172] on p "1 NEW MESSAGE" at bounding box center [373, 171] width 27 height 4
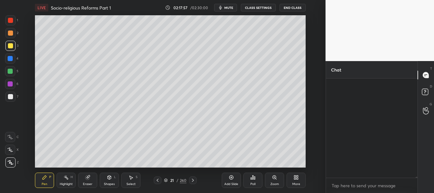
scroll to position [12698, 0]
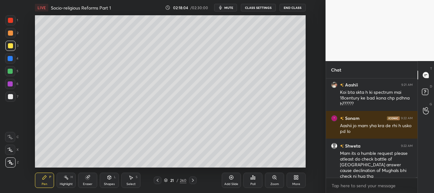
click at [9, 46] on div at bounding box center [10, 45] width 5 height 5
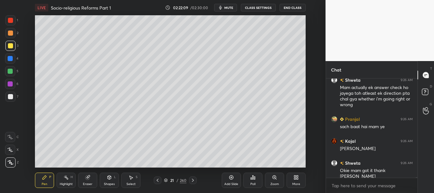
scroll to position [13170, 0]
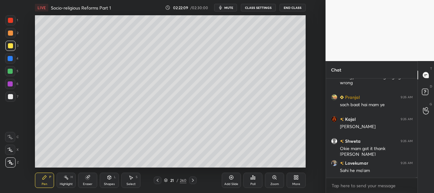
click at [165, 179] on icon at bounding box center [166, 180] width 4 height 4
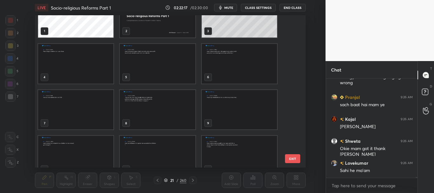
scroll to position [0, 0]
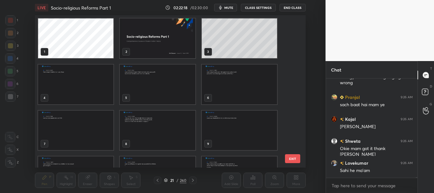
click at [294, 160] on button "EXIT" at bounding box center [292, 158] width 15 height 9
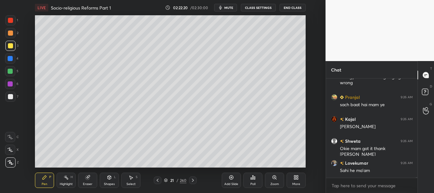
click at [167, 180] on icon at bounding box center [165, 180] width 3 height 1
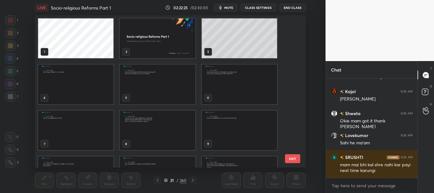
click at [169, 49] on img "grid" at bounding box center [157, 38] width 75 height 40
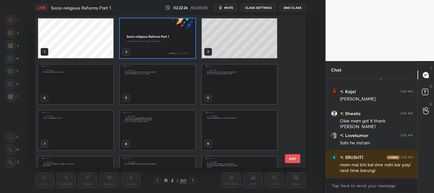
click at [166, 180] on icon at bounding box center [166, 180] width 4 height 4
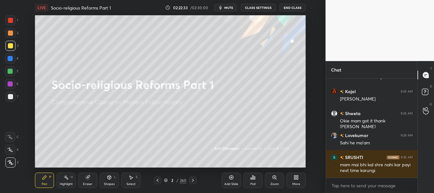
scroll to position [13220, 0]
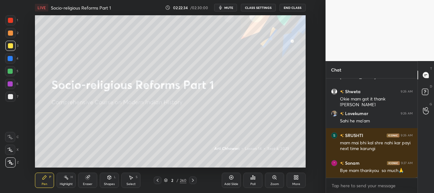
click at [232, 177] on icon at bounding box center [231, 177] width 5 height 5
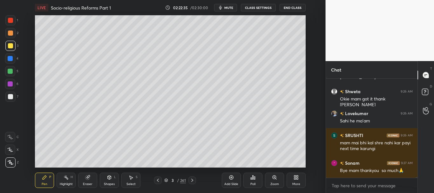
click at [11, 97] on div at bounding box center [10, 96] width 5 height 5
click at [427, 90] on rect at bounding box center [425, 92] width 6 height 6
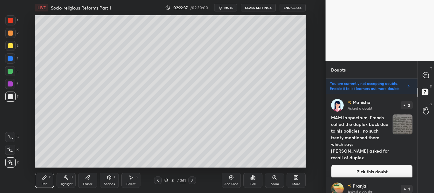
scroll to position [97, 90]
click at [378, 164] on button "Pick this doubt" at bounding box center [372, 171] width 82 height 14
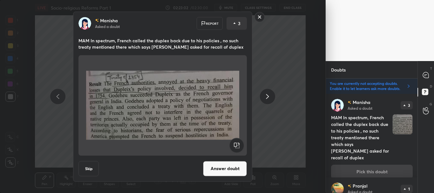
click at [233, 167] on button "Answer doubt" at bounding box center [225, 168] width 44 height 15
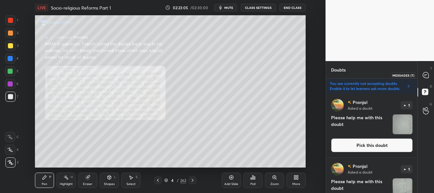
click at [425, 75] on icon at bounding box center [425, 75] width 3 height 0
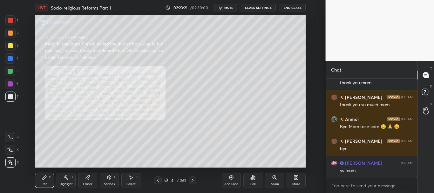
scroll to position [13366, 0]
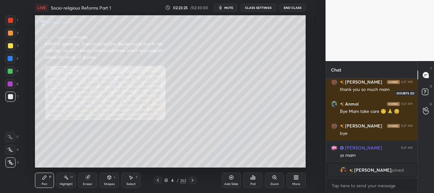
click at [426, 90] on rect at bounding box center [425, 92] width 6 height 6
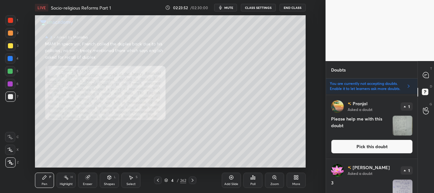
scroll to position [55, 0]
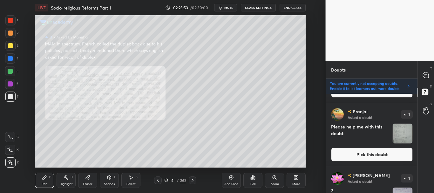
click at [378, 154] on button "Pick this doubt" at bounding box center [372, 154] width 82 height 14
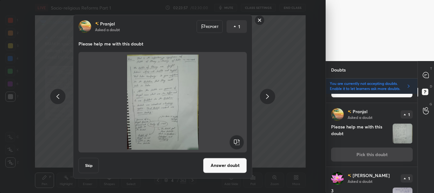
click at [268, 95] on icon at bounding box center [268, 97] width 8 height 8
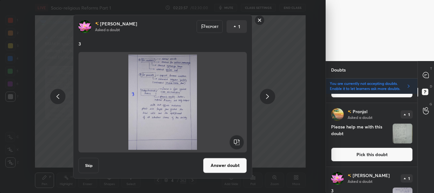
scroll to position [92, 0]
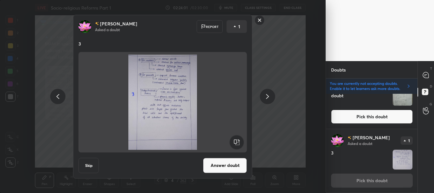
click at [57, 95] on icon at bounding box center [58, 97] width 8 height 8
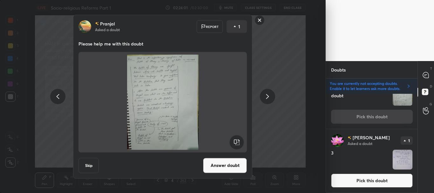
scroll to position [64, 0]
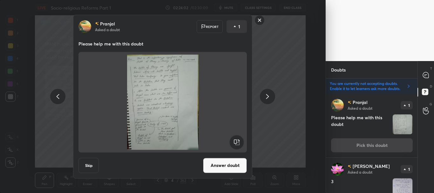
click at [56, 96] on icon at bounding box center [58, 97] width 8 height 8
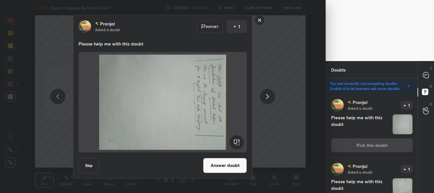
click at [239, 141] on rect at bounding box center [237, 142] width 14 height 14
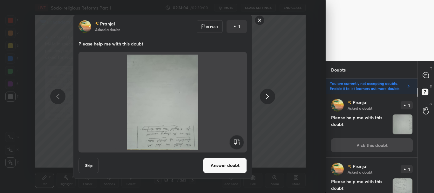
click at [238, 140] on rect at bounding box center [237, 142] width 14 height 14
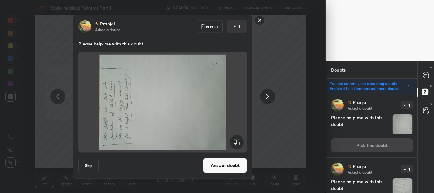
click at [238, 140] on rect at bounding box center [237, 142] width 14 height 14
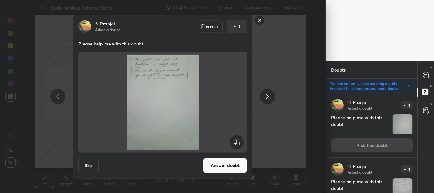
click at [266, 96] on icon at bounding box center [268, 97] width 8 height 8
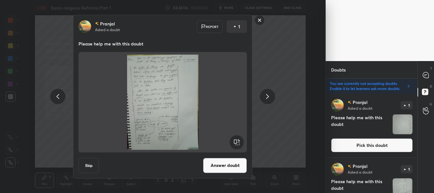
scroll to position [29, 0]
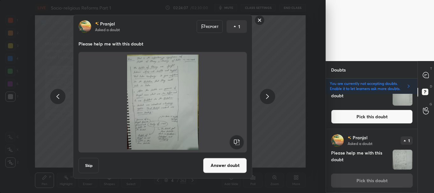
click at [260, 22] on rect at bounding box center [260, 20] width 10 height 10
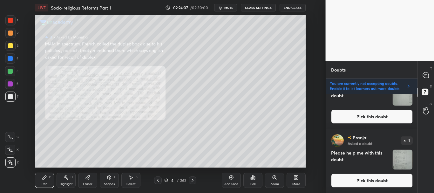
scroll to position [0, 0]
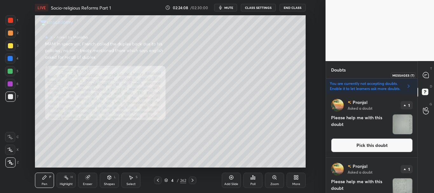
click at [428, 77] on icon at bounding box center [426, 75] width 6 height 6
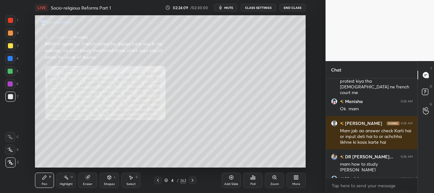
scroll to position [13186, 0]
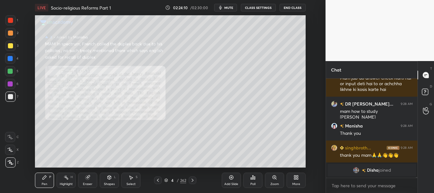
drag, startPoint x: 416, startPoint y: 177, endPoint x: 416, endPoint y: 180, distance: 3.5
click at [416, 180] on div "Manisha 9:28 AM Ok mam Tejaram 9:28 AM Mam jab ao answer check Karti hai or inp…" at bounding box center [372, 135] width 92 height 114
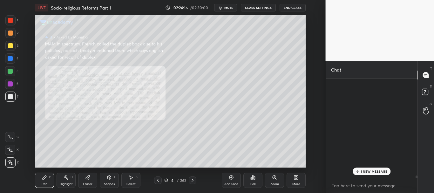
scroll to position [13274, 0]
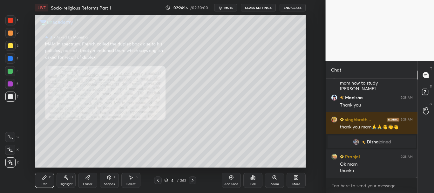
click at [416, 182] on div "Tejaram 9:28 AM Mam jab ao answer check Karti hai or input deti hai to or achch…" at bounding box center [372, 135] width 92 height 114
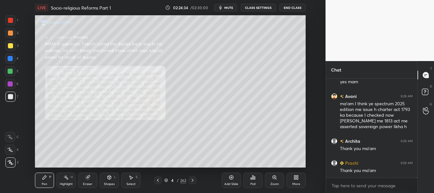
scroll to position [13450, 0]
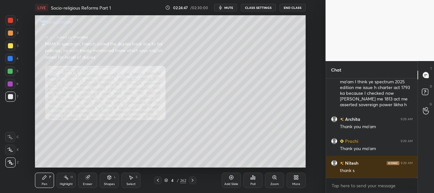
click at [10, 57] on div at bounding box center [10, 58] width 5 height 5
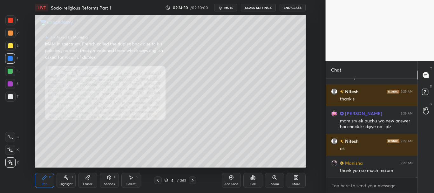
scroll to position [13543, 0]
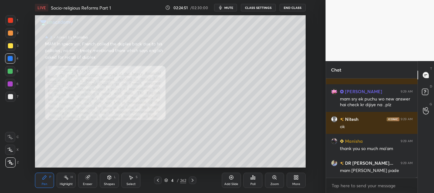
click at [291, 6] on button "End Class" at bounding box center [292, 8] width 26 height 8
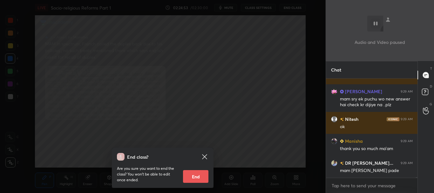
click at [200, 175] on button "End" at bounding box center [195, 176] width 25 height 13
type textarea "x"
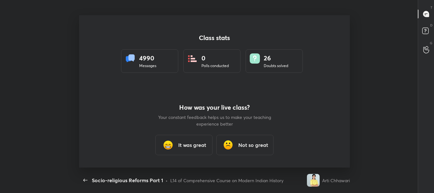
scroll to position [152, 320]
